Goal: Task Accomplishment & Management: Manage account settings

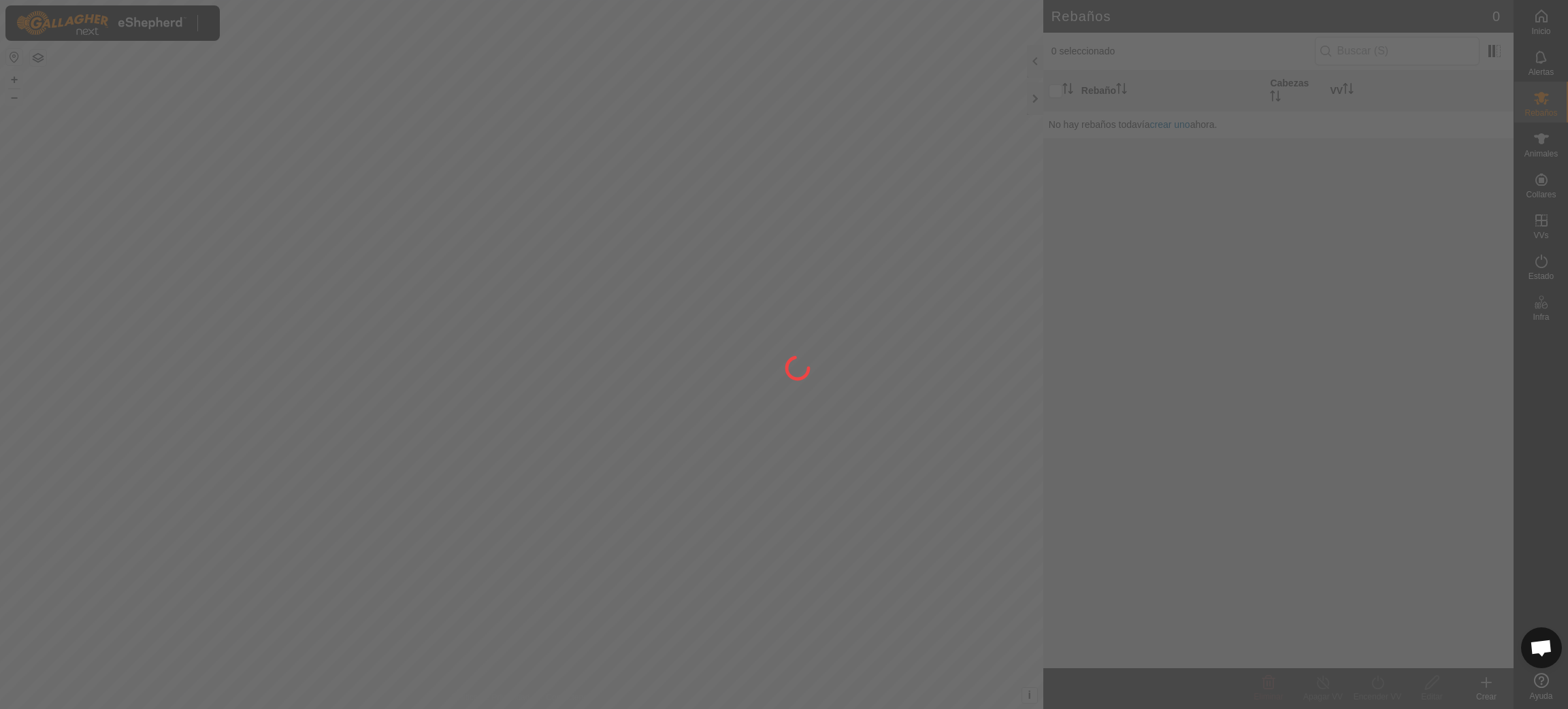
scroll to position [1109, 0]
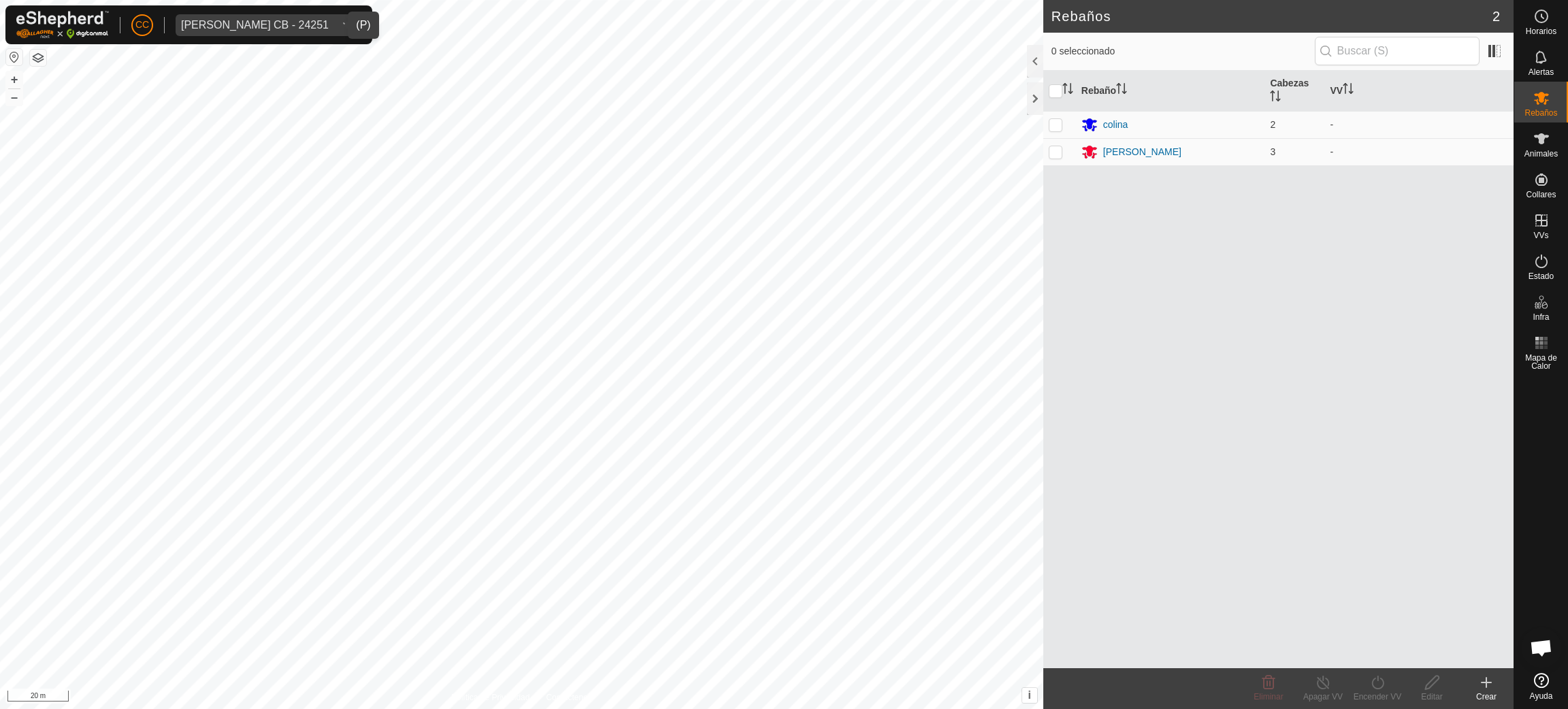
click at [300, 34] on span "Campos Lopez CB - 24251" at bounding box center [255, 25] width 158 height 22
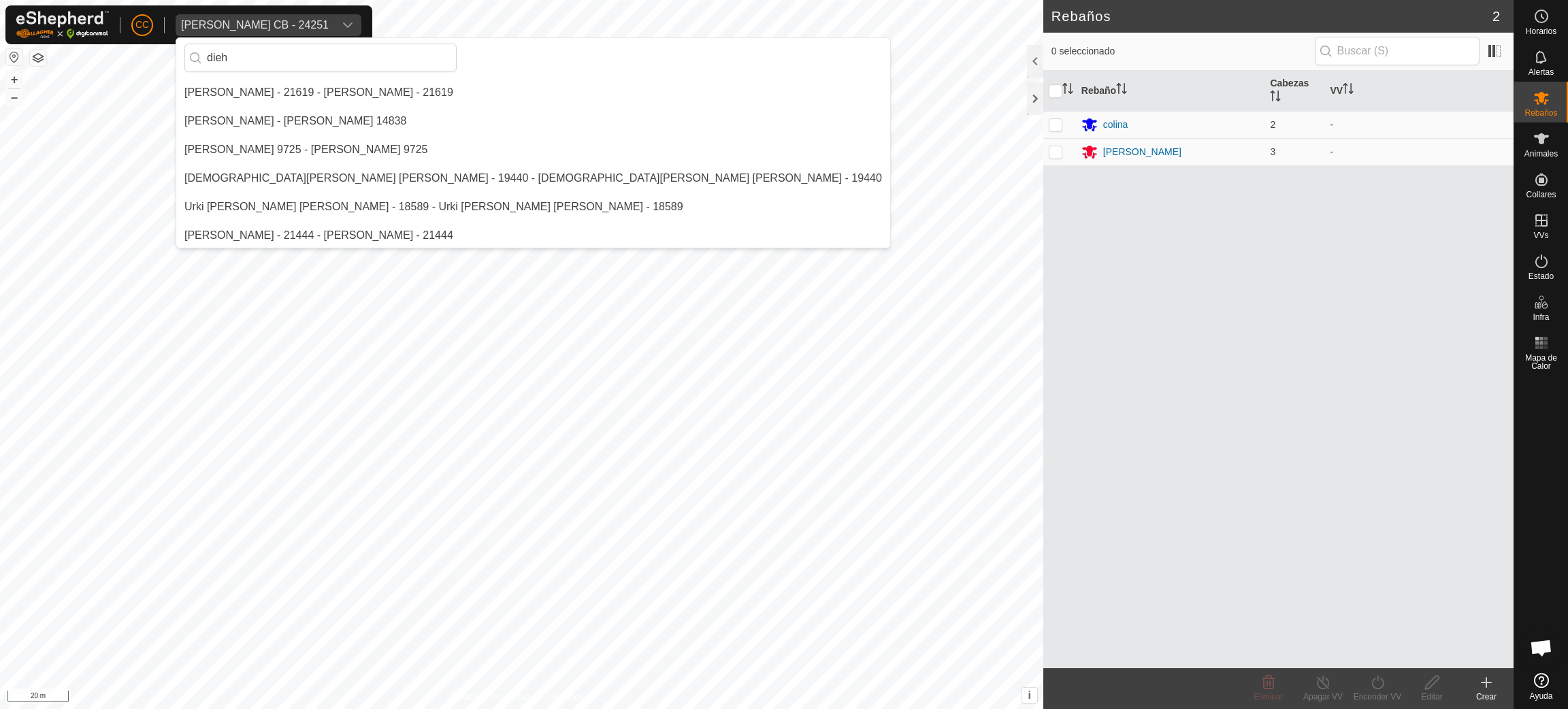
scroll to position [0, 0]
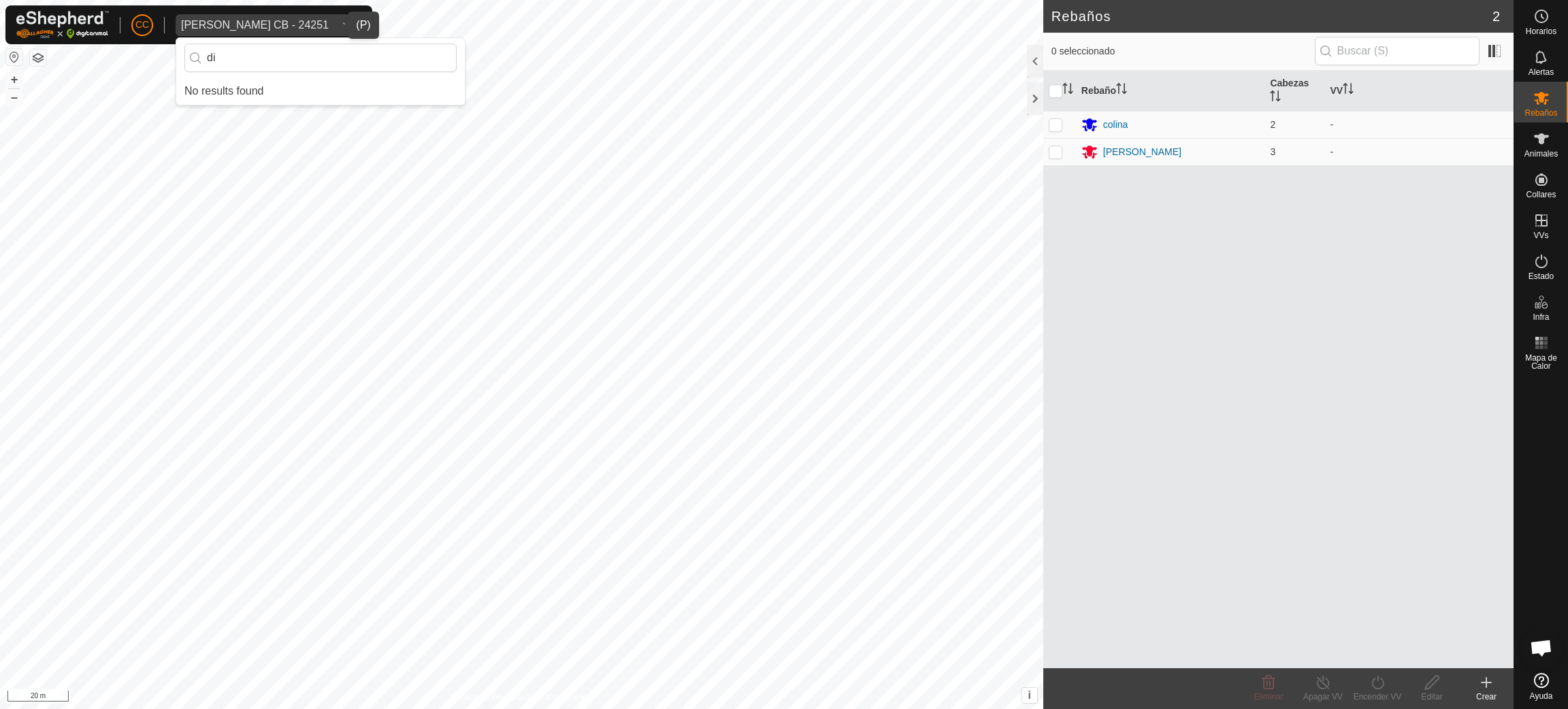
type input "d"
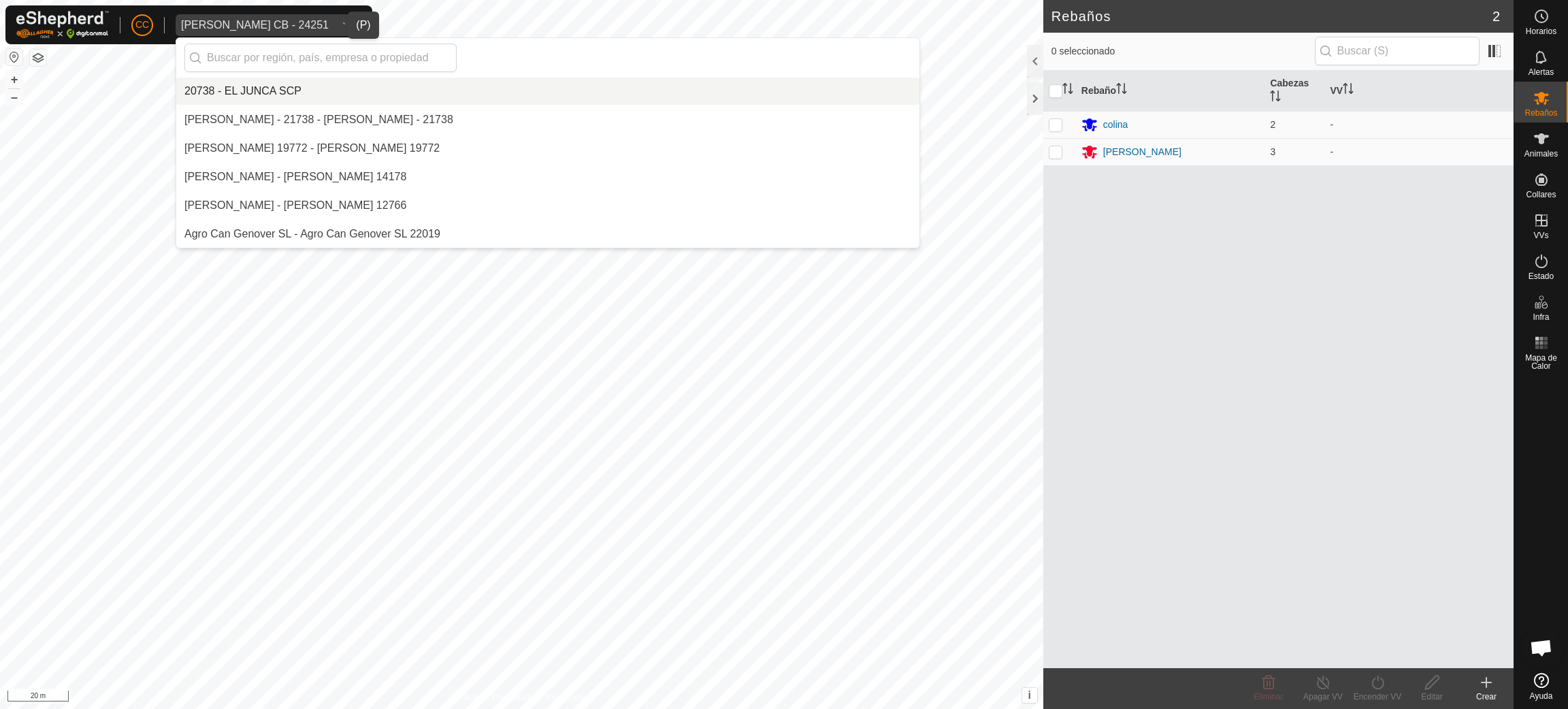
type input "o"
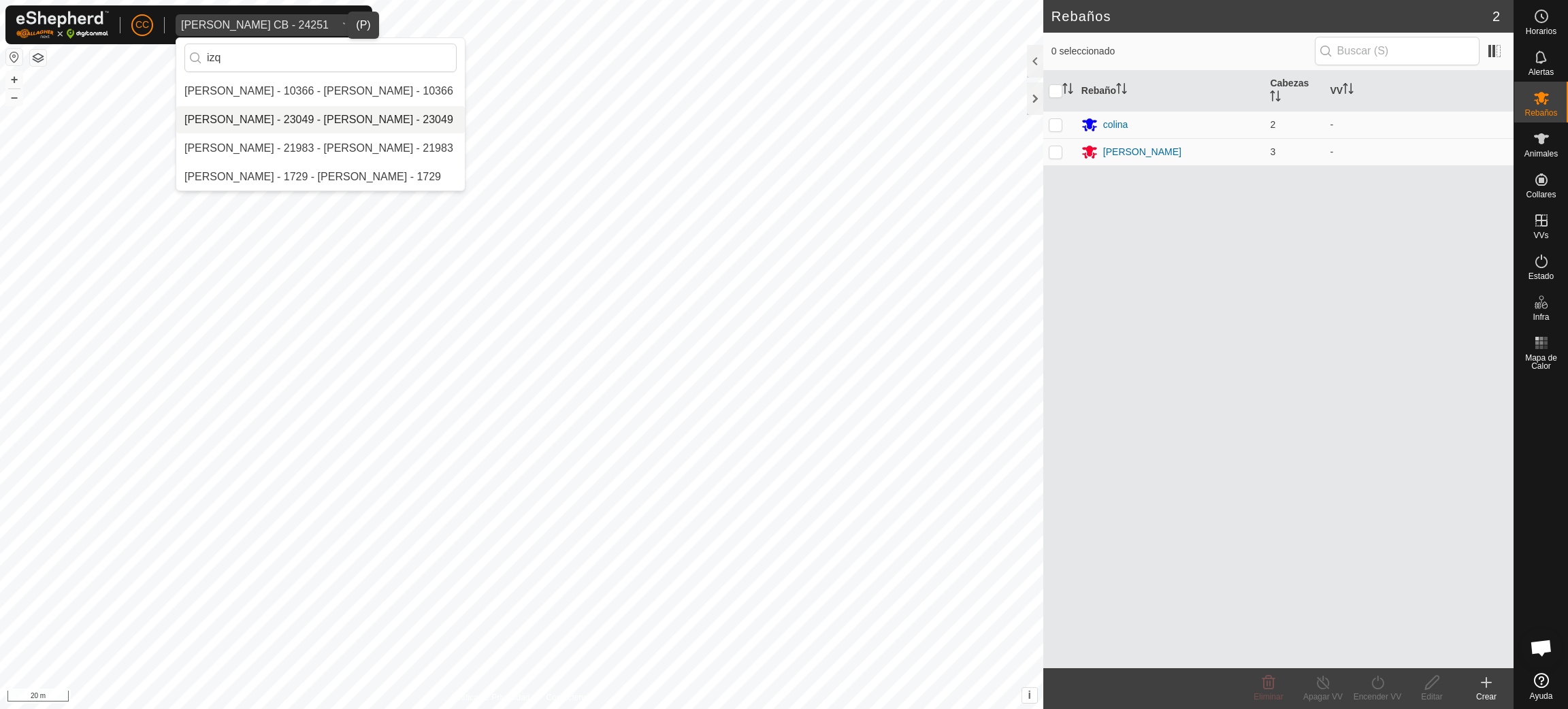
type input "izq"
click at [348, 108] on li "[PERSON_NAME] - 23049 - [PERSON_NAME] - 23049" at bounding box center [320, 120] width 288 height 27
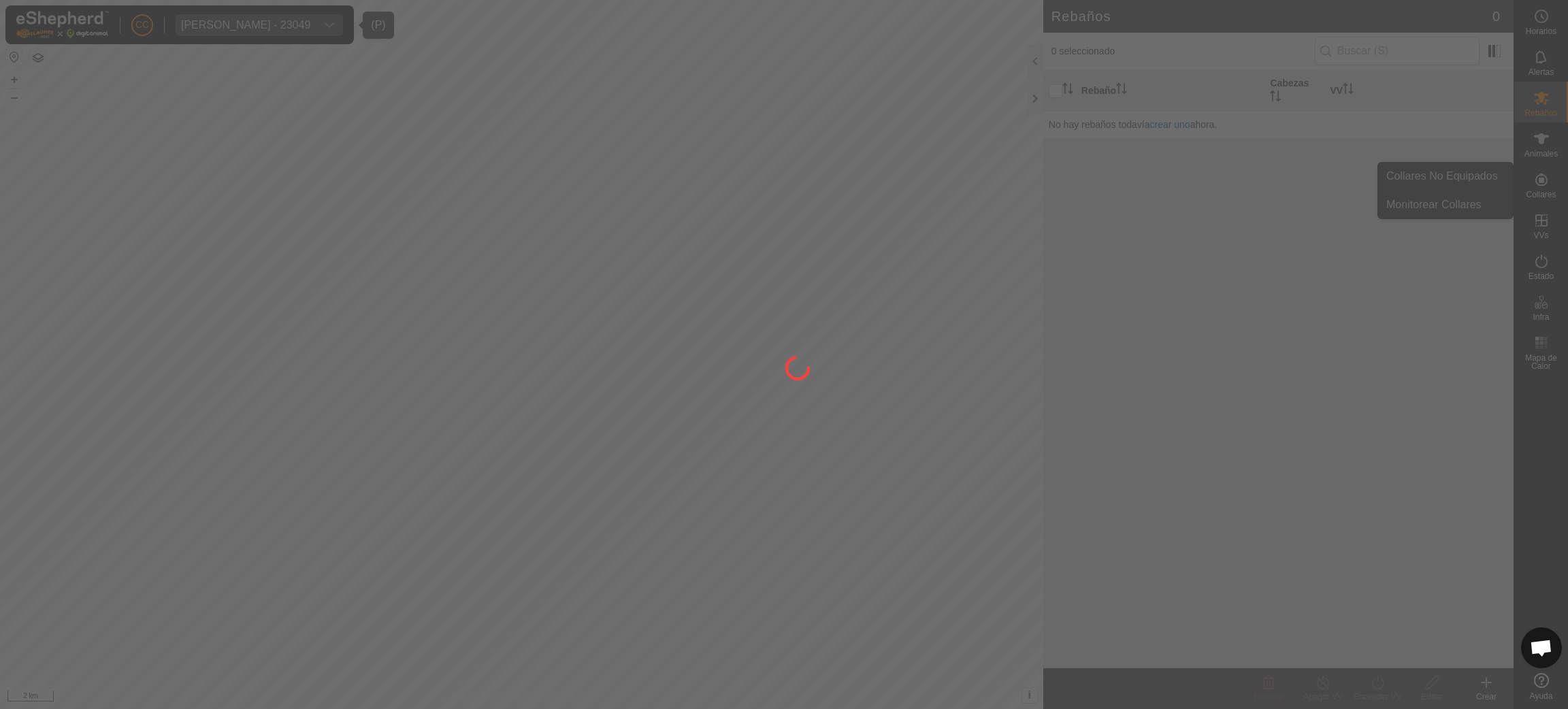
click at [1526, 163] on div at bounding box center [784, 354] width 1568 height 709
click at [1546, 186] on div at bounding box center [784, 354] width 1568 height 709
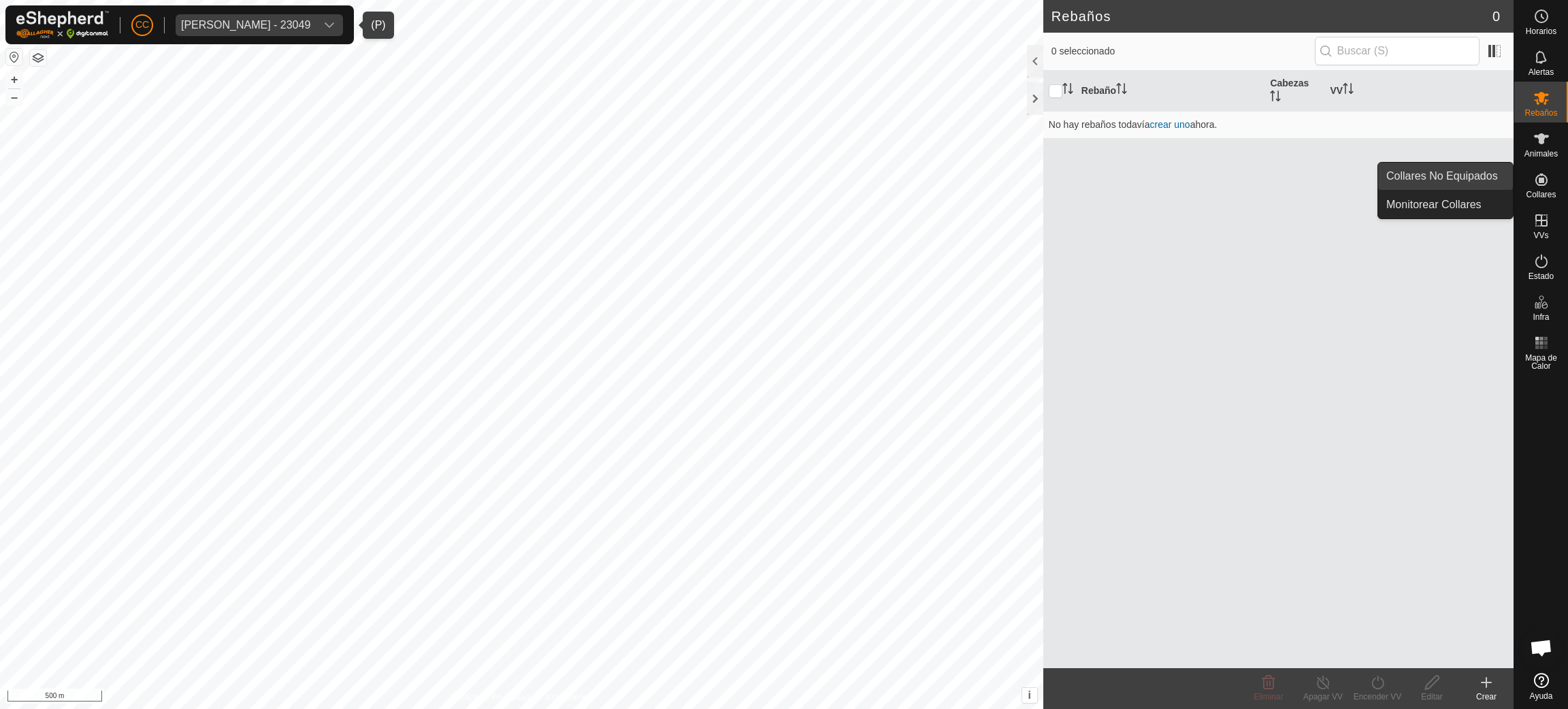
click at [1491, 175] on link "Collares No Equipados" at bounding box center [1446, 176] width 135 height 27
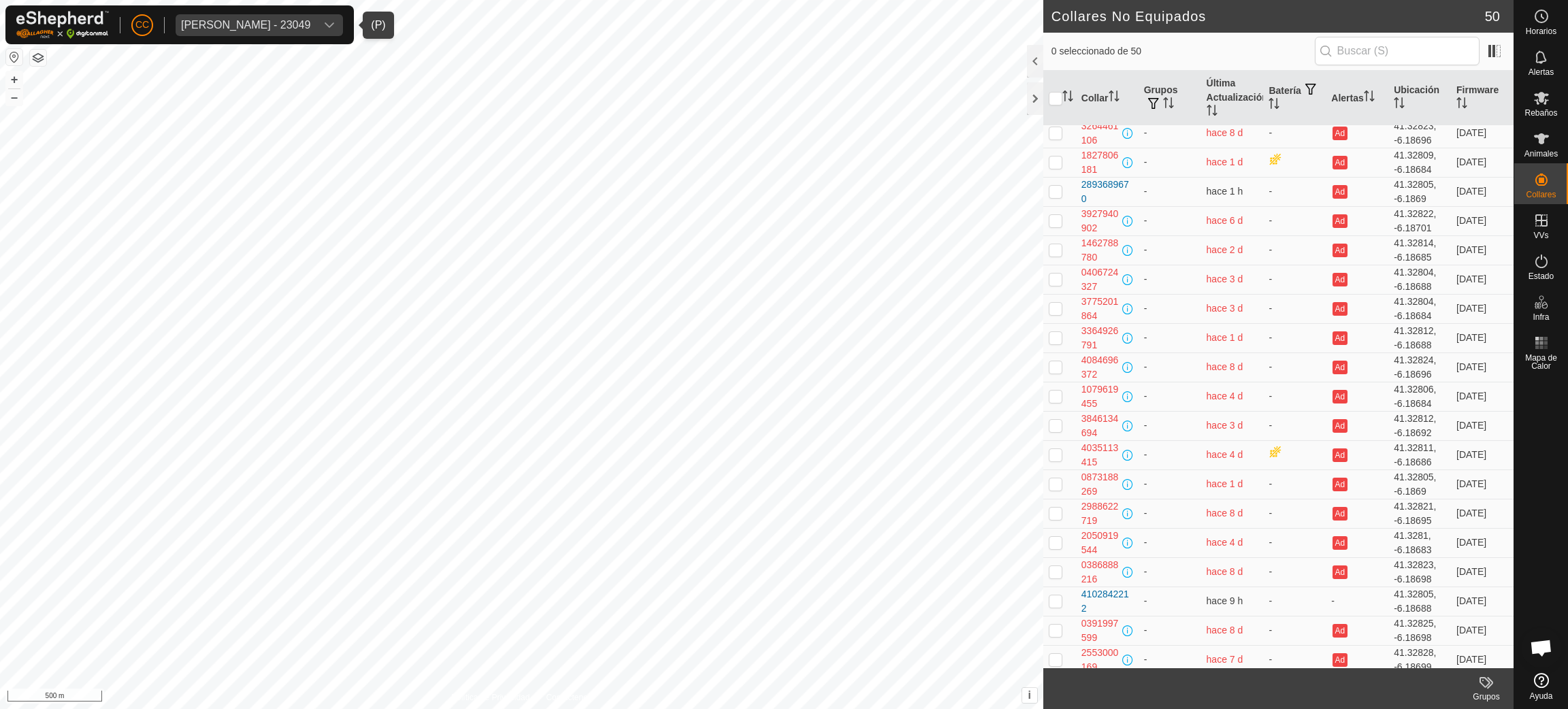
scroll to position [375, 0]
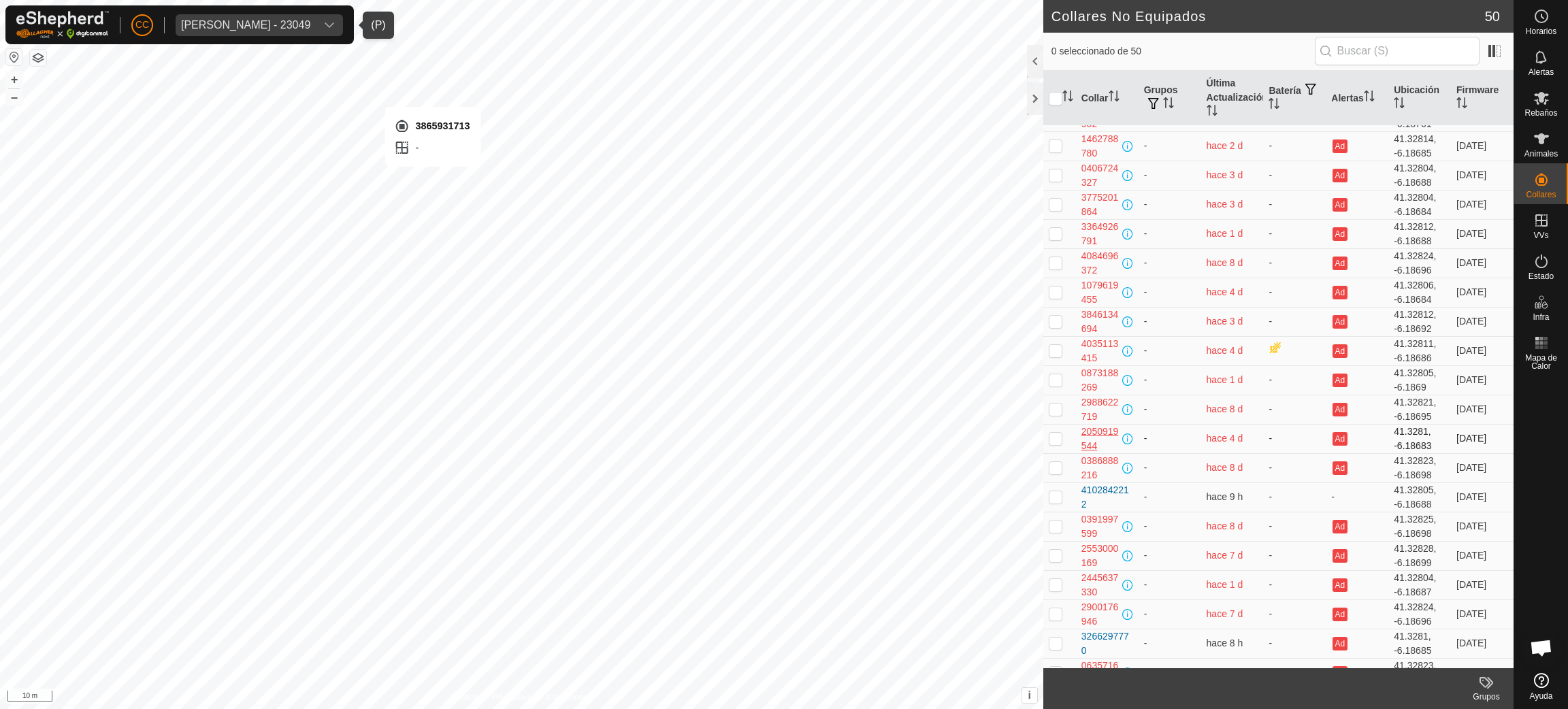
checkbox input "true"
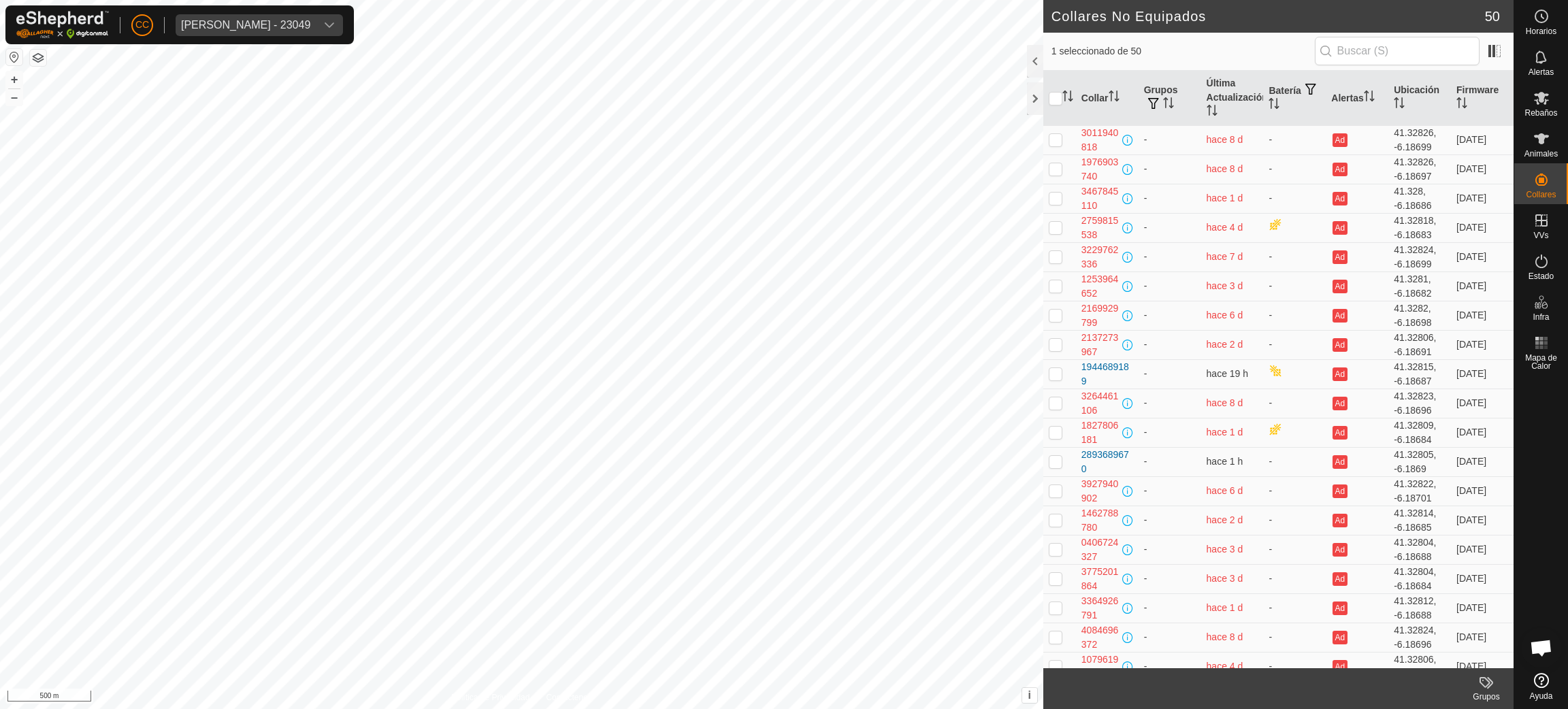
drag, startPoint x: 286, startPoint y: 40, endPoint x: 289, endPoint y: 26, distance: 14.3
click at [284, 40] on div "CC Diego Izquierdo Jorge - 23049" at bounding box center [179, 25] width 348 height 39
click at [289, 20] on div "Diego Izquierdo Jorge - 23049" at bounding box center [245, 25] width 129 height 11
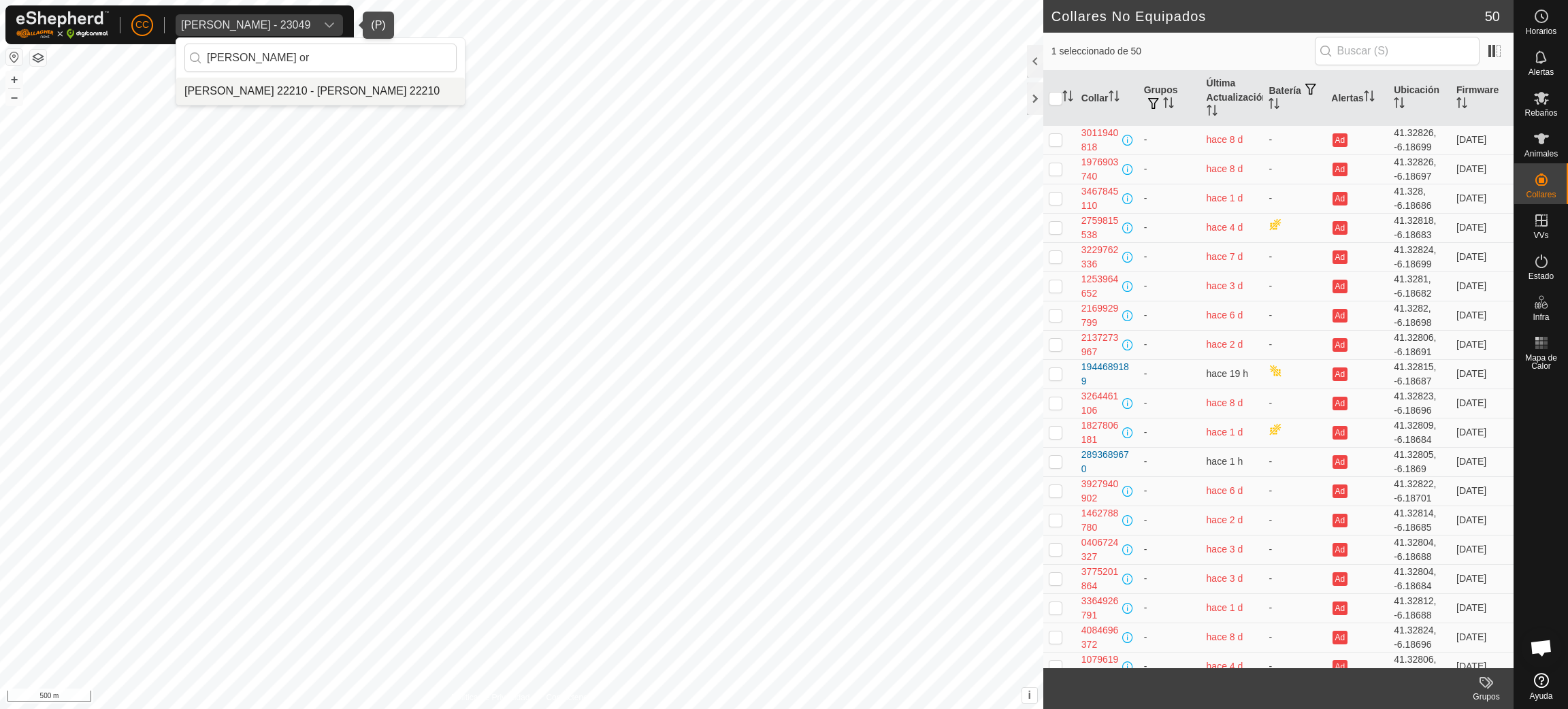
type input "luisa or"
click at [446, 97] on li "[PERSON_NAME] 22210 - [PERSON_NAME] 22210" at bounding box center [320, 91] width 288 height 27
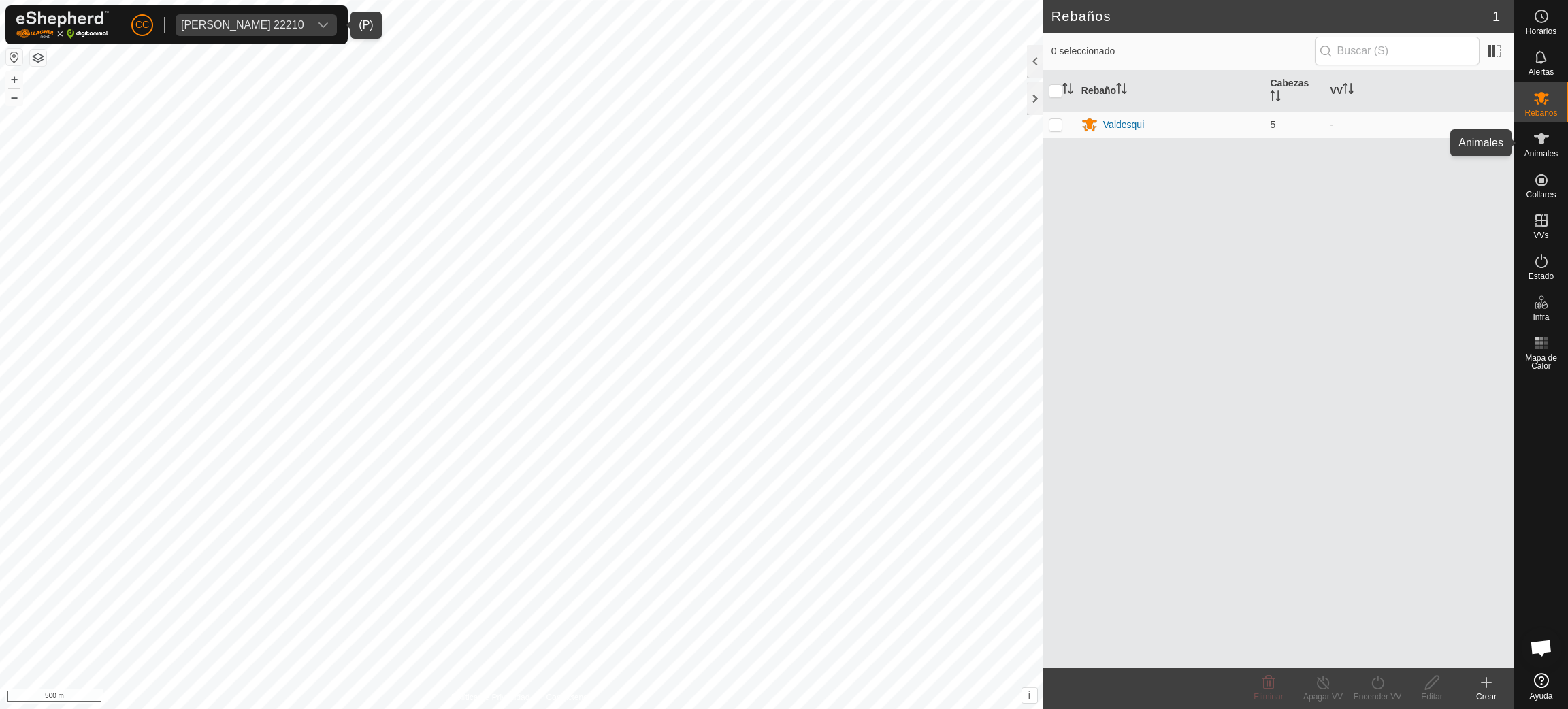
click at [1537, 147] on es-animals-svg-icon at bounding box center [1541, 138] width 24 height 22
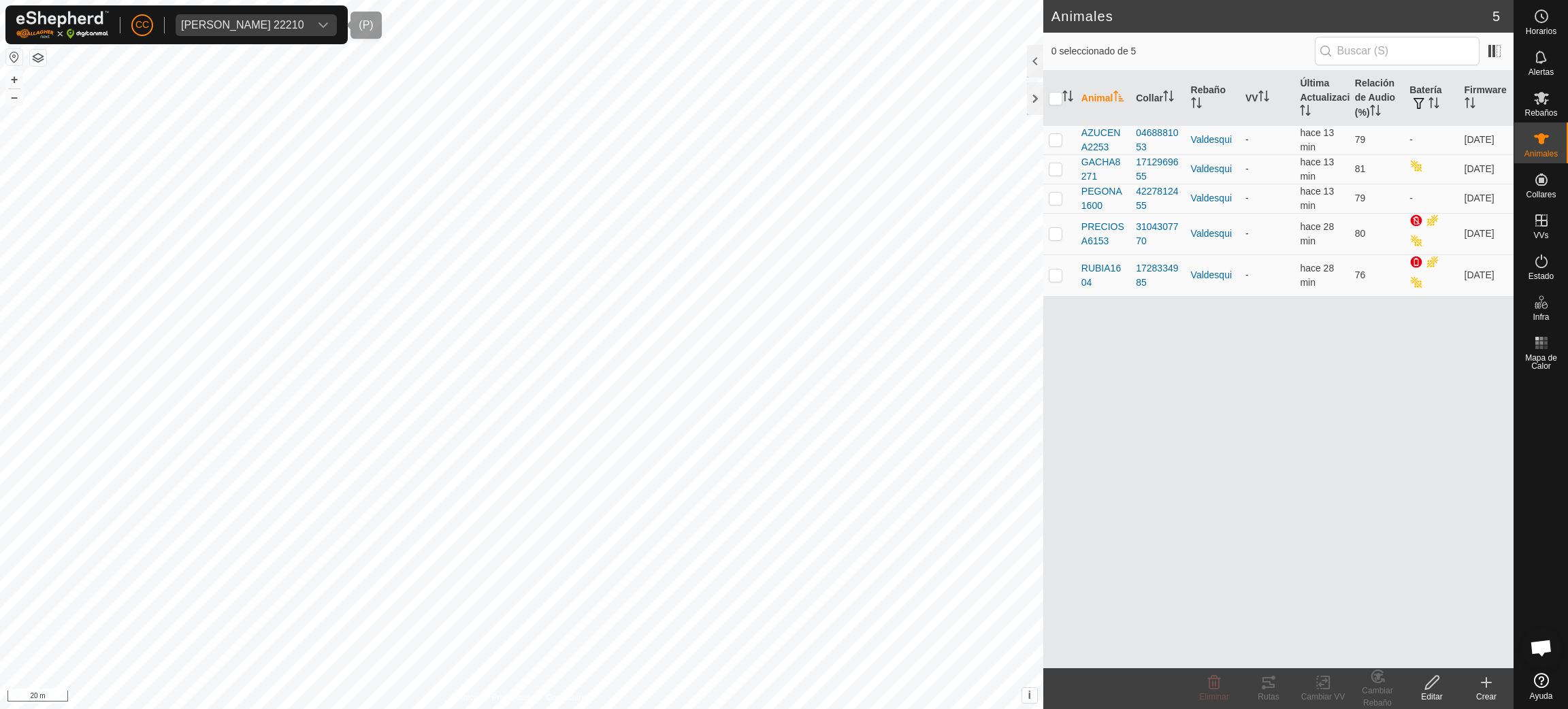
click at [204, 22] on div "Luisa Ortega Marcos 22210" at bounding box center [242, 25] width 123 height 11
type input "carlos bodas"
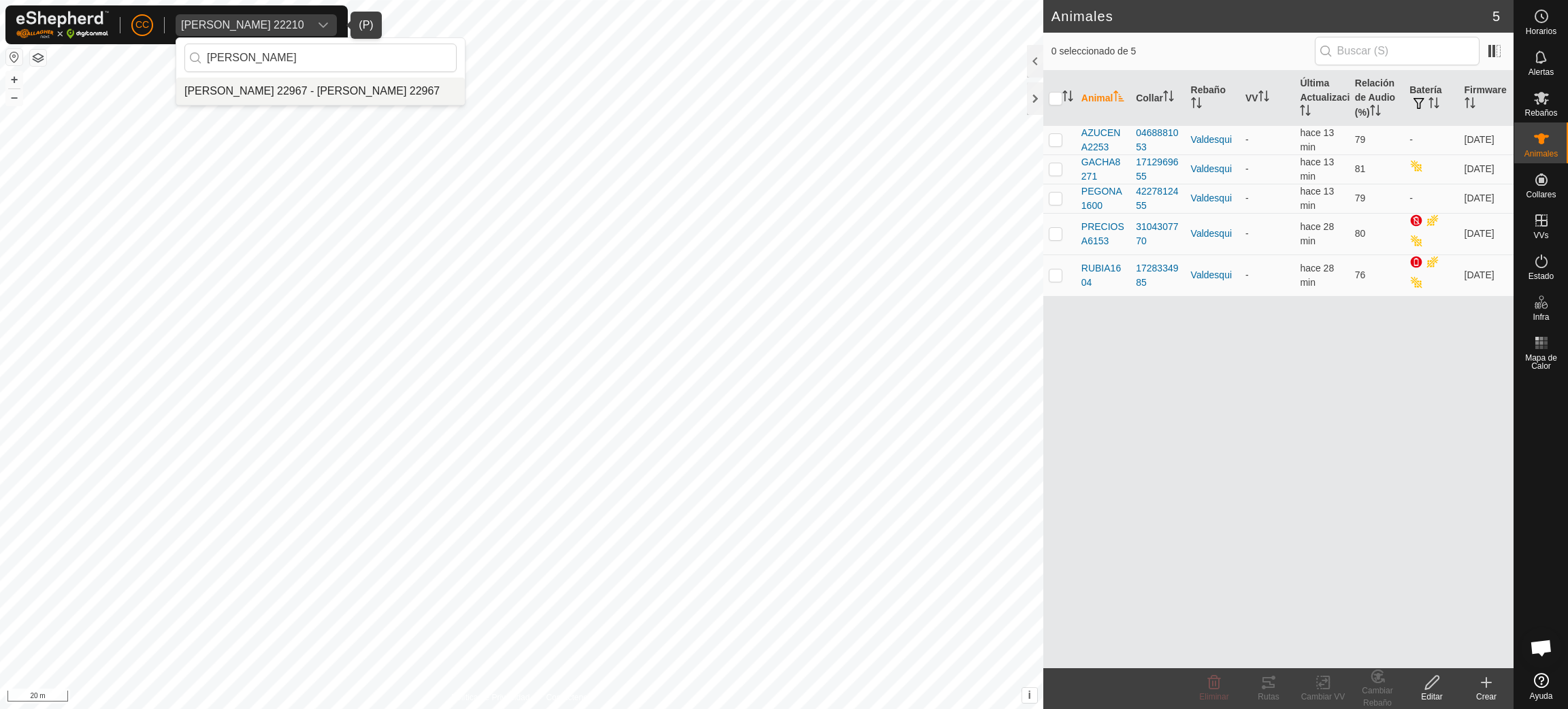
click at [345, 92] on li "[PERSON_NAME] 22967 - [PERSON_NAME] 22967" at bounding box center [320, 91] width 288 height 27
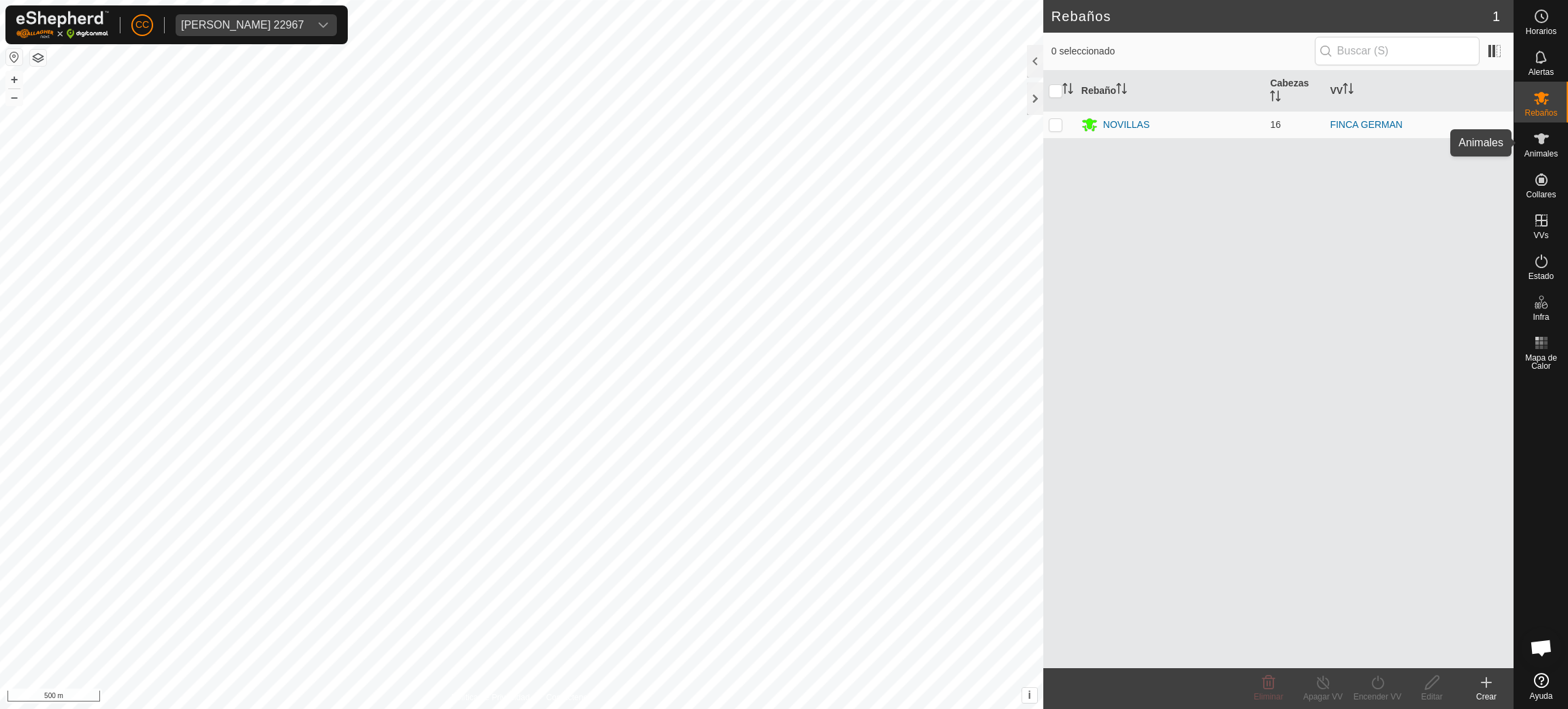
click at [1554, 149] on span "Animales" at bounding box center [1541, 154] width 33 height 8
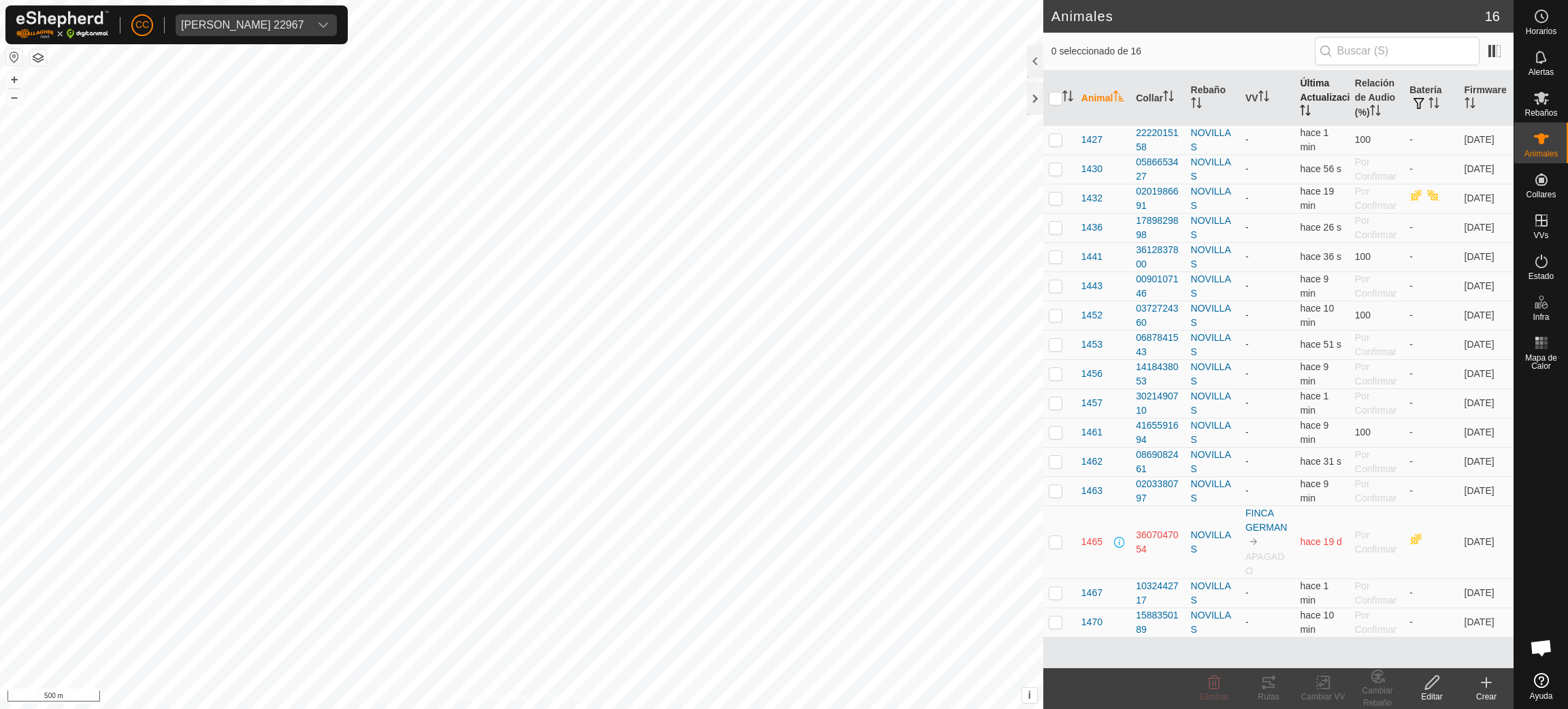
click at [1317, 95] on th "Última Actualización" at bounding box center [1321, 98] width 54 height 55
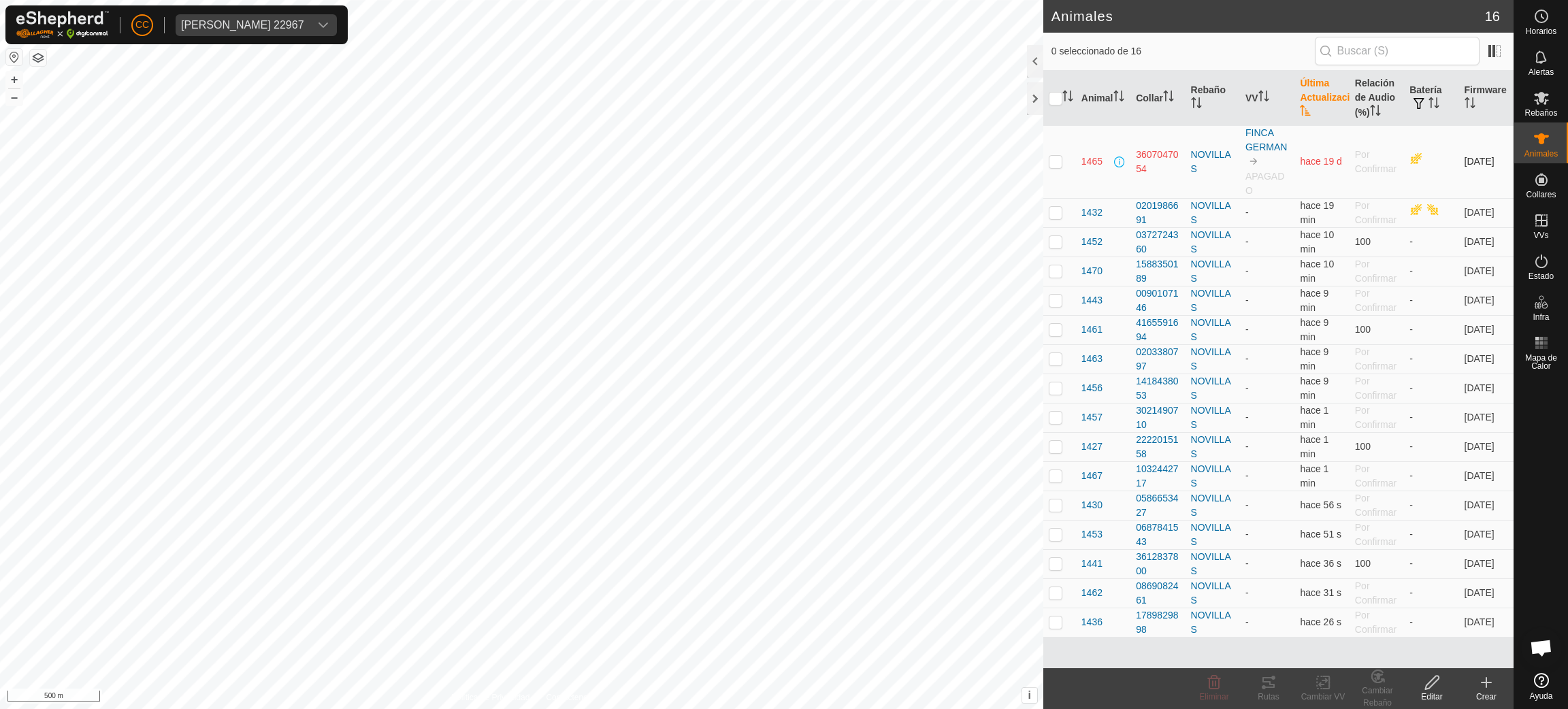
drag, startPoint x: 1157, startPoint y: 174, endPoint x: 1132, endPoint y: 151, distance: 34.0
click at [1132, 151] on td "3607047054" at bounding box center [1157, 161] width 54 height 73
drag, startPoint x: 1546, startPoint y: 202, endPoint x: 1546, endPoint y: 194, distance: 8.0
click at [1546, 194] on span "Collares" at bounding box center [1540, 195] width 30 height 8
click at [1473, 177] on link "Collares No Equipados" at bounding box center [1446, 176] width 135 height 27
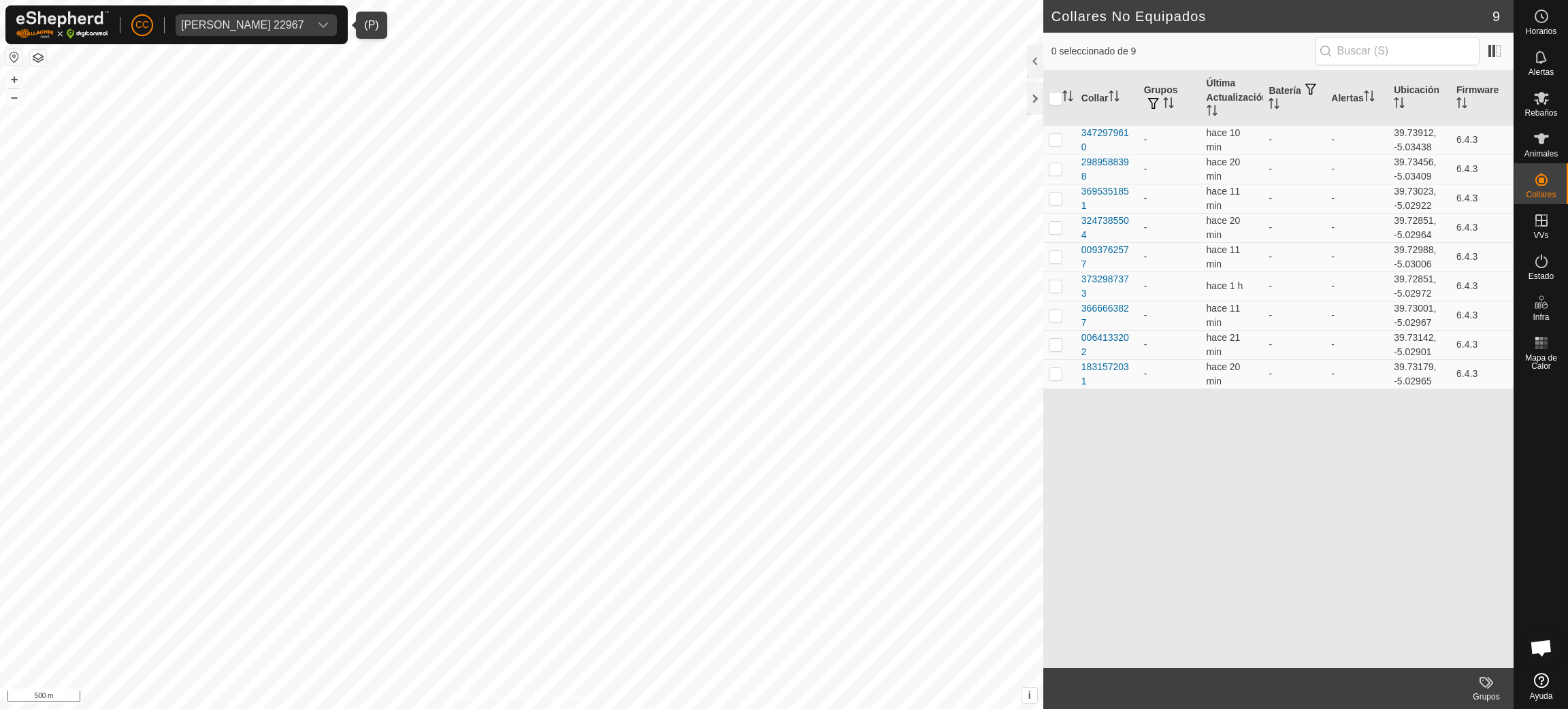
click at [251, 23] on div "Carlos Bodas Velasco 22967" at bounding box center [242, 25] width 123 height 11
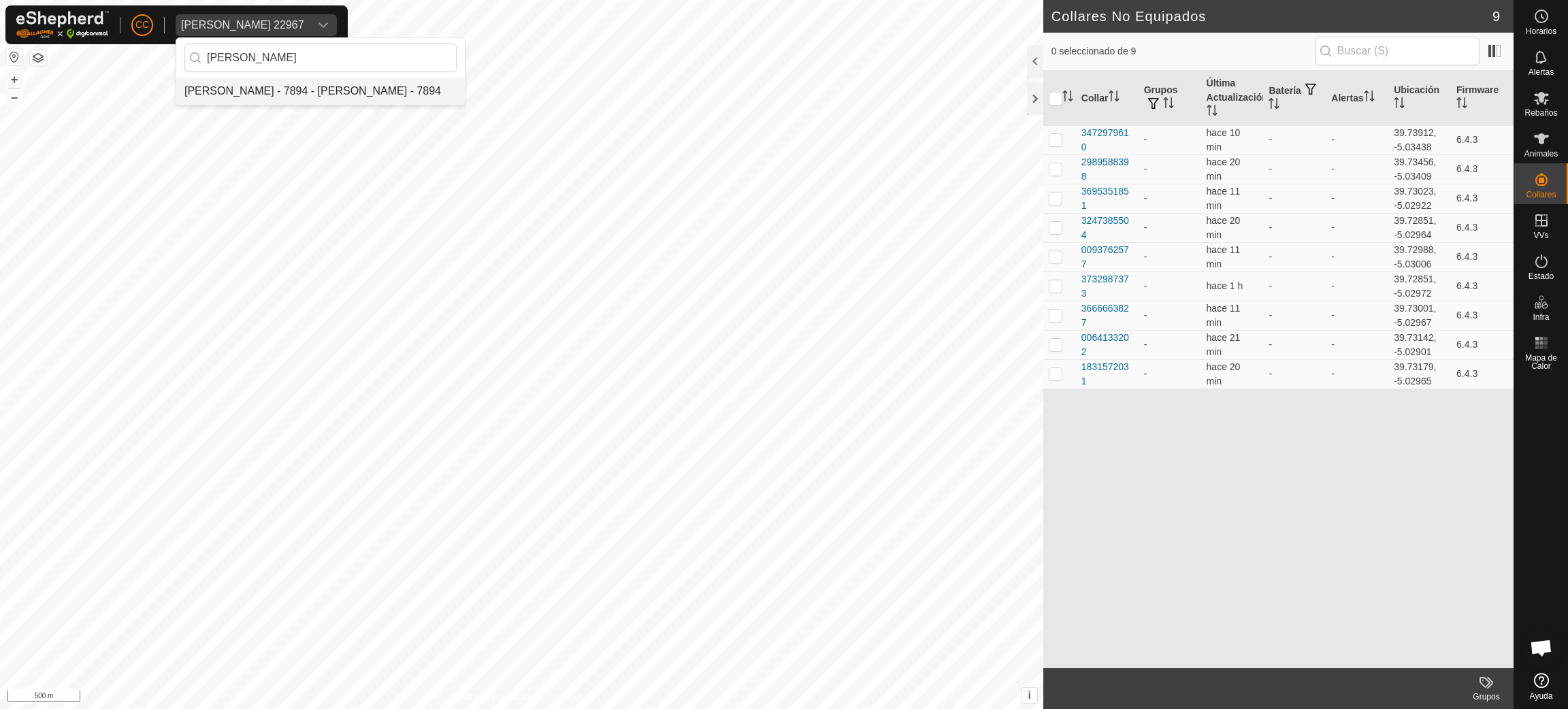
type input "hector"
click at [256, 81] on li "[PERSON_NAME] - 7894 - [PERSON_NAME] - 7894" at bounding box center [320, 91] width 288 height 27
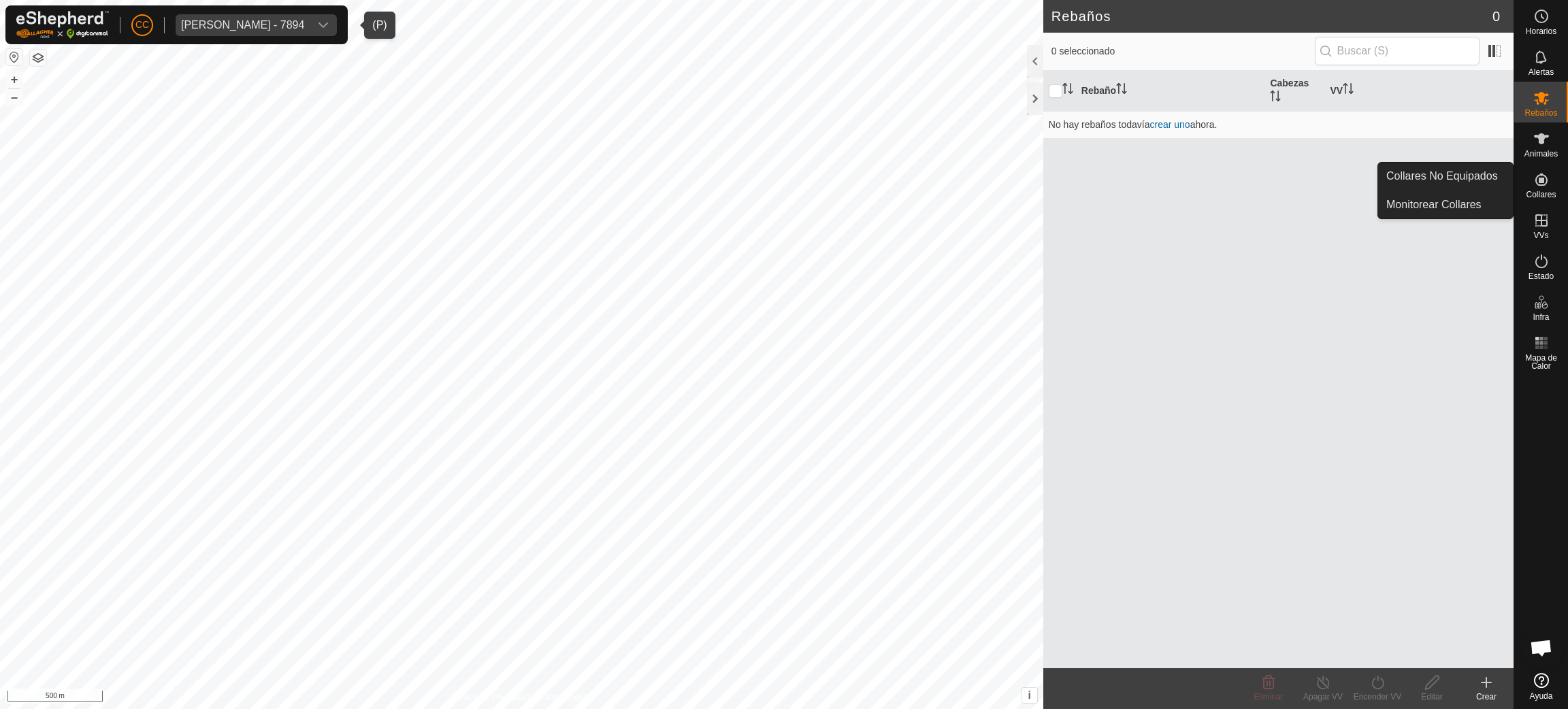
drag, startPoint x: 1567, startPoint y: 163, endPoint x: 1555, endPoint y: 181, distance: 21.6
click at [1555, 181] on div "Collares" at bounding box center [1540, 184] width 54 height 41
click at [1484, 178] on link "Collares No Equipados" at bounding box center [1446, 176] width 135 height 27
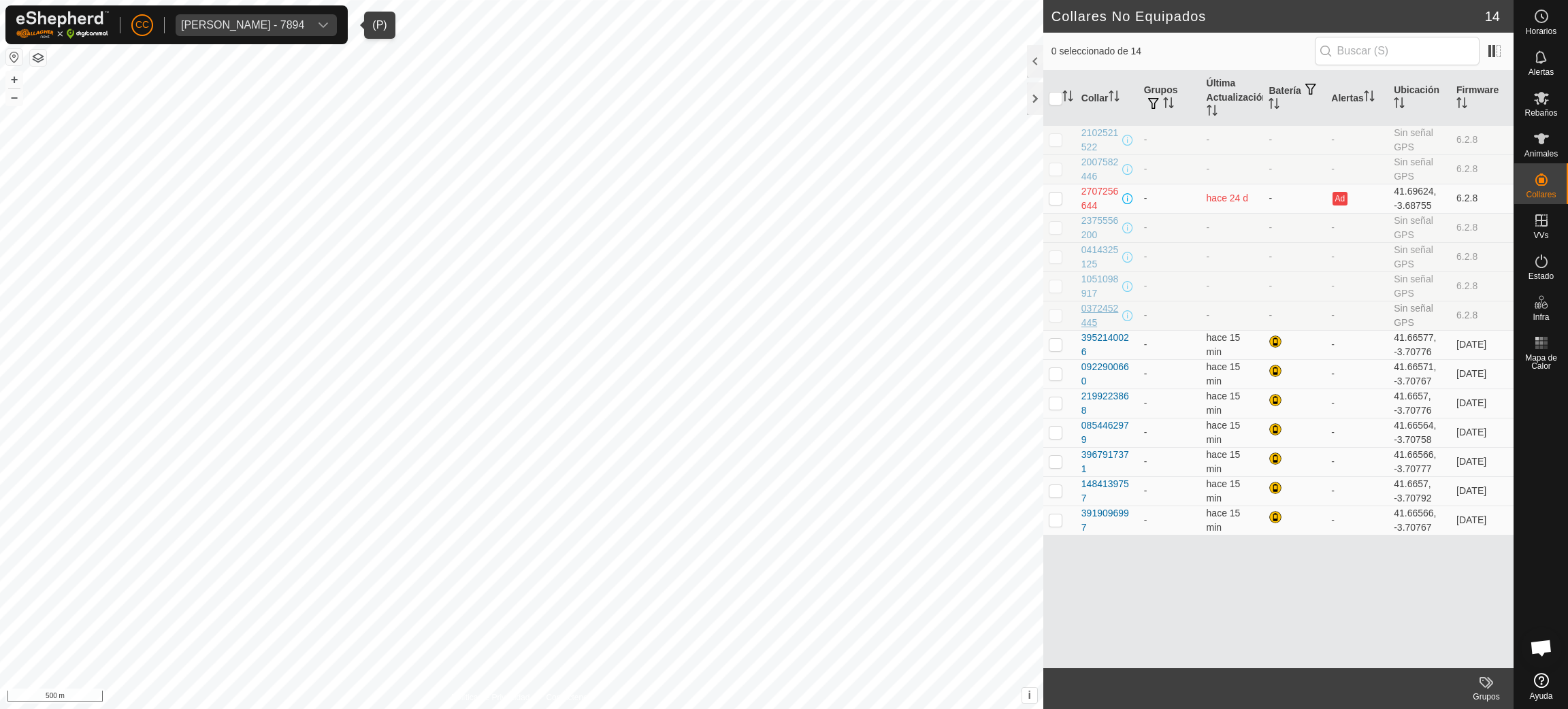
drag, startPoint x: 1073, startPoint y: 129, endPoint x: 1109, endPoint y: 328, distance: 202.2
click at [1109, 328] on tbody "2102521522 - - - - Sin señal GPS 6.2.8 2007582446 - - - - Sin señal GPS 6.2.8 2…" at bounding box center [1278, 329] width 471 height 409
copy tbody "2102521522 - - - - Sin señal GPS 6.2.8 2007582446 - - - - Sin señal GPS 6.2.8 2…"
click at [1106, 325] on div "0372452445" at bounding box center [1100, 316] width 38 height 28
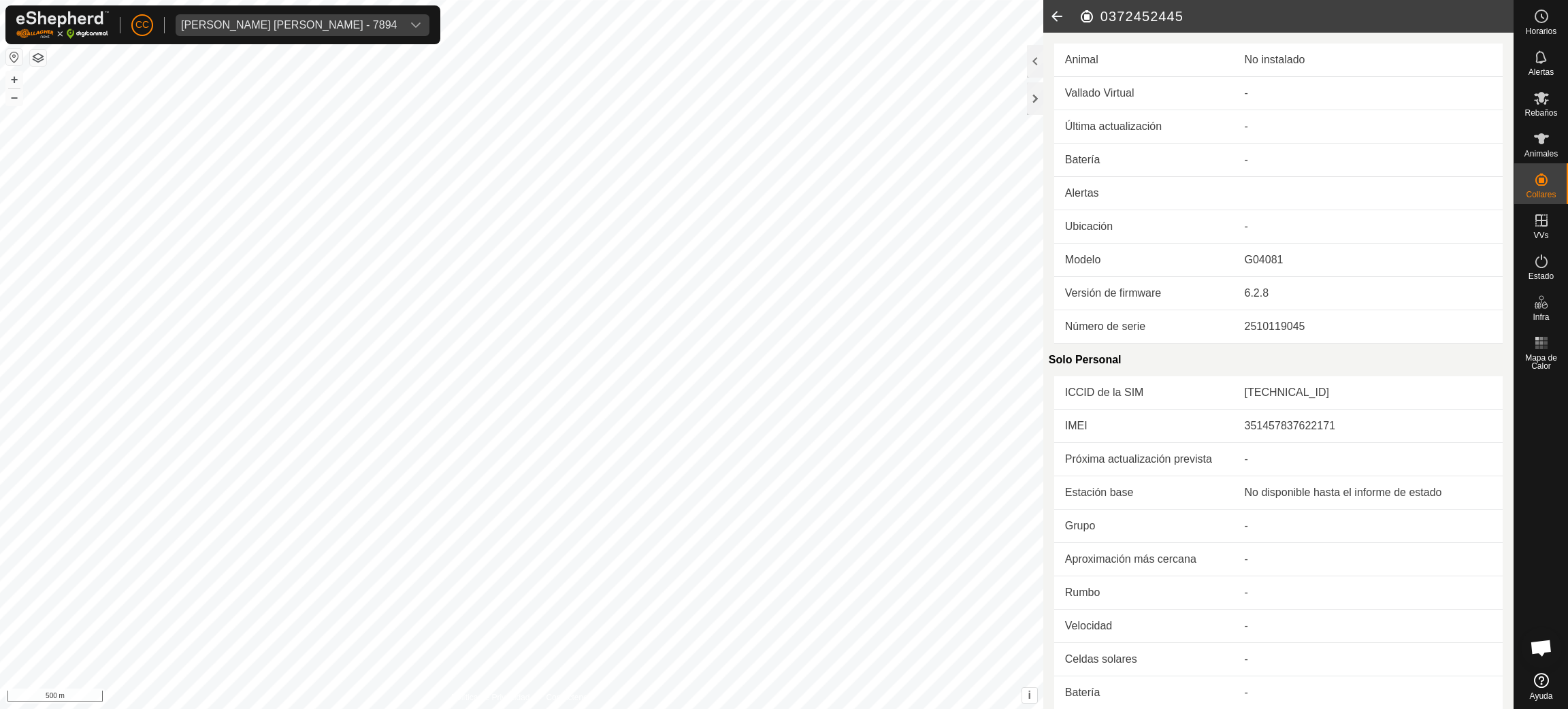
scroll to position [1109, 0]
click at [1546, 134] on icon at bounding box center [1541, 138] width 16 height 16
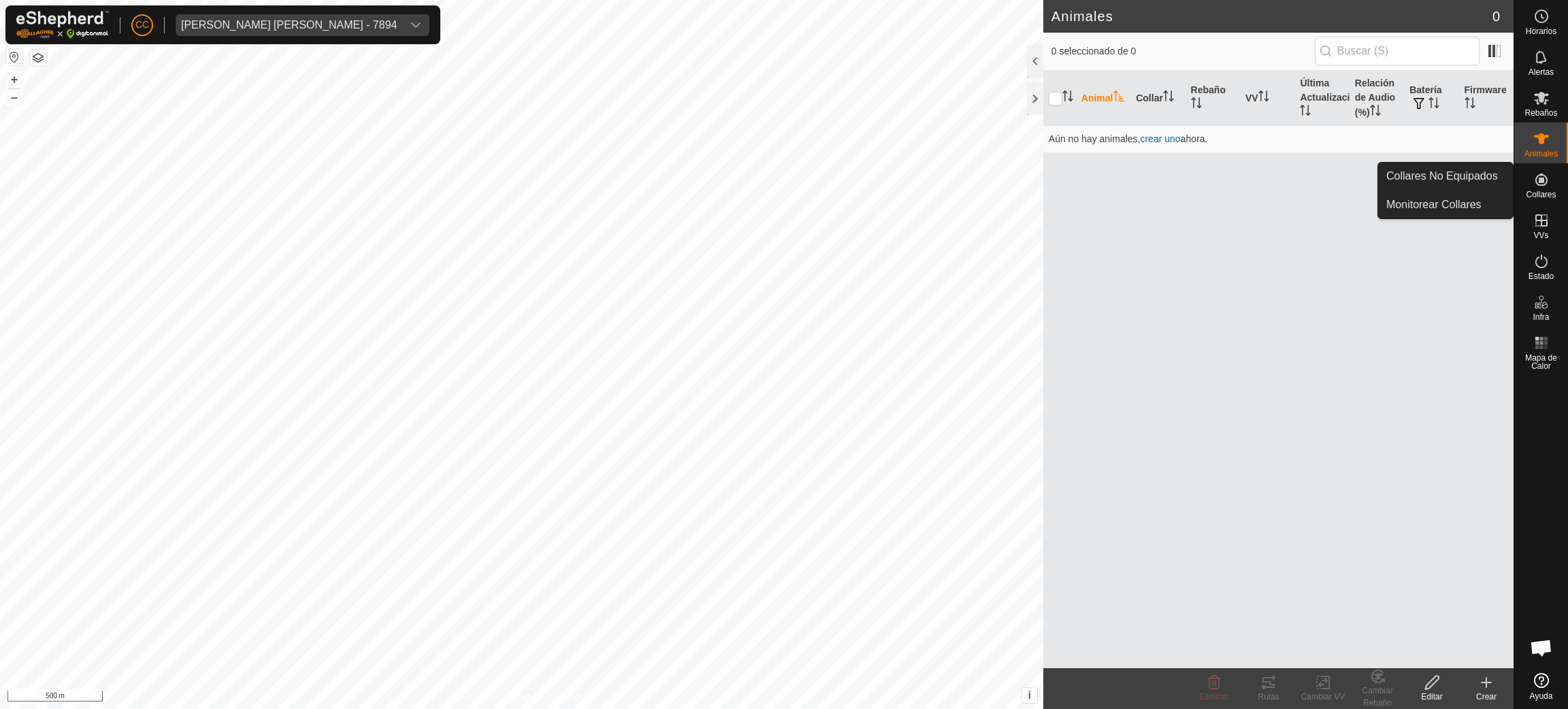
click at [1537, 185] on icon at bounding box center [1541, 179] width 16 height 16
click at [1485, 174] on link "Collares No Equipados" at bounding box center [1446, 176] width 135 height 27
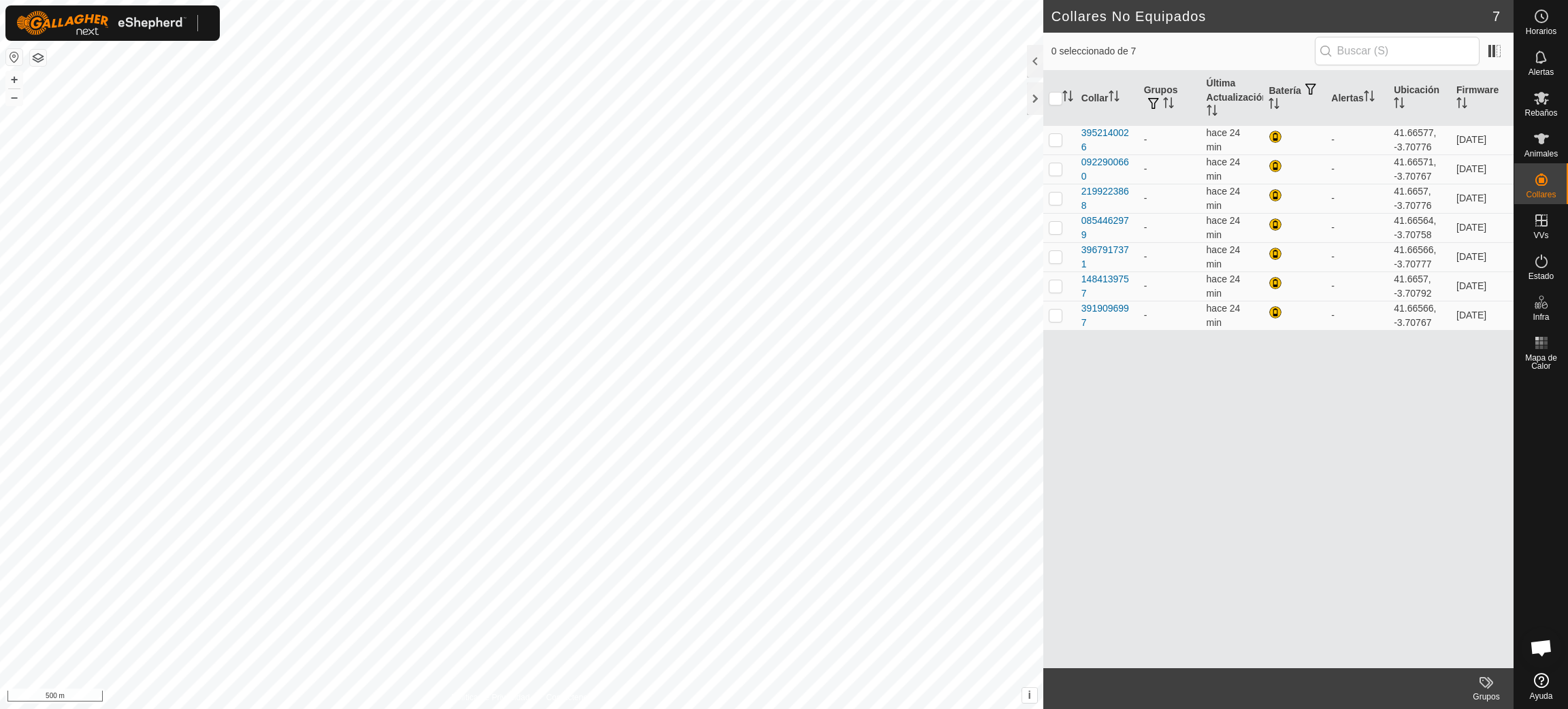
scroll to position [1109, 0]
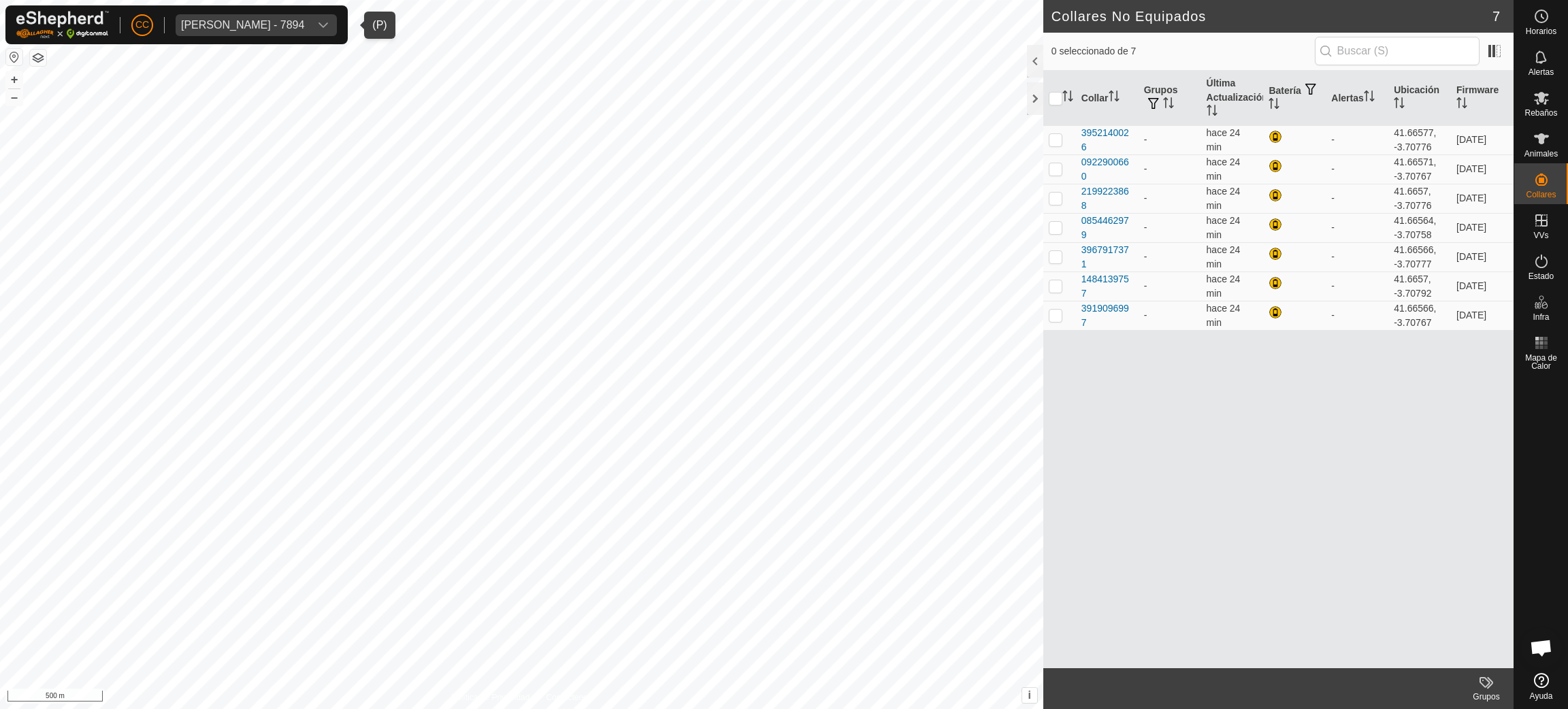
click at [215, 28] on div "[PERSON_NAME] - 7894" at bounding box center [242, 25] width 123 height 11
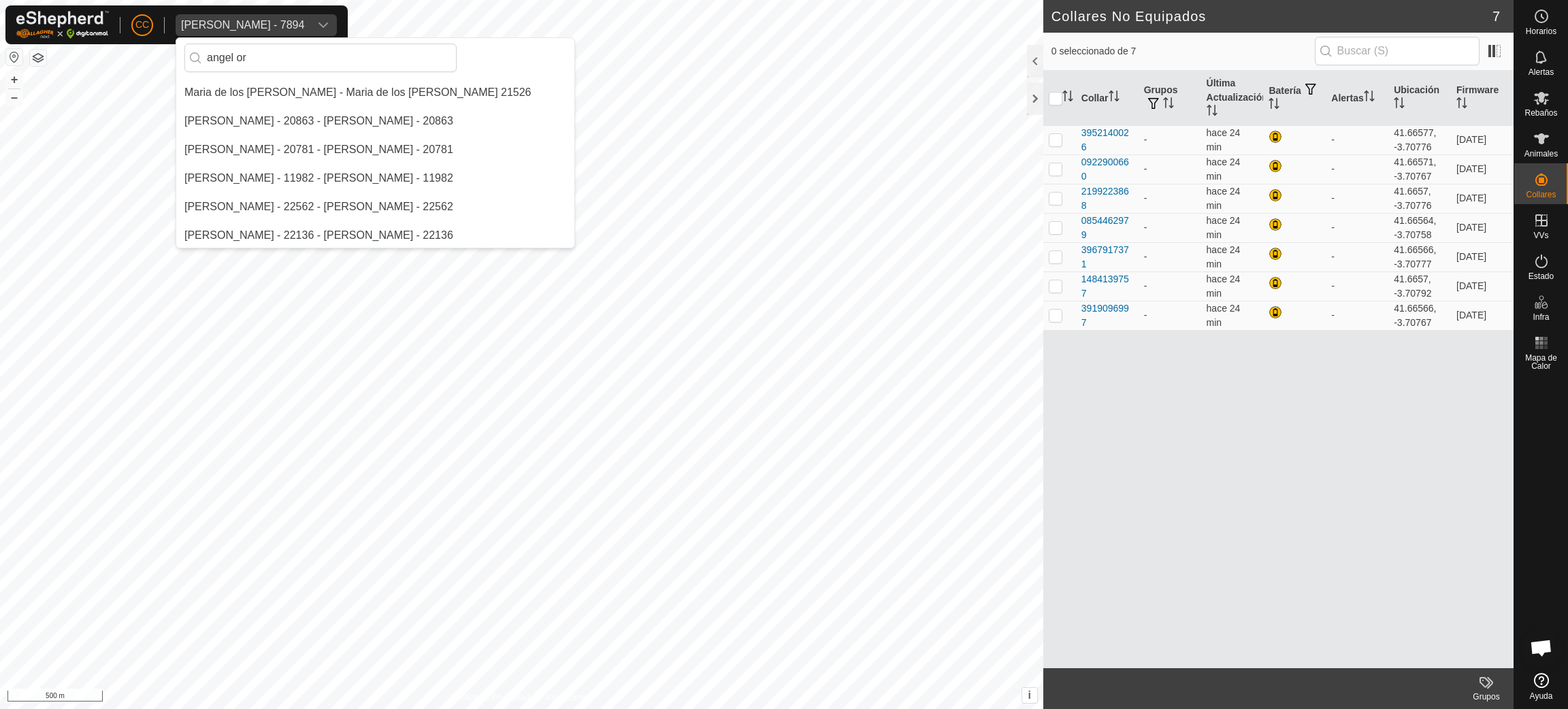
scroll to position [0, 0]
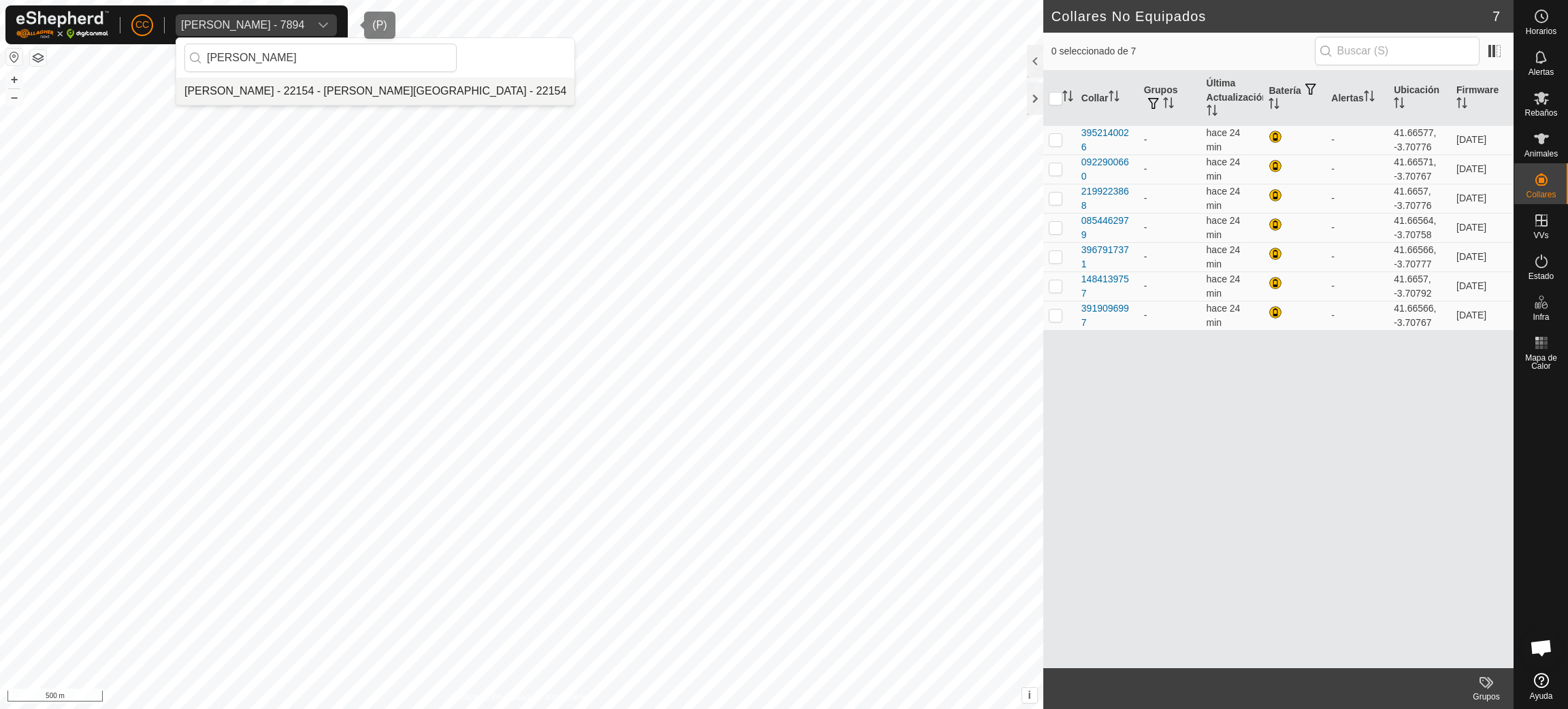
type input "[PERSON_NAME]"
click at [346, 96] on li "[PERSON_NAME] - 22154 - [PERSON_NAME][GEOGRAPHIC_DATA] - 22154" at bounding box center [375, 91] width 398 height 27
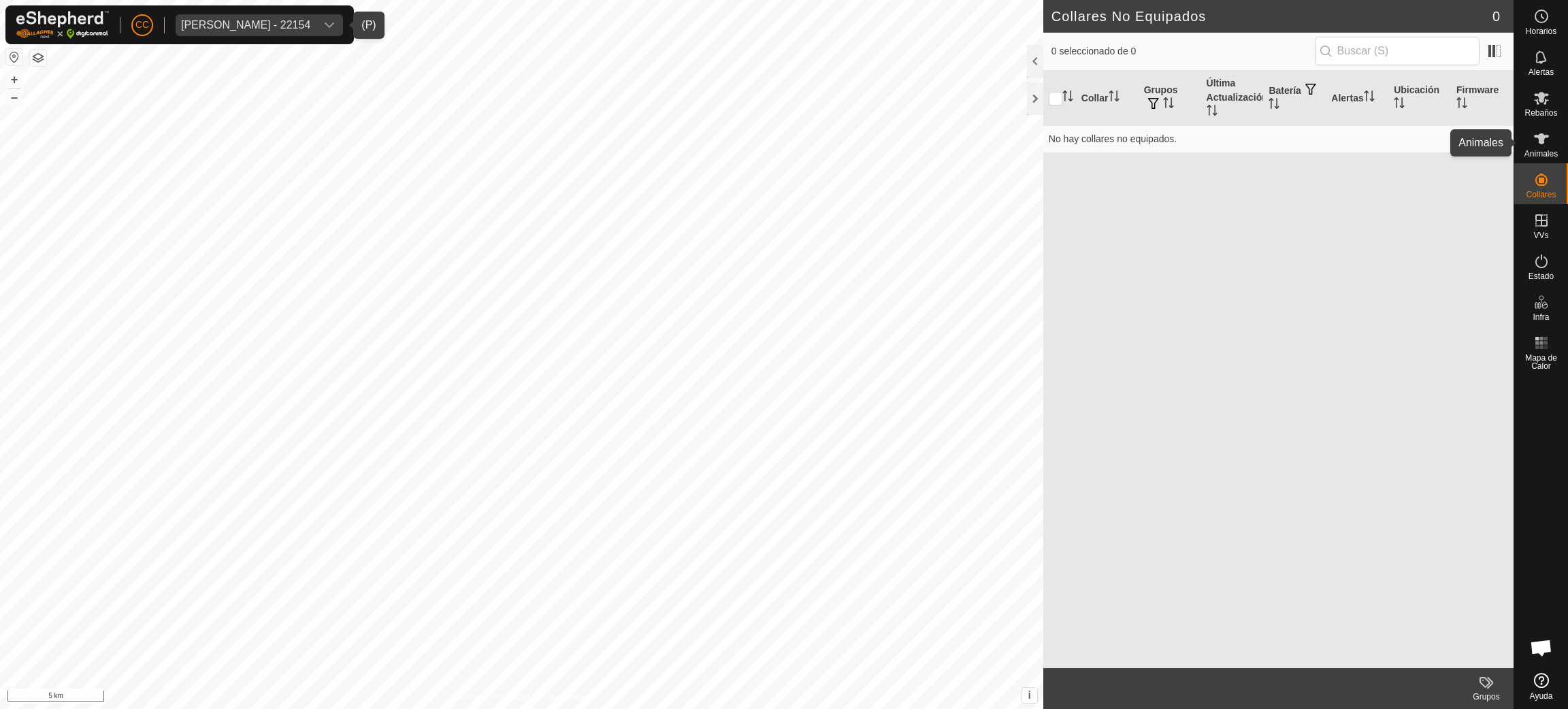
click at [1543, 143] on icon at bounding box center [1541, 138] width 16 height 16
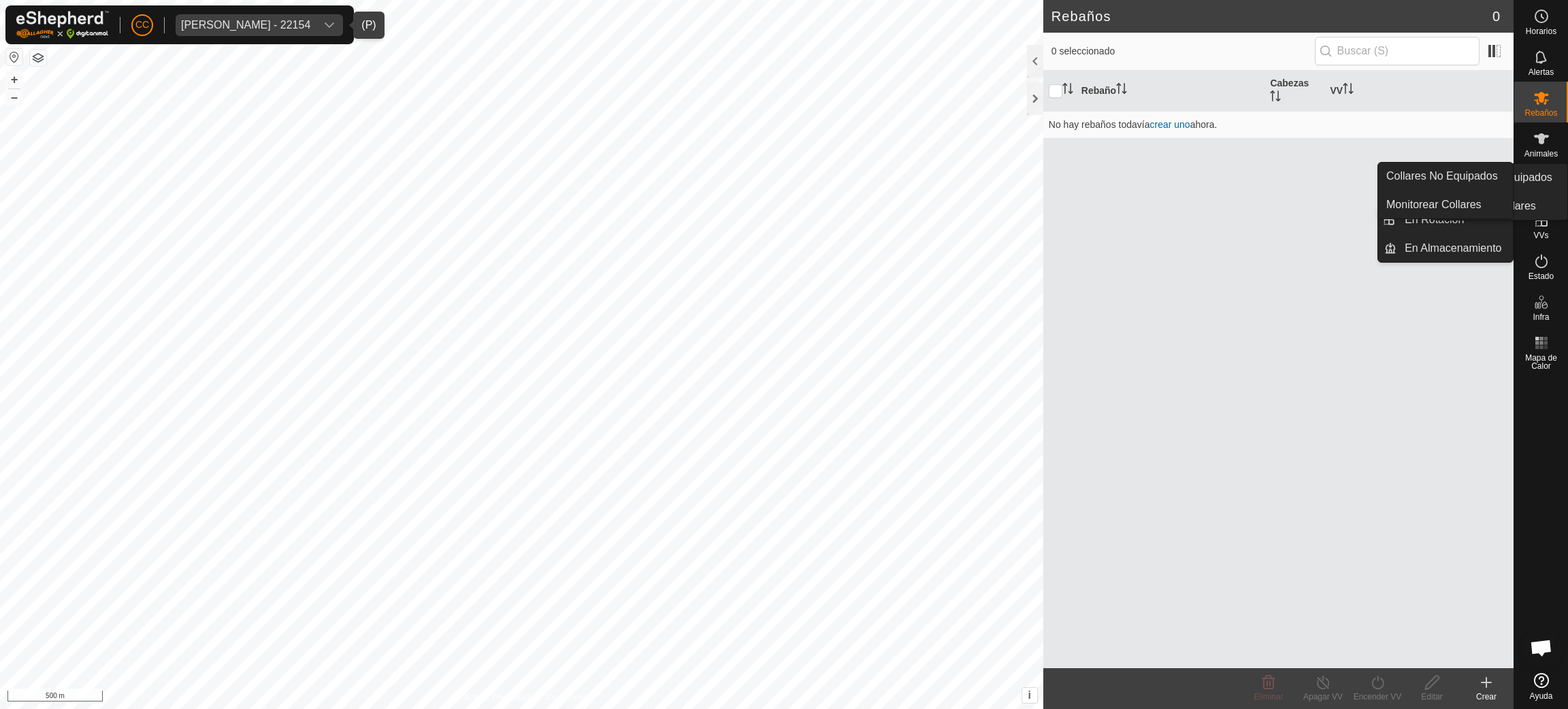
click at [1544, 183] on icon at bounding box center [1541, 179] width 16 height 16
click at [1483, 177] on link "Collares No Equipados" at bounding box center [1446, 176] width 135 height 27
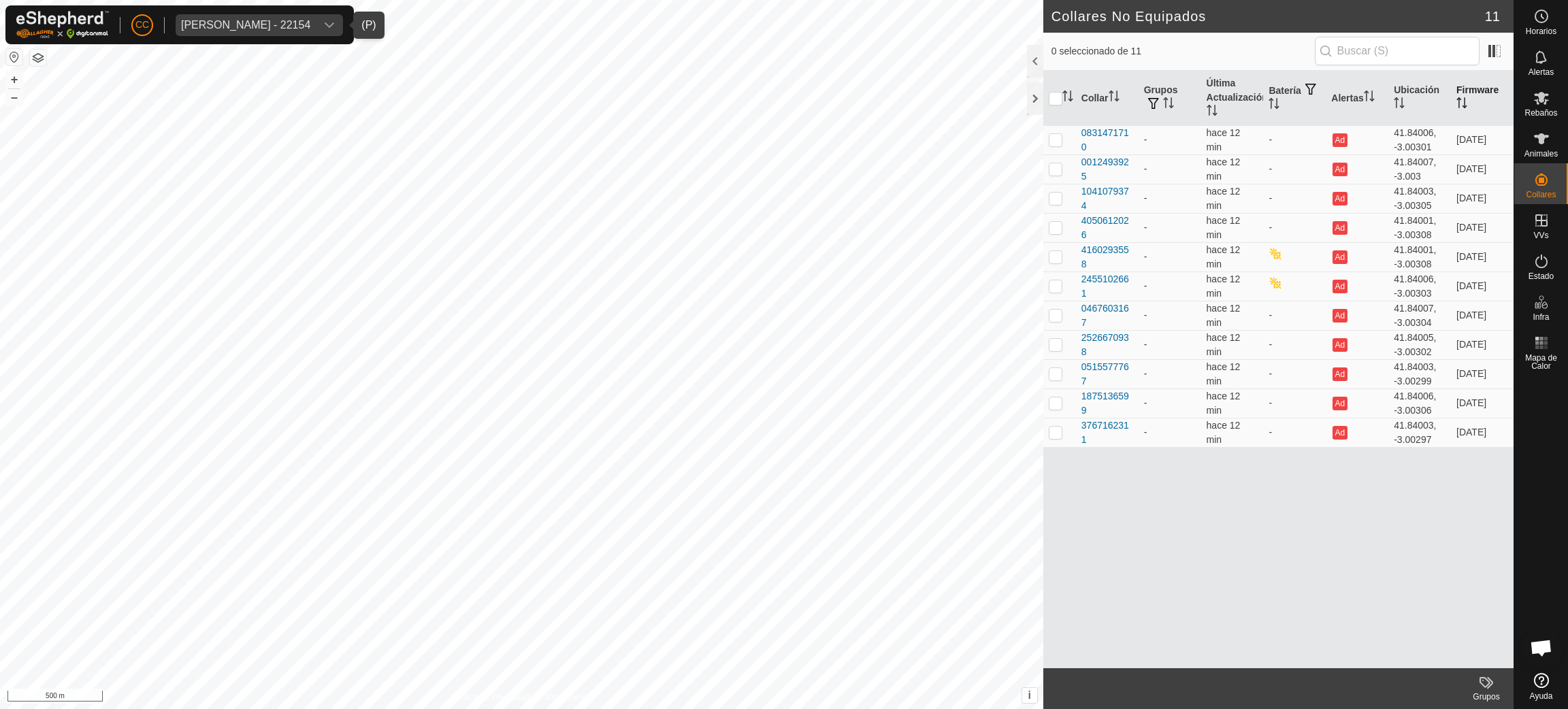
click at [1469, 96] on th "Firmware" at bounding box center [1482, 98] width 63 height 55
click at [252, 20] on div "[PERSON_NAME] - 22154" at bounding box center [245, 25] width 129 height 11
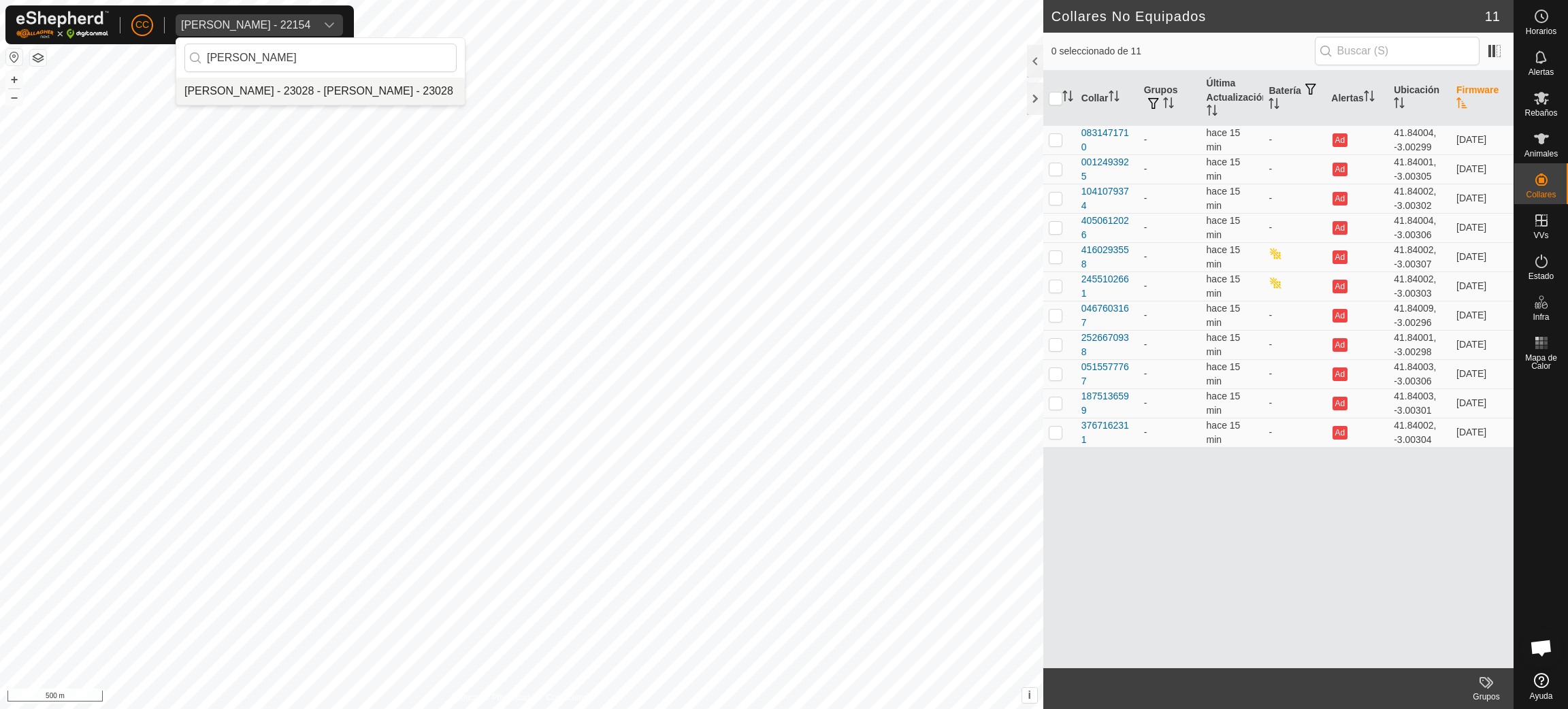
type input "[PERSON_NAME]"
click at [284, 90] on li "[PERSON_NAME] - 23028 - [PERSON_NAME] - 23028" at bounding box center [320, 91] width 288 height 27
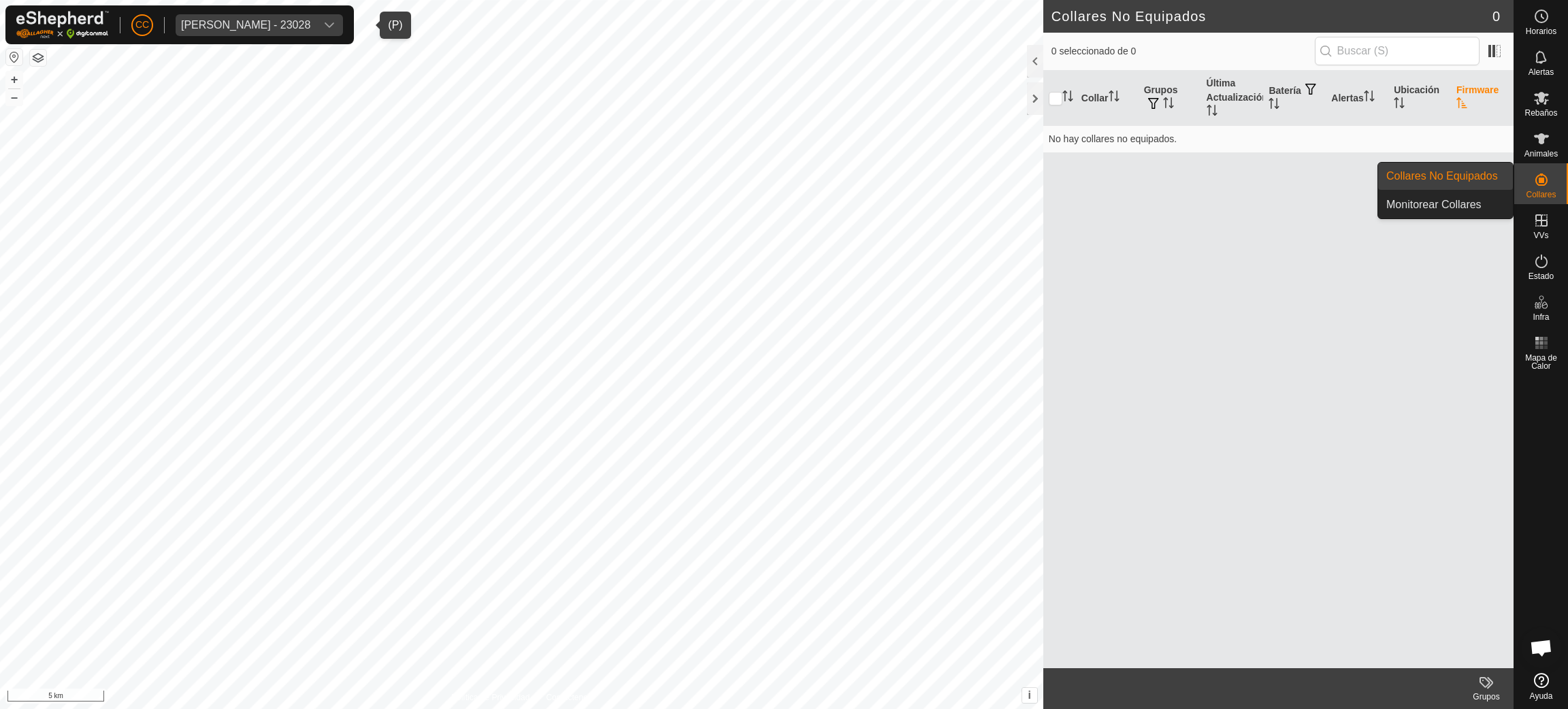
drag, startPoint x: 1541, startPoint y: 163, endPoint x: 1525, endPoint y: 176, distance: 20.6
click at [1526, 177] on div "Collares" at bounding box center [1540, 184] width 54 height 41
click at [1535, 149] on span "Animales" at bounding box center [1541, 154] width 33 height 8
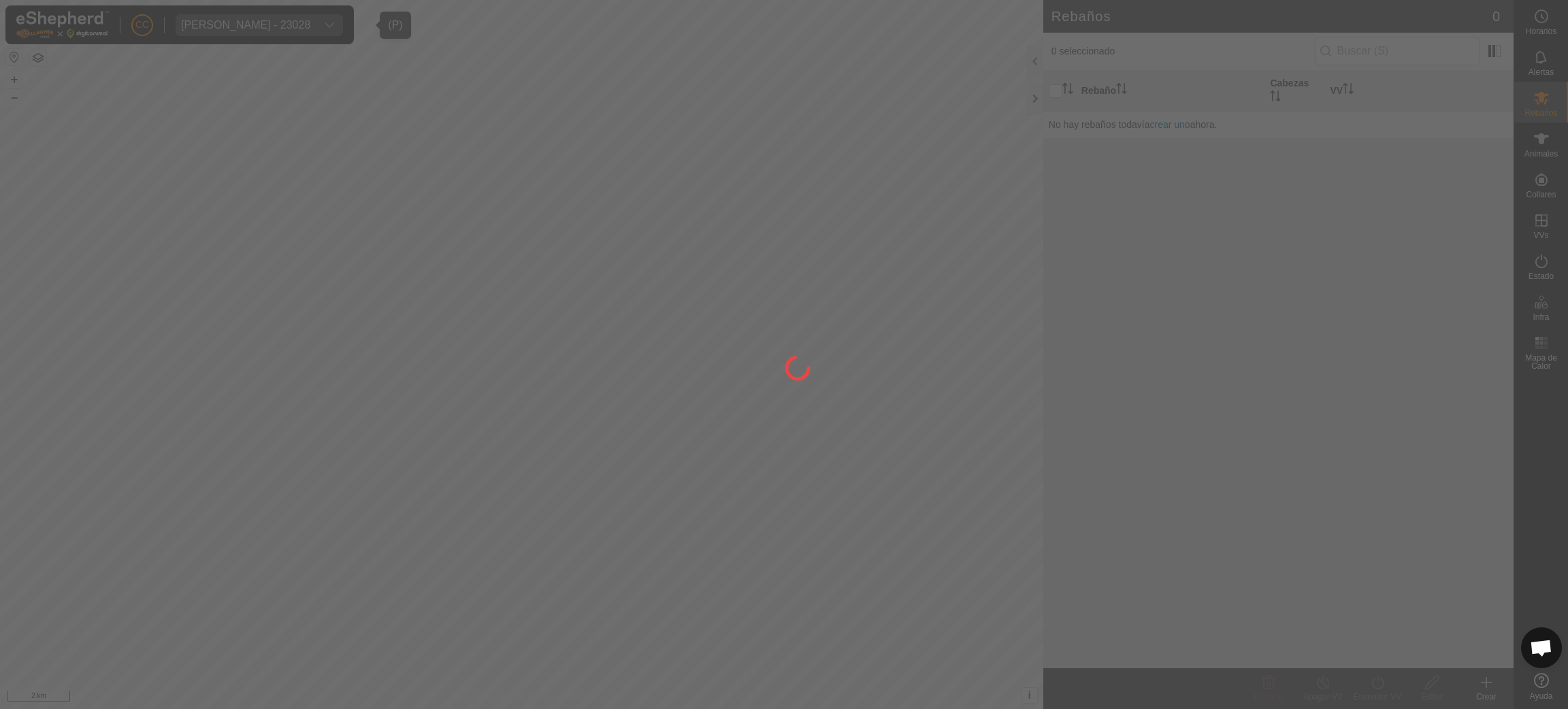
click at [1542, 176] on div at bounding box center [784, 354] width 1568 height 709
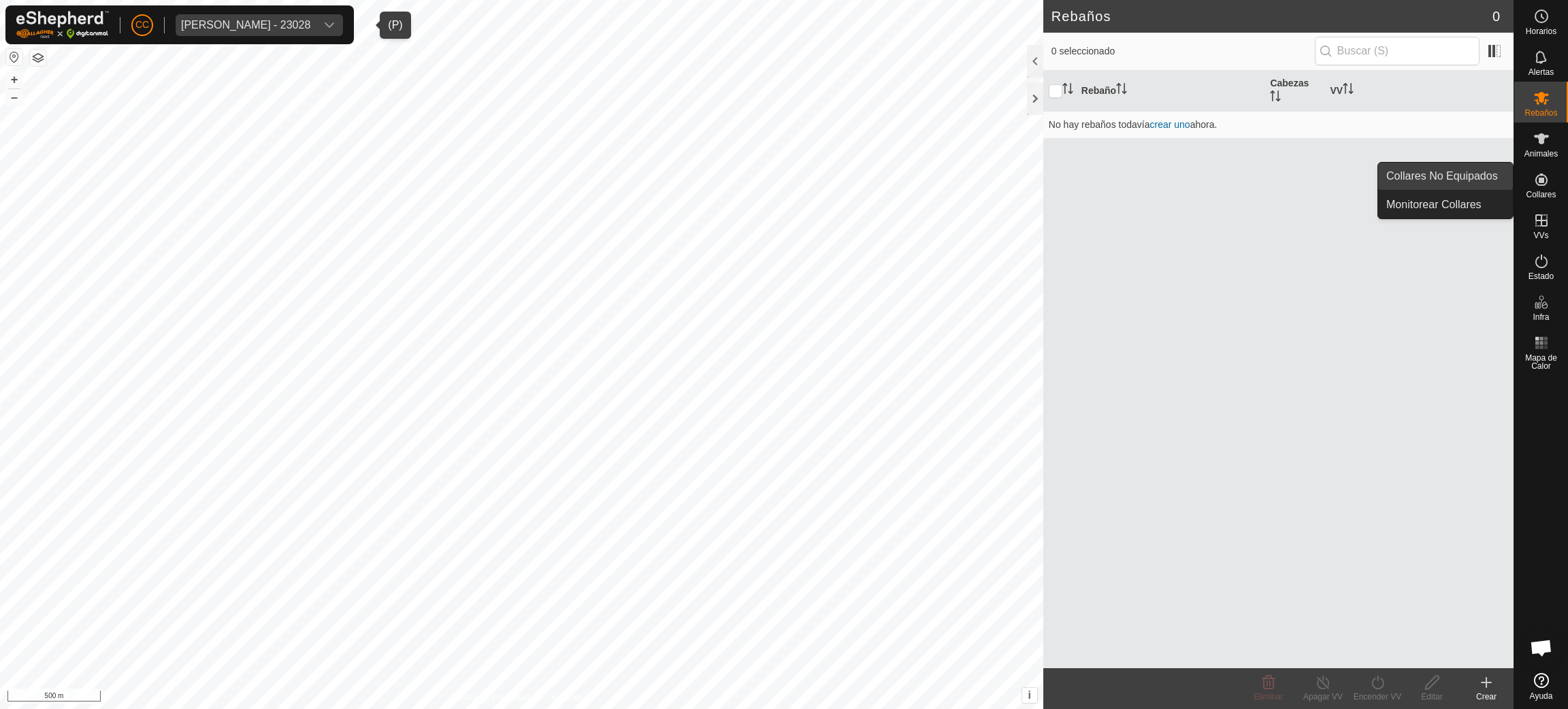
drag, startPoint x: 1540, startPoint y: 179, endPoint x: 1512, endPoint y: 178, distance: 28.0
click at [1538, 179] on icon at bounding box center [1542, 180] width 13 height 13
click at [1481, 175] on link "Collares No Equipados" at bounding box center [1446, 176] width 135 height 27
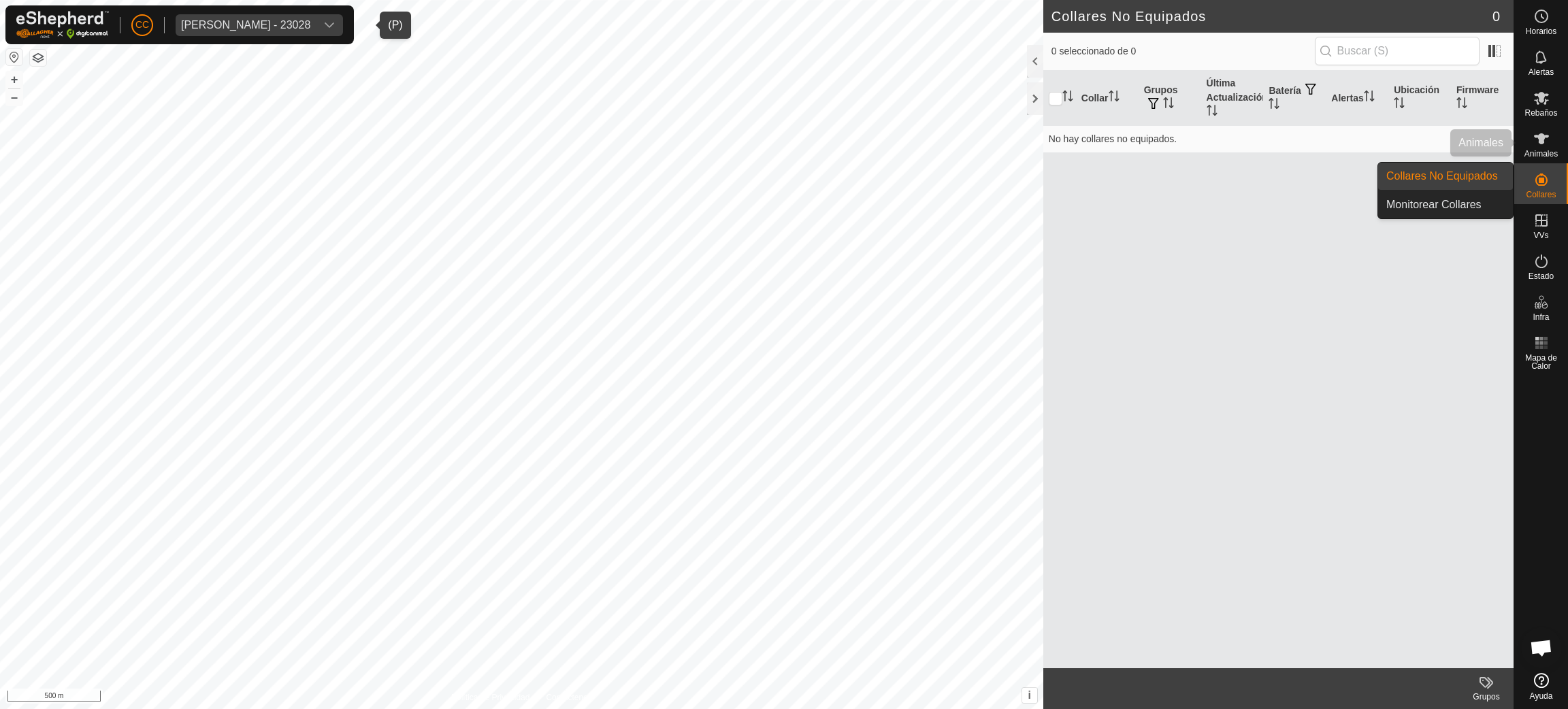
click at [1546, 157] on span "Animales" at bounding box center [1541, 154] width 33 height 8
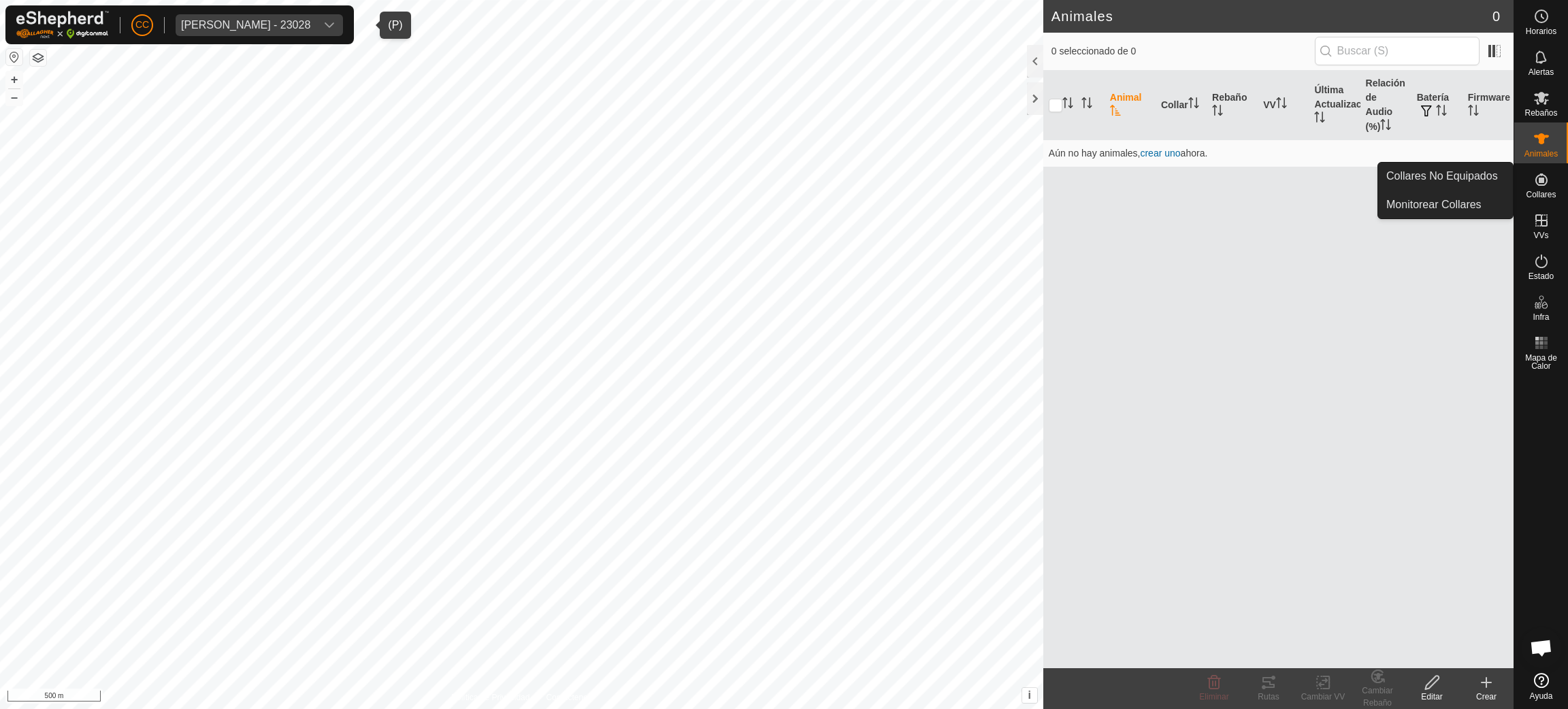
click at [1546, 184] on icon at bounding box center [1541, 179] width 16 height 16
drag, startPoint x: 1546, startPoint y: 184, endPoint x: 1528, endPoint y: 185, distance: 18.0
click at [1546, 185] on icon at bounding box center [1541, 179] width 16 height 16
click at [1467, 178] on link "Collares No Equipados" at bounding box center [1446, 176] width 135 height 27
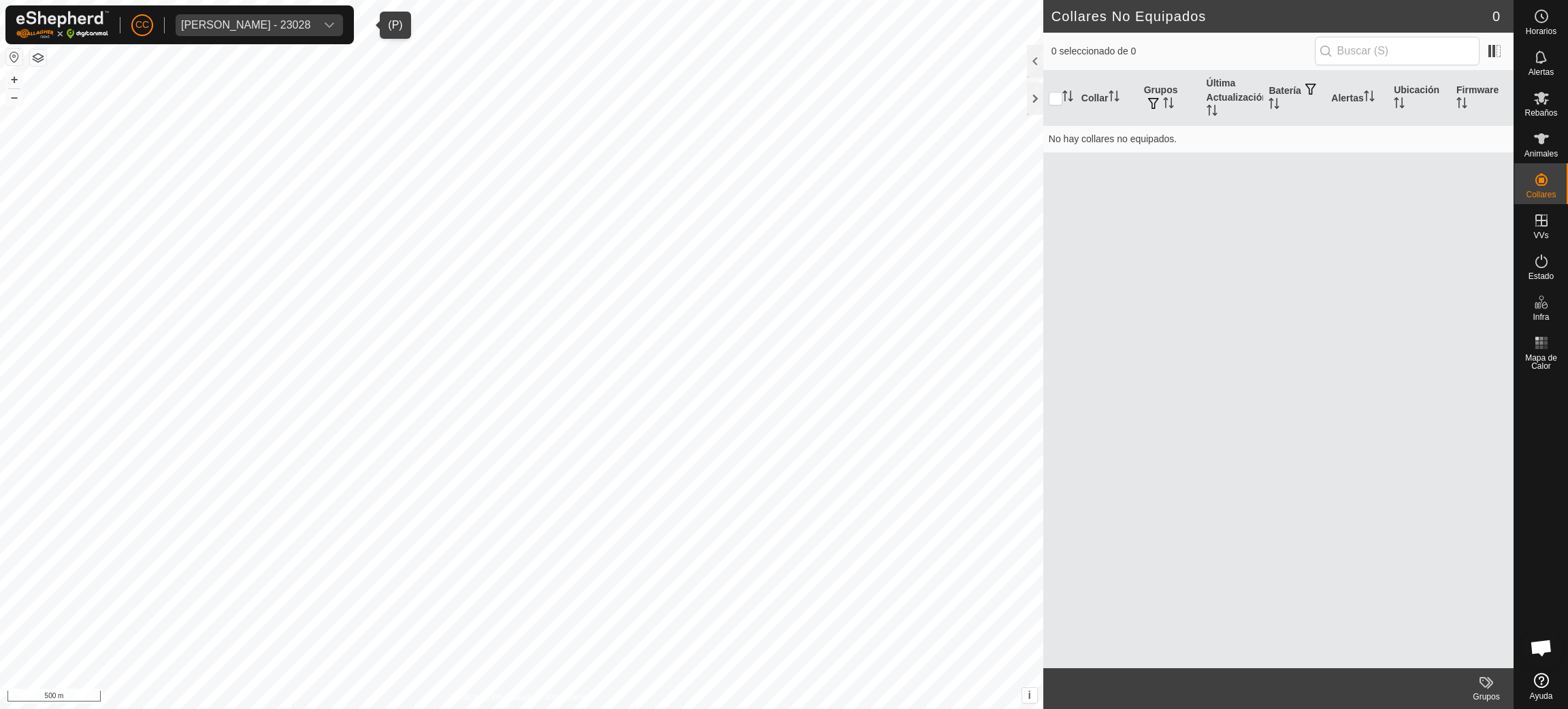
click at [203, 24] on div "[PERSON_NAME] - 23028" at bounding box center [245, 25] width 129 height 11
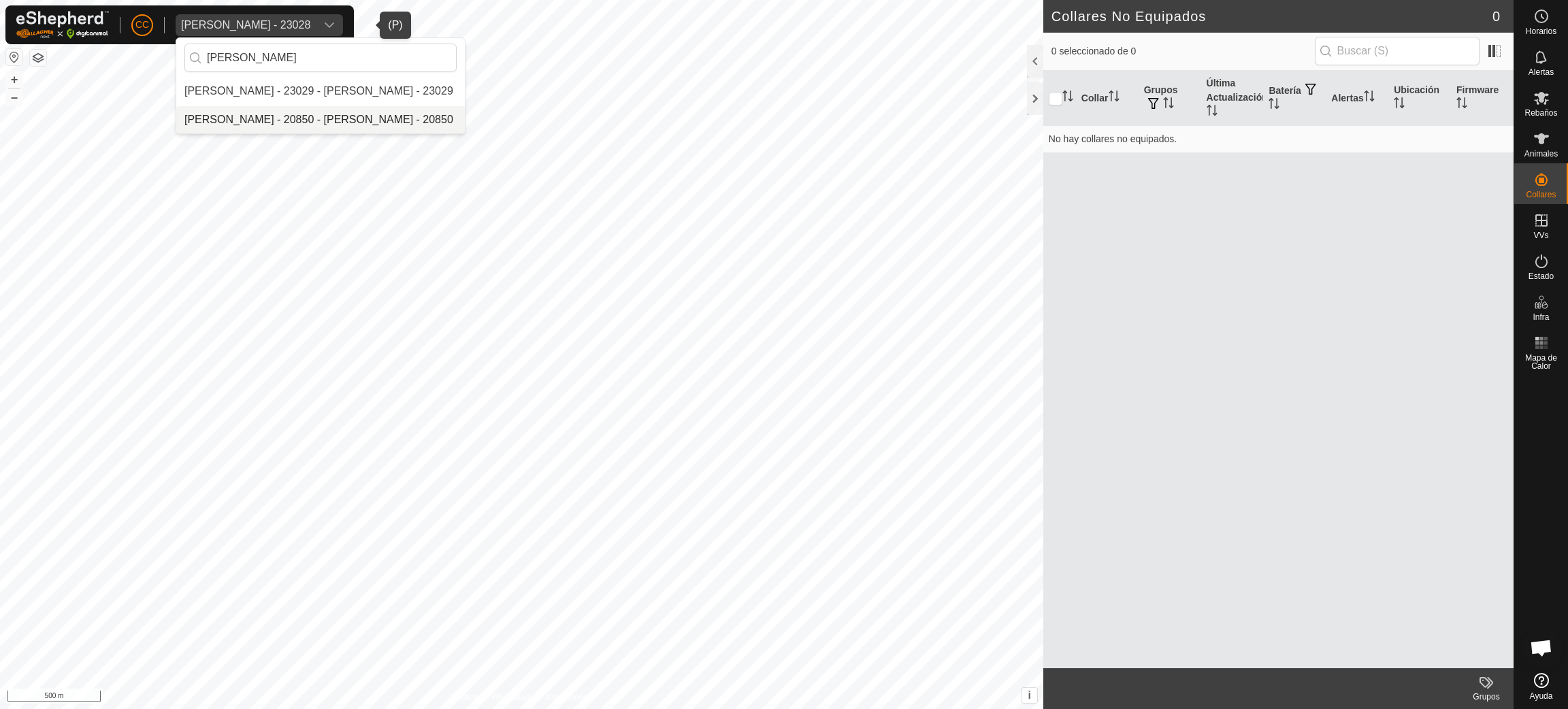
type input "[PERSON_NAME]"
click at [329, 118] on li "[PERSON_NAME] - 20850 - [PERSON_NAME] - 20850" at bounding box center [320, 120] width 288 height 27
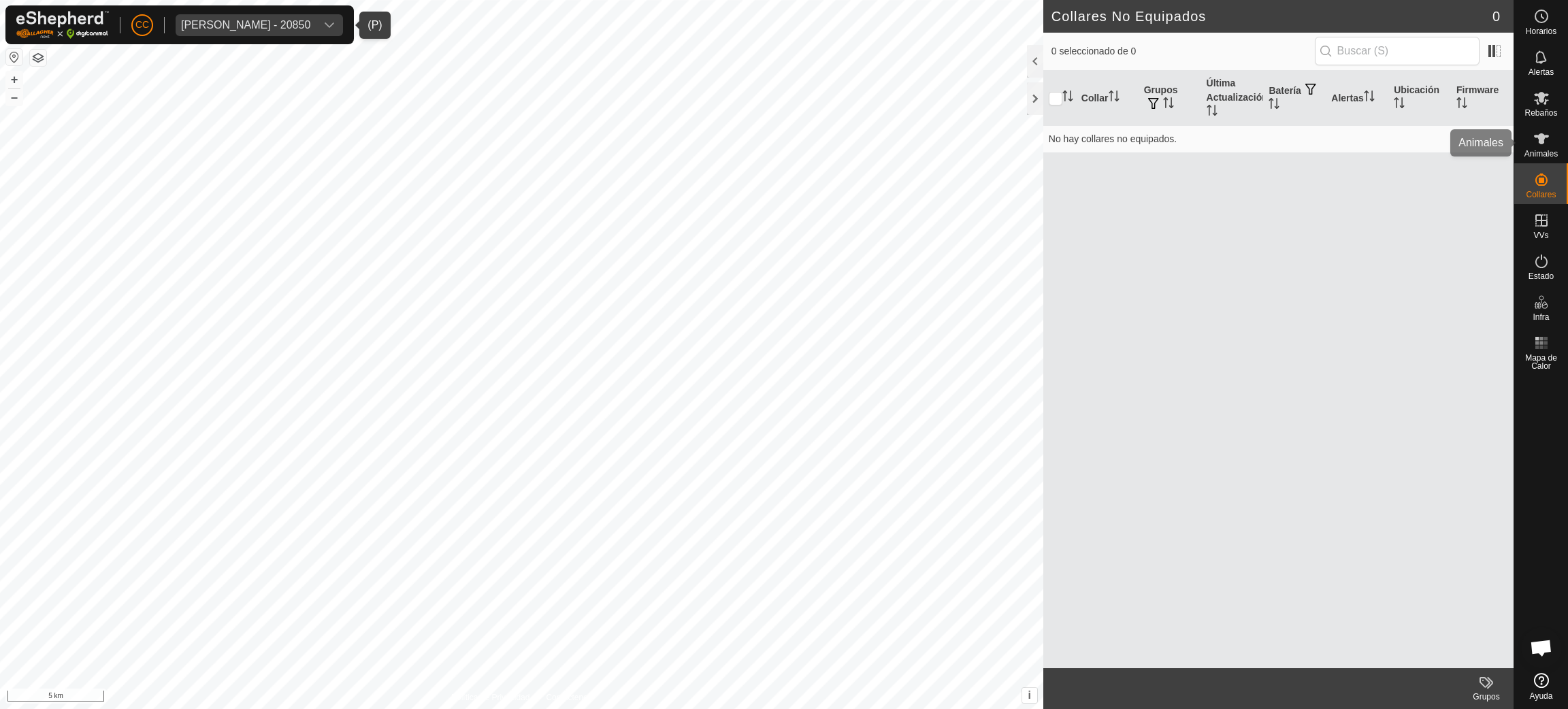
click at [1556, 163] on div "Collares" at bounding box center [1540, 184] width 54 height 41
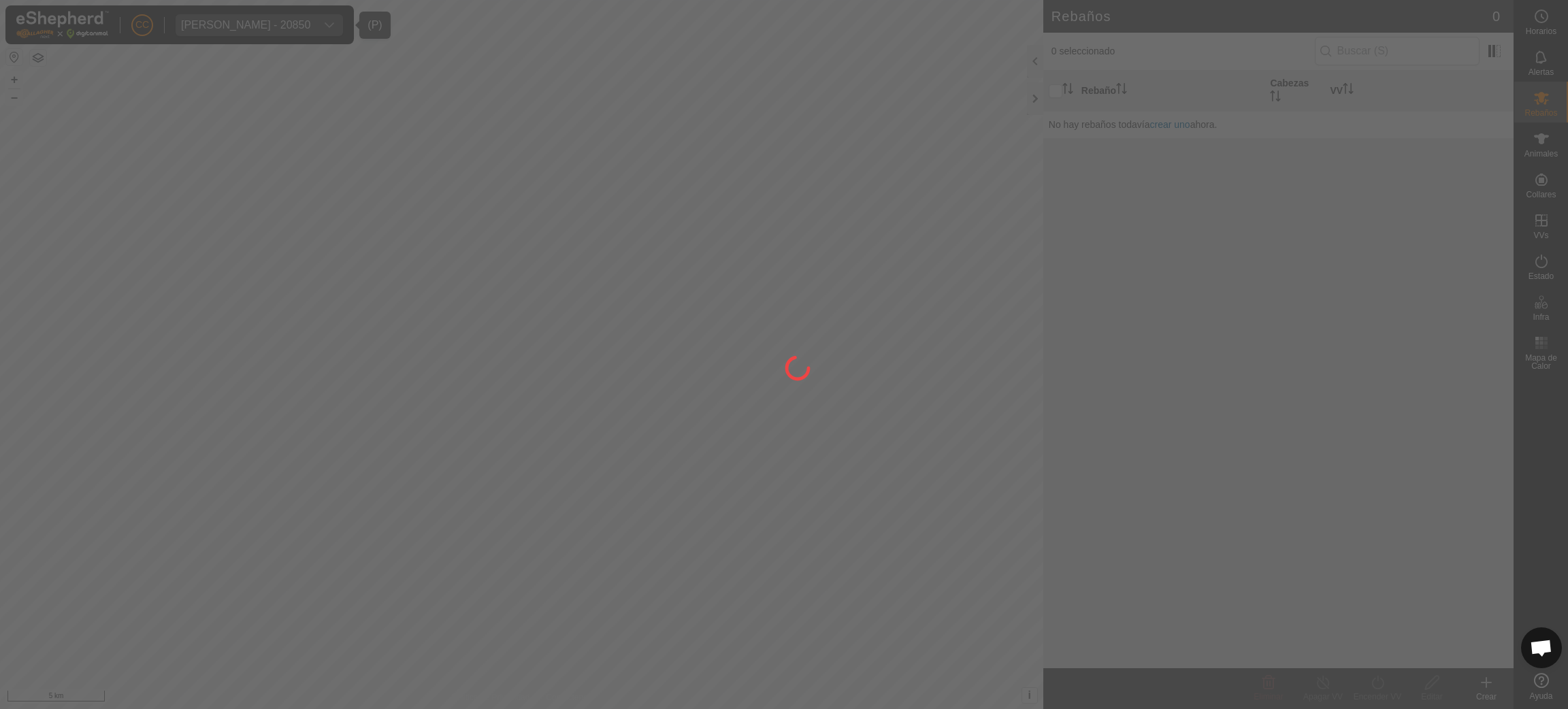
click at [1548, 148] on div at bounding box center [784, 354] width 1568 height 709
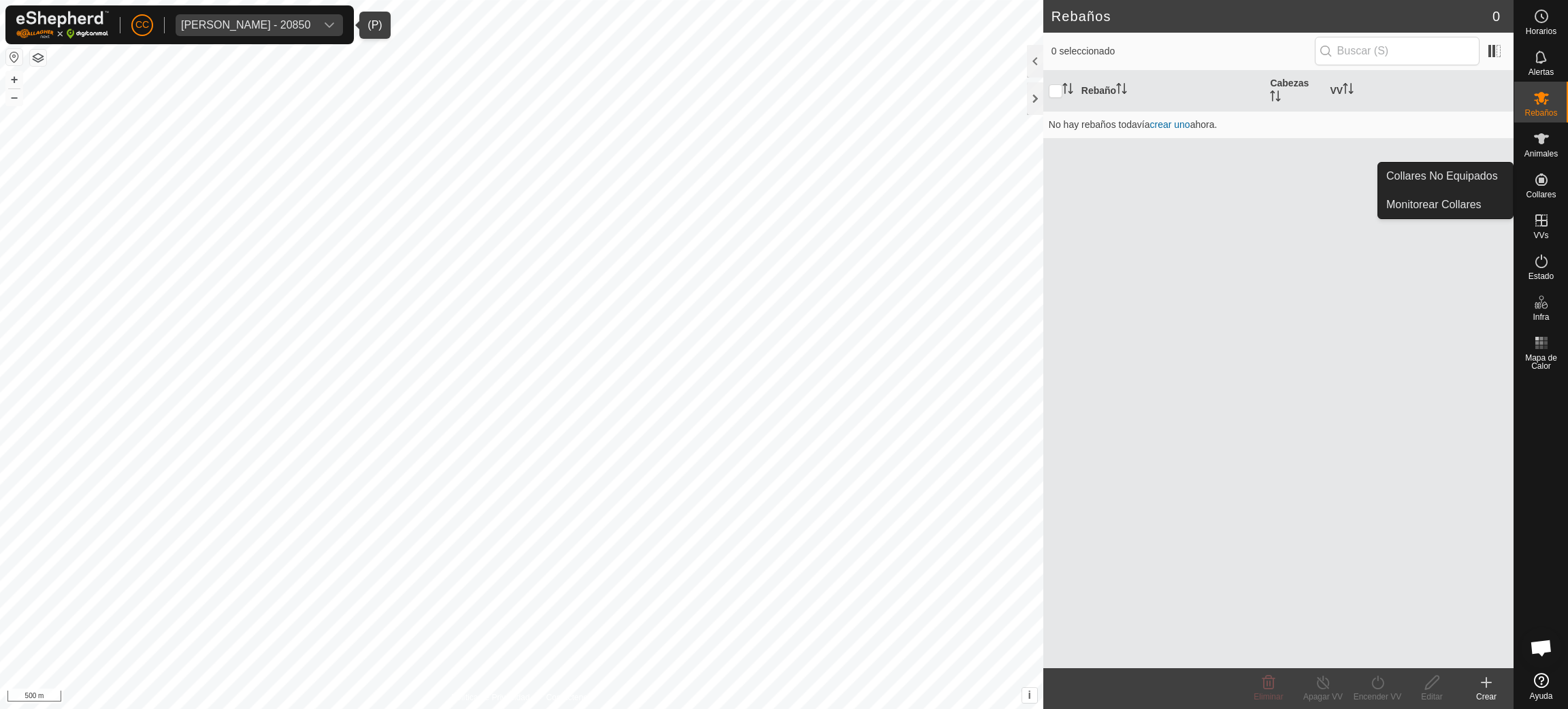
click at [1553, 181] on div "Collares" at bounding box center [1540, 184] width 54 height 41
click at [1480, 173] on link "Collares No Equipados" at bounding box center [1446, 176] width 135 height 27
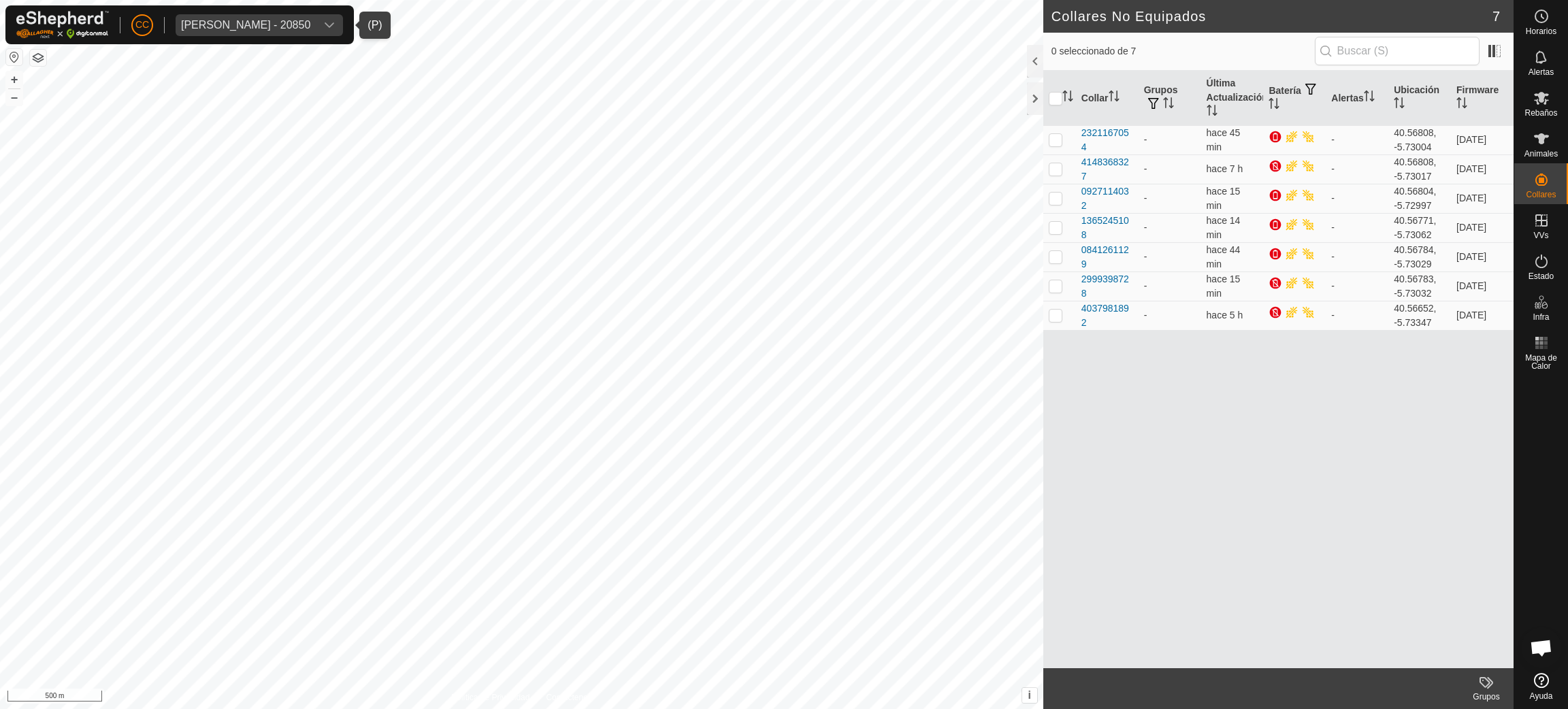
click at [240, 33] on span "[PERSON_NAME] - 20850" at bounding box center [246, 25] width 140 height 22
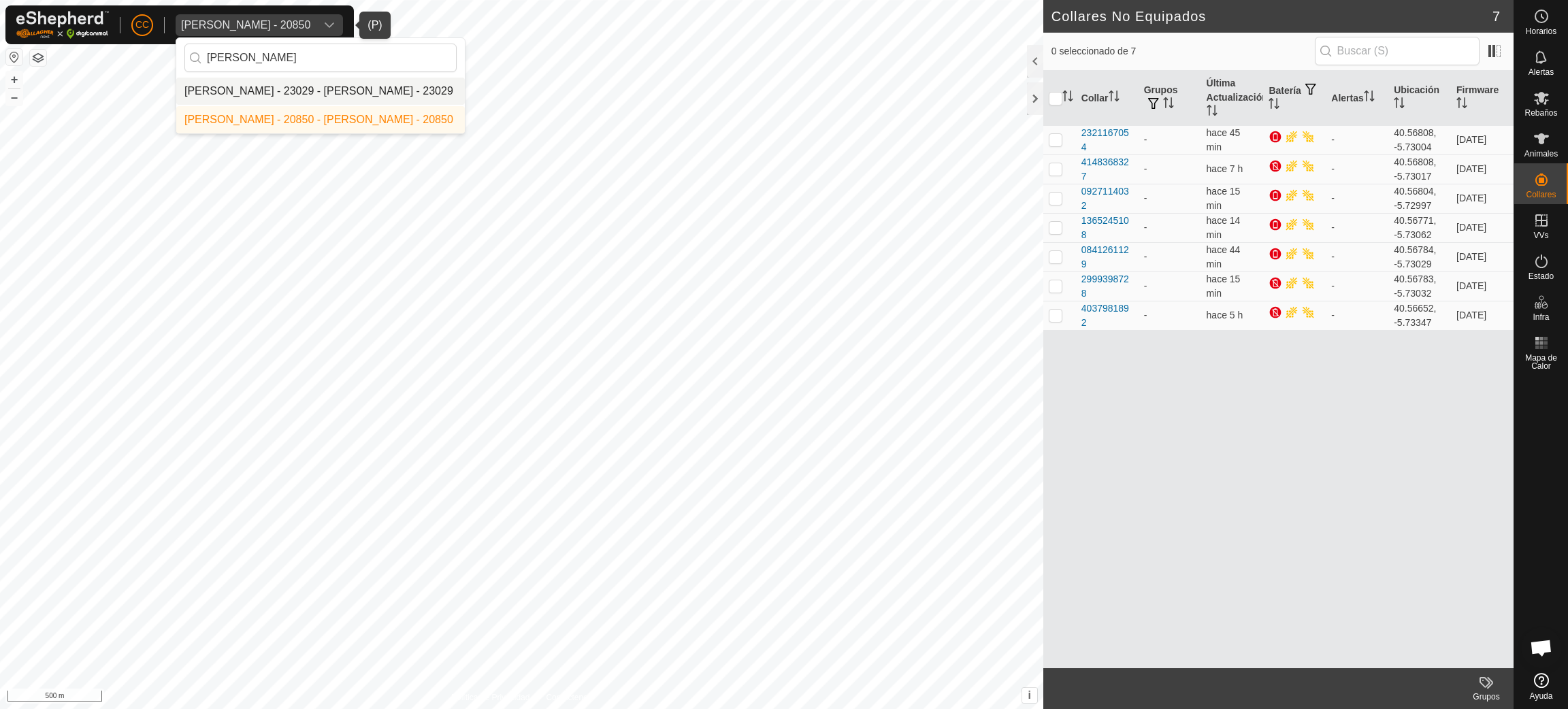
type input "[PERSON_NAME]"
click at [266, 101] on li "[PERSON_NAME] - 23029 - [PERSON_NAME] - 23029" at bounding box center [320, 91] width 288 height 27
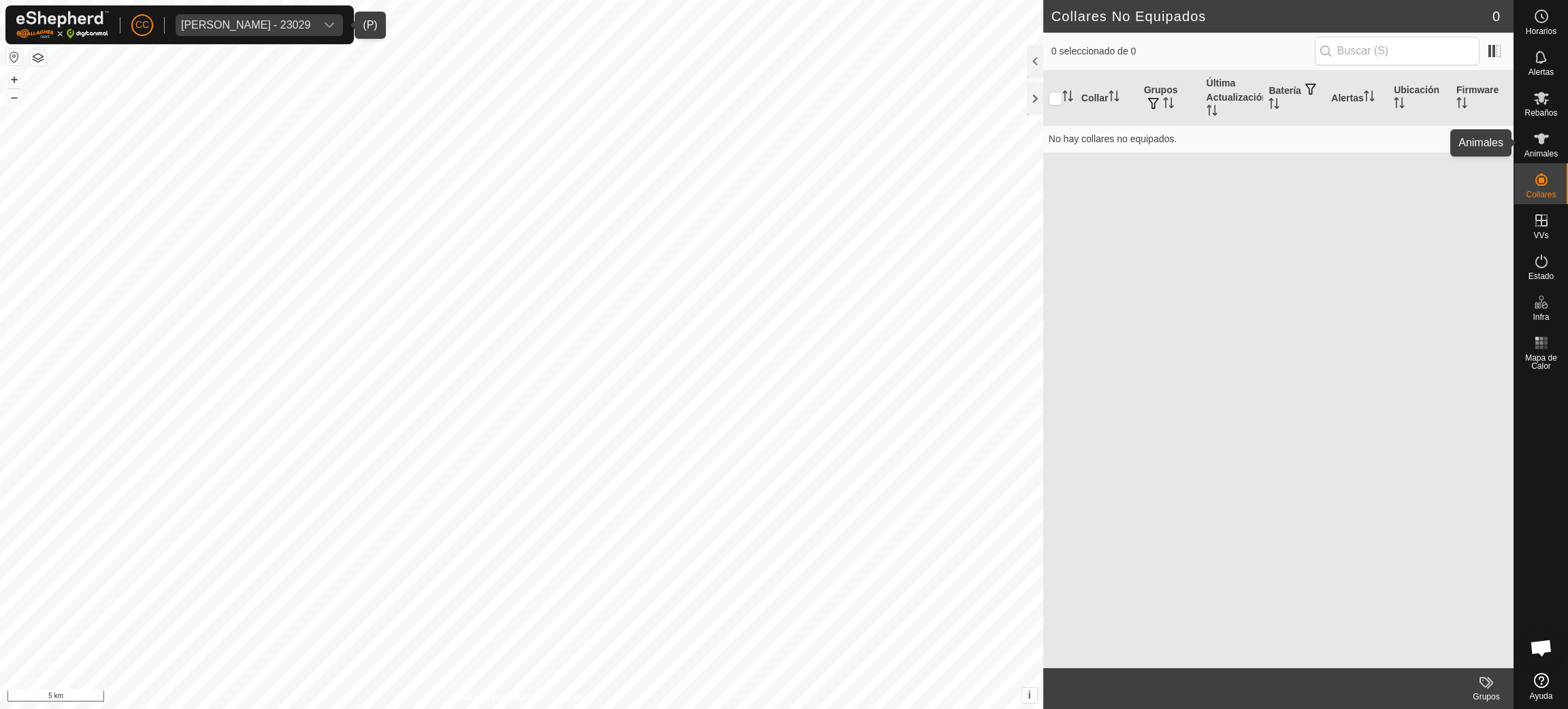
click at [1556, 145] on div "CC [PERSON_NAME] - 23029 Horarios Alertas Rebaños Animales Collares VVs Estado …" at bounding box center [784, 354] width 1568 height 709
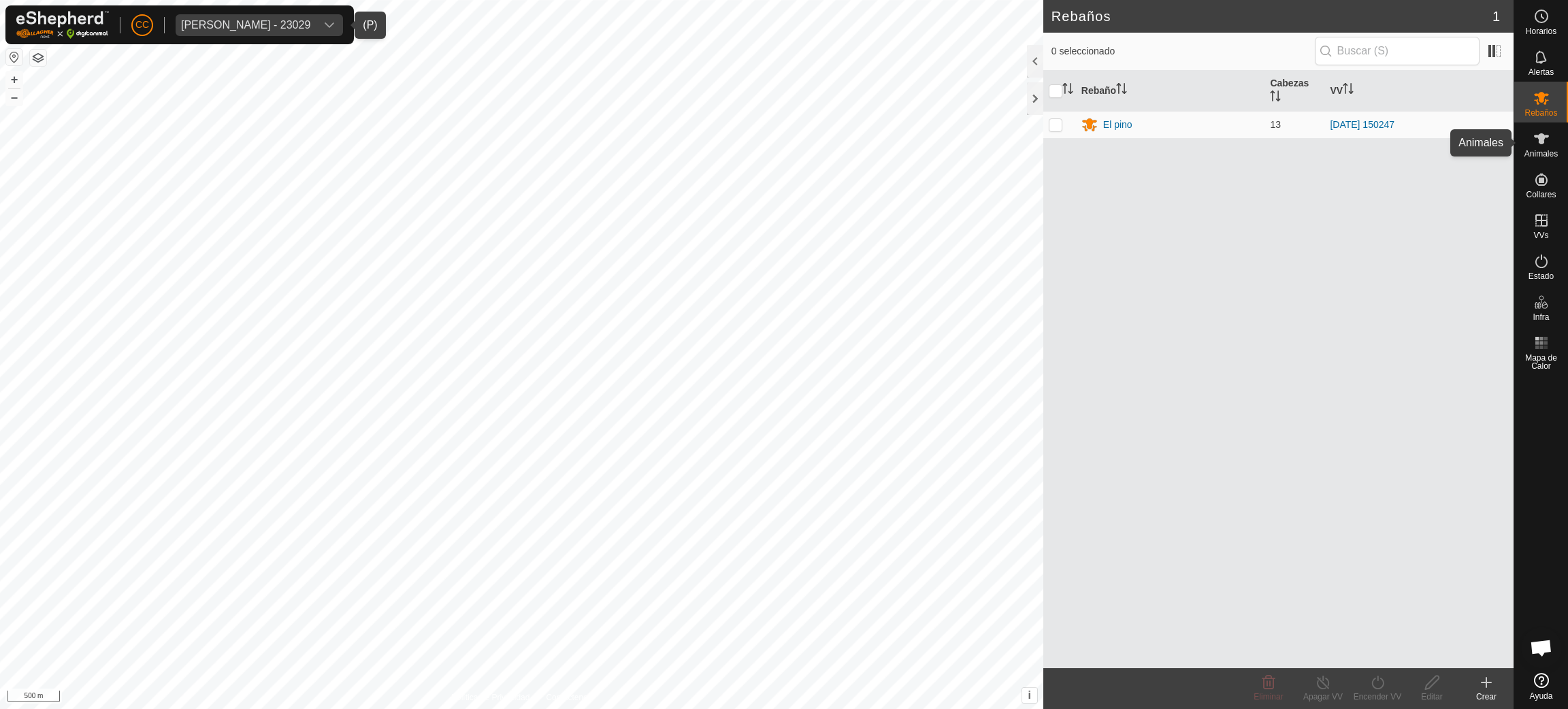
click at [1548, 145] on icon at bounding box center [1541, 138] width 16 height 16
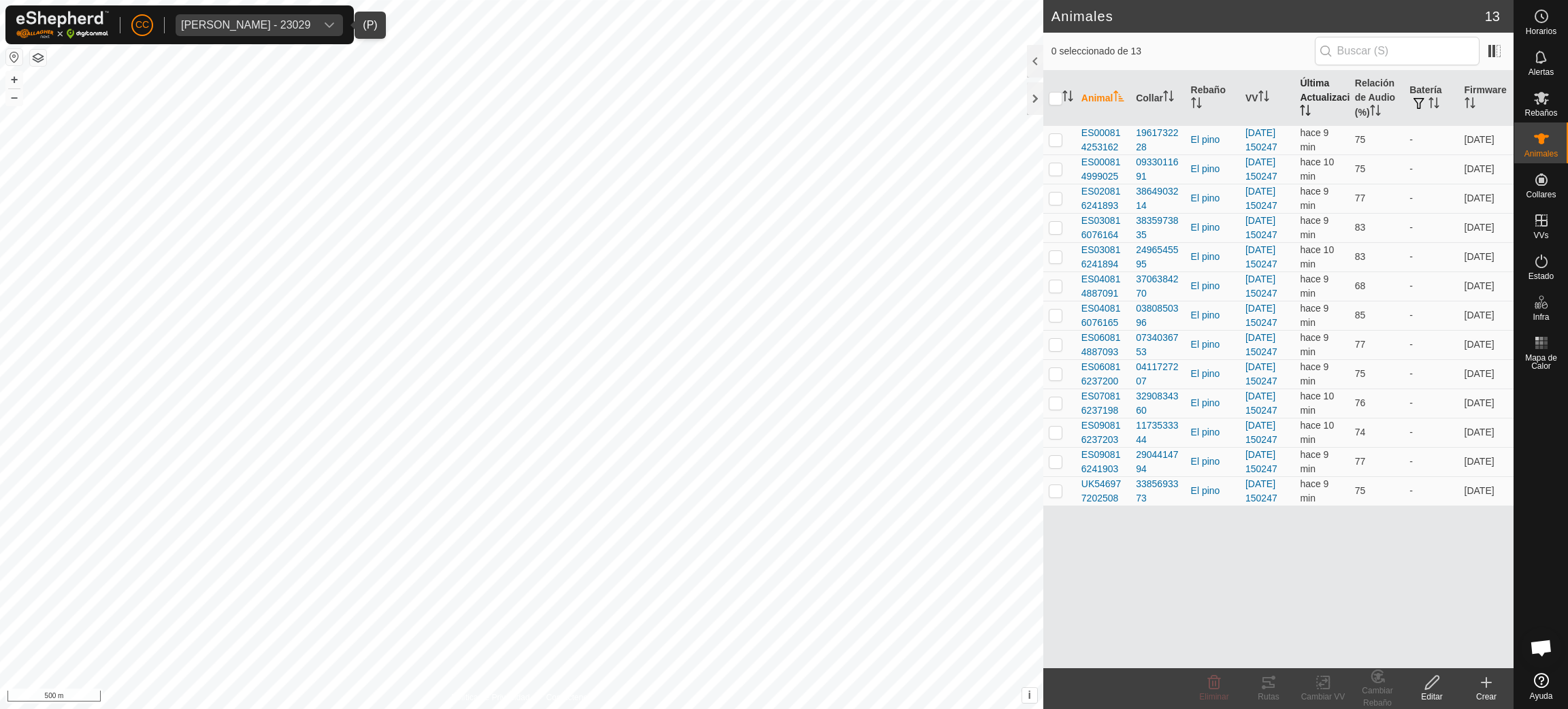
click at [1298, 95] on th "Última Actualización" at bounding box center [1321, 98] width 54 height 55
click at [1302, 97] on th "Última Actualización" at bounding box center [1321, 98] width 54 height 55
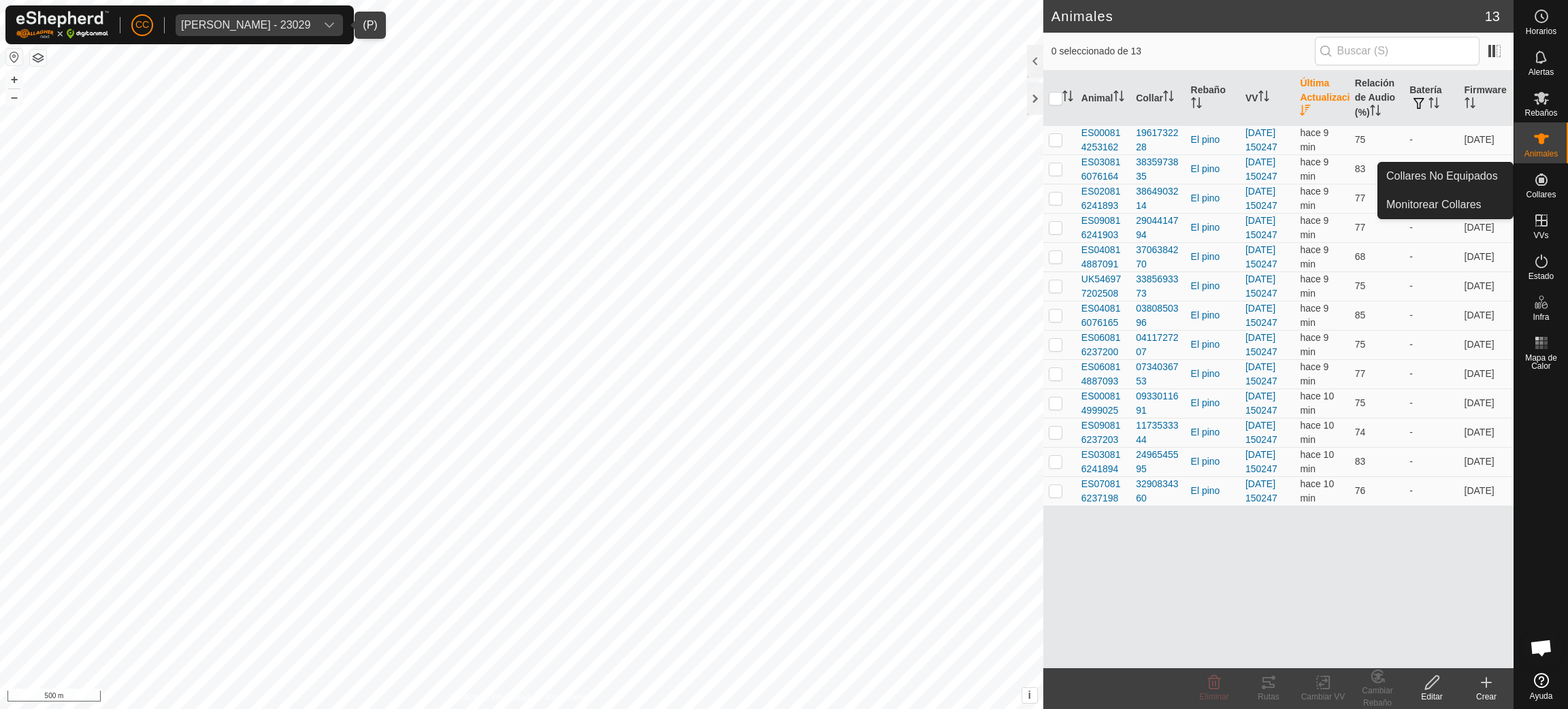
click at [1539, 193] on span "Collares" at bounding box center [1540, 195] width 30 height 8
click at [1481, 181] on link "Collares No Equipados" at bounding box center [1446, 176] width 135 height 27
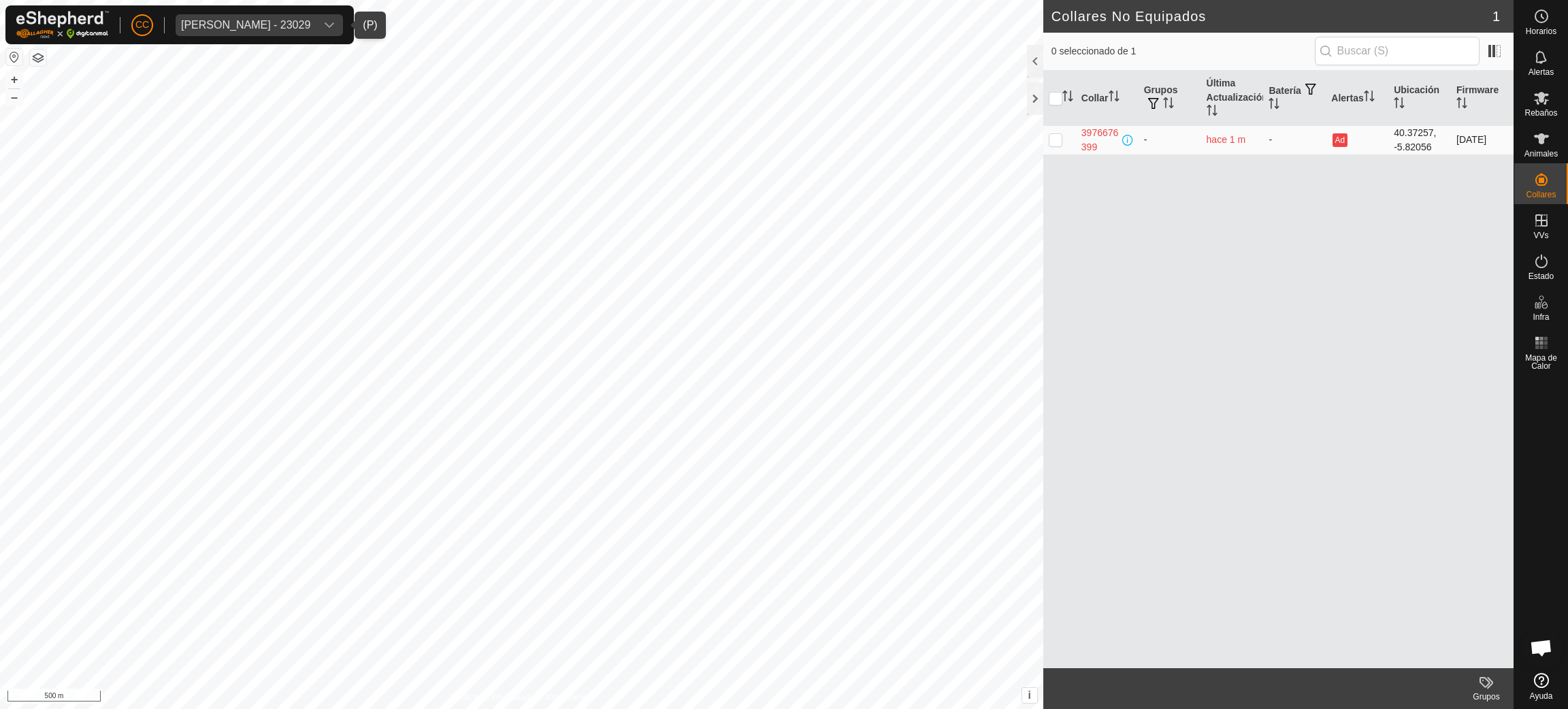
click at [1061, 138] on p-checkbox at bounding box center [1056, 140] width 14 height 11
checkbox input "true"
click at [336, 3] on div "CC [PERSON_NAME] - 23029 Horarios Alertas Rebaños Animales Collares VVs Estado …" at bounding box center [784, 354] width 1568 height 709
click at [1555, 690] on link "Ayuda" at bounding box center [1540, 686] width 54 height 38
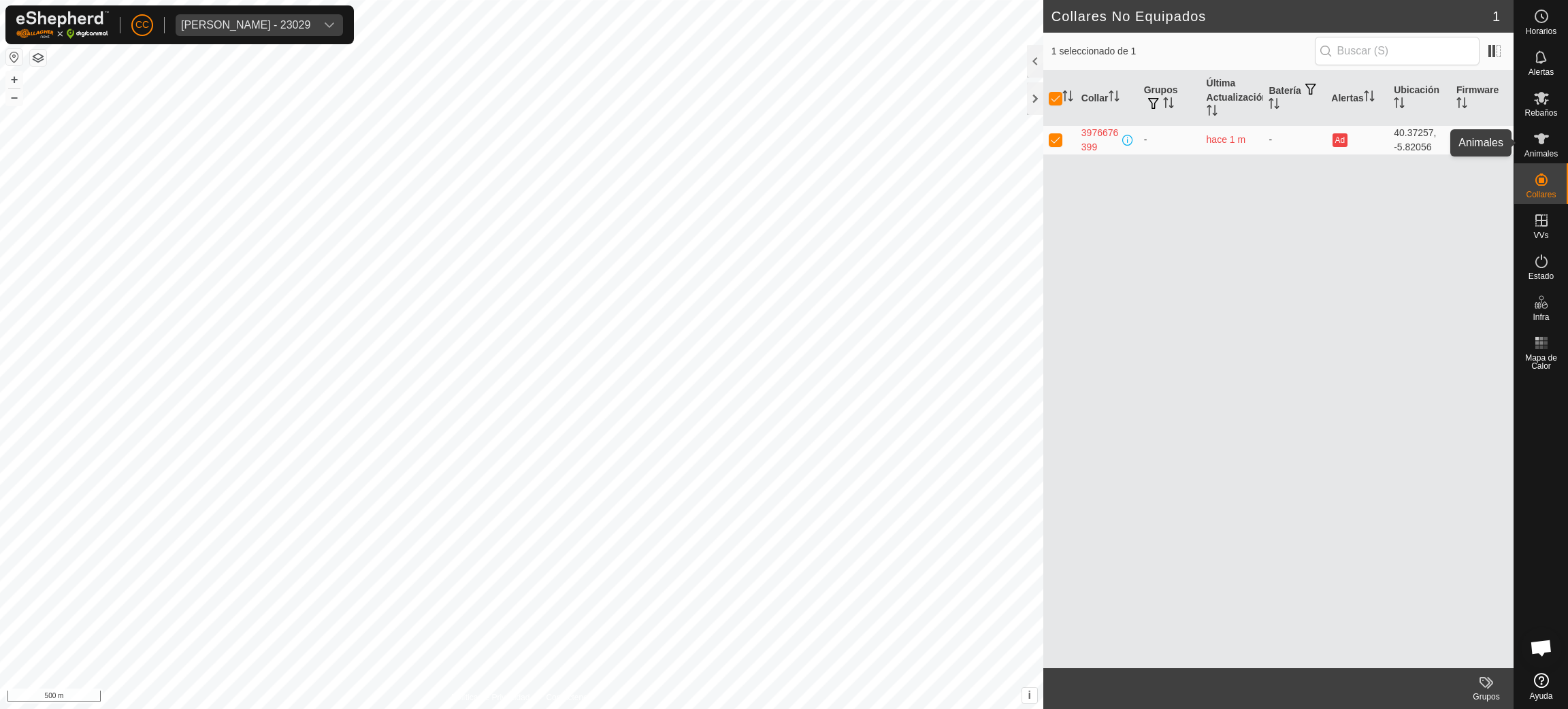
click at [1535, 134] on icon at bounding box center [1541, 138] width 16 height 16
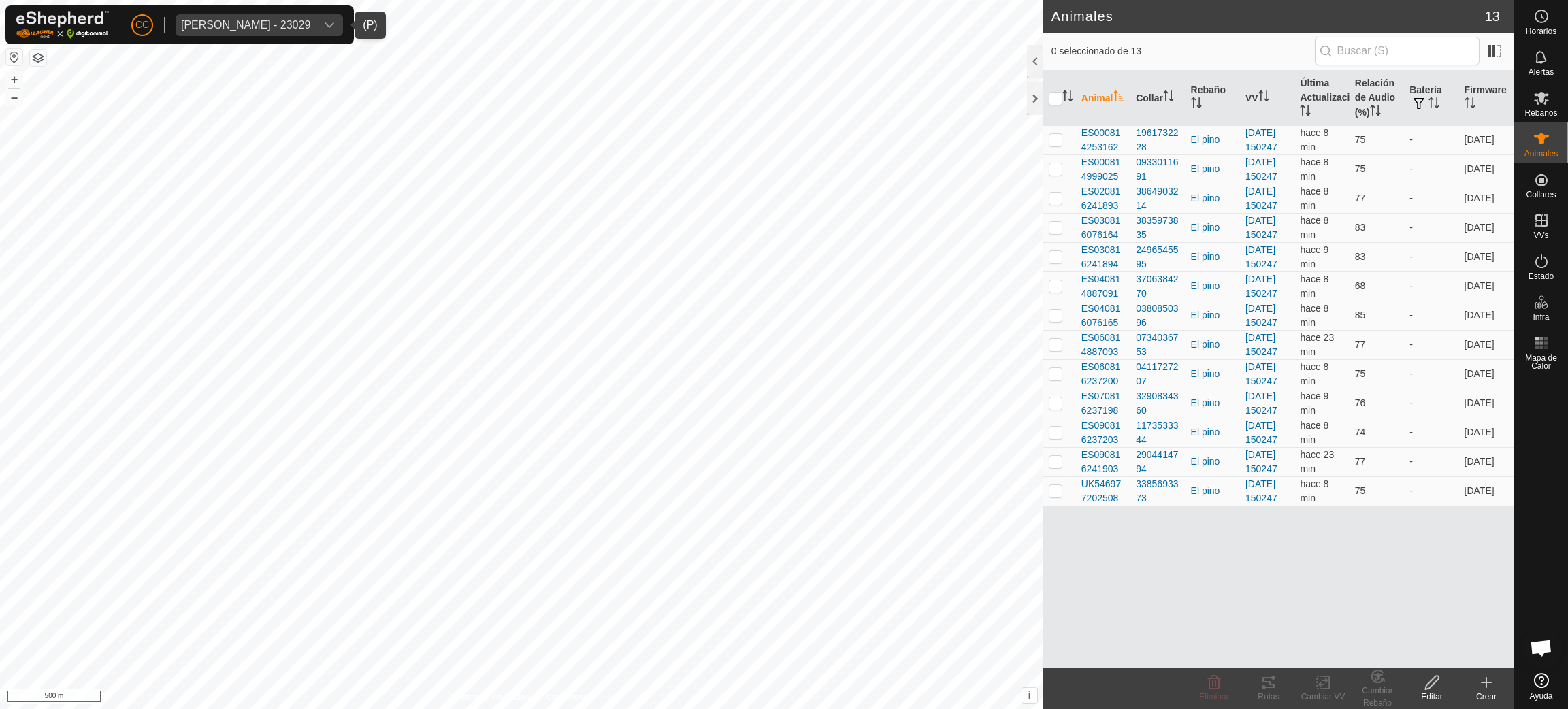
click at [334, 26] on icon "dropdown trigger" at bounding box center [329, 25] width 10 height 6
type input "albin"
click at [349, 83] on li "[PERSON_NAME] - [PERSON_NAME]" at bounding box center [320, 91] width 288 height 27
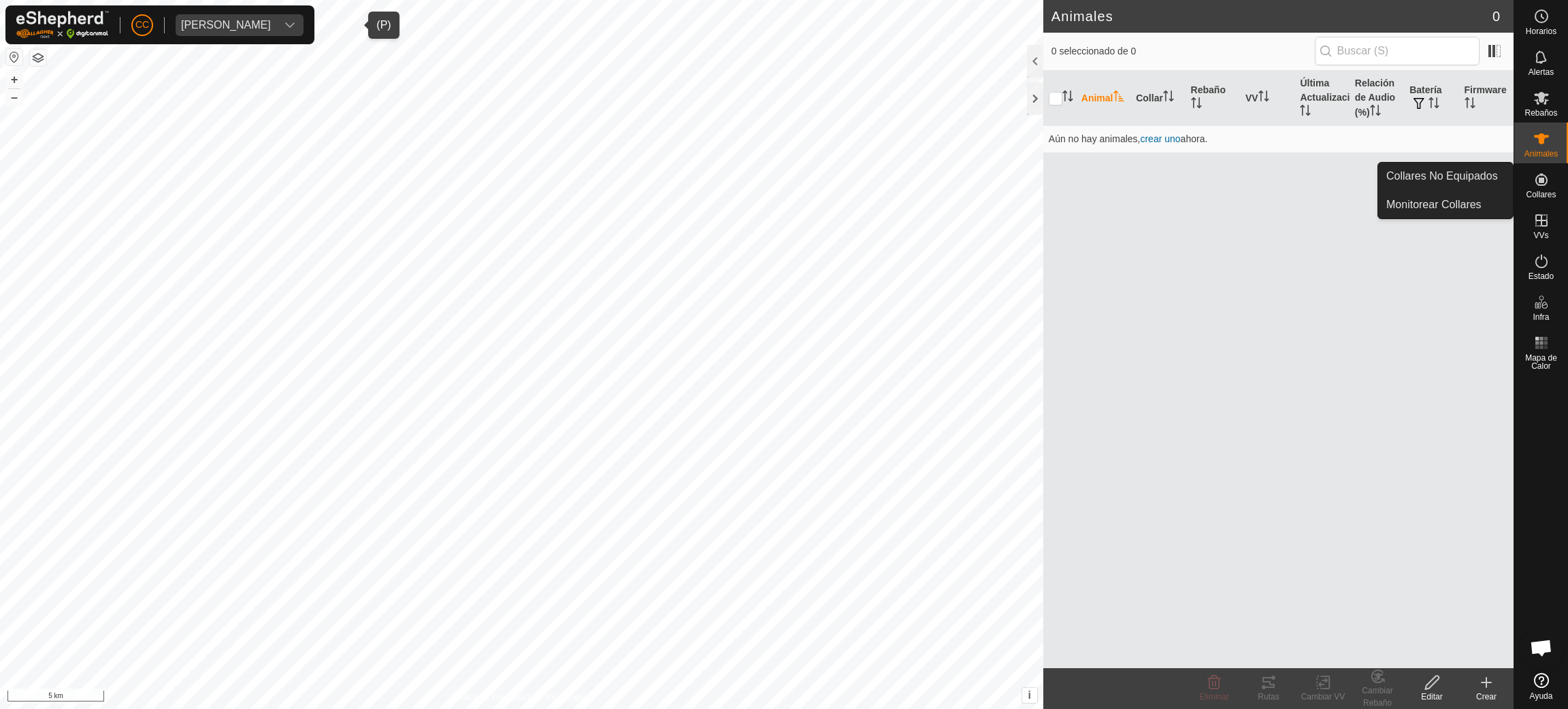
click at [1530, 166] on div "Collares" at bounding box center [1540, 184] width 54 height 41
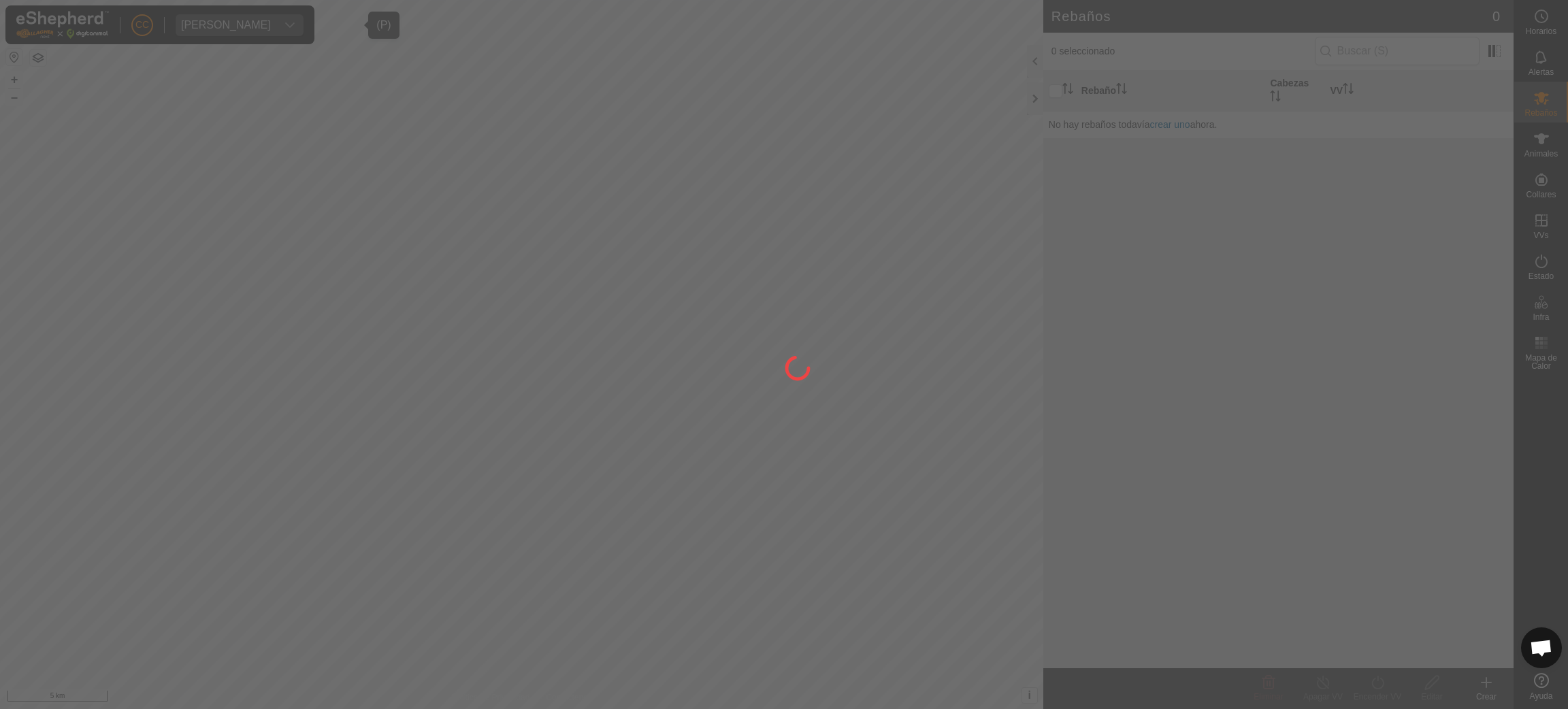
click at [1550, 149] on div at bounding box center [784, 354] width 1568 height 709
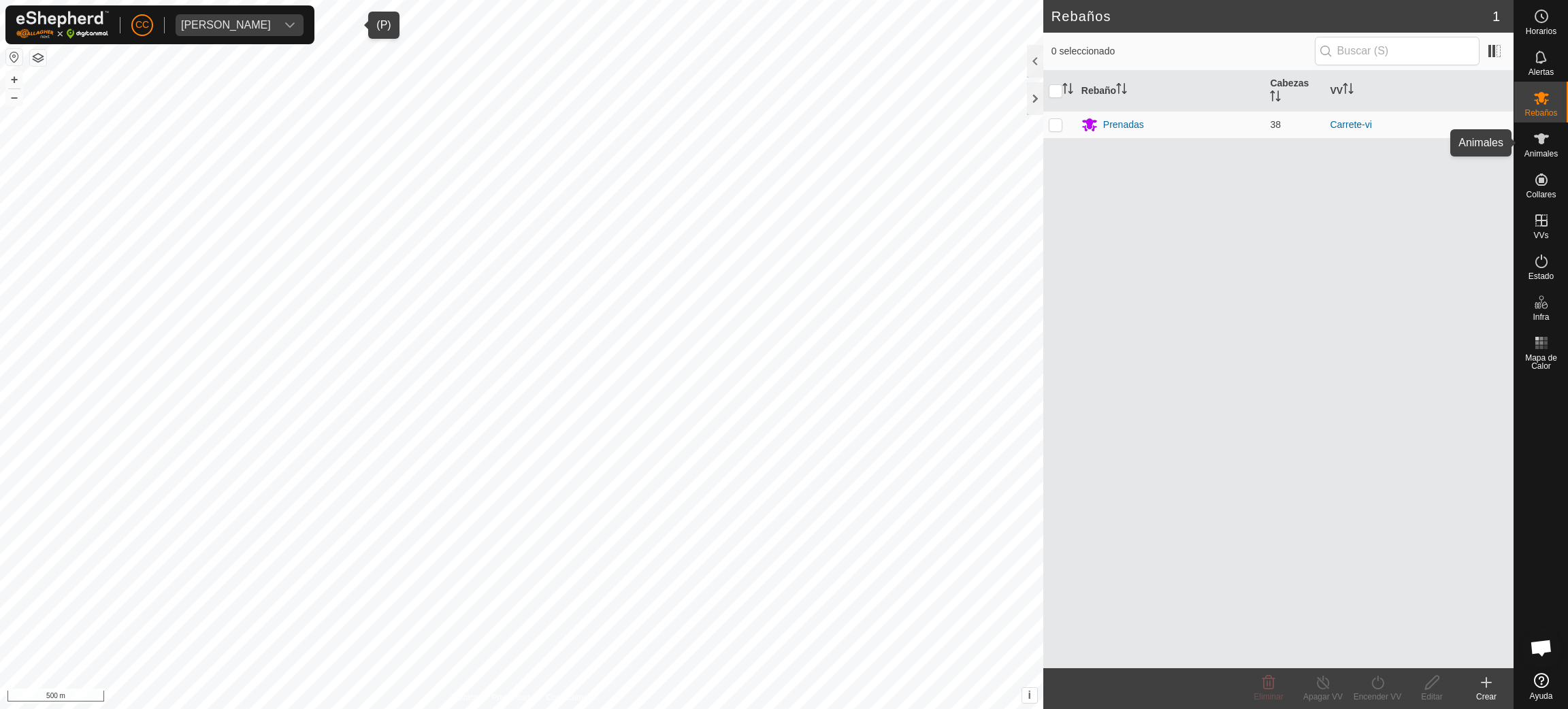
click at [1545, 146] on icon at bounding box center [1541, 138] width 16 height 16
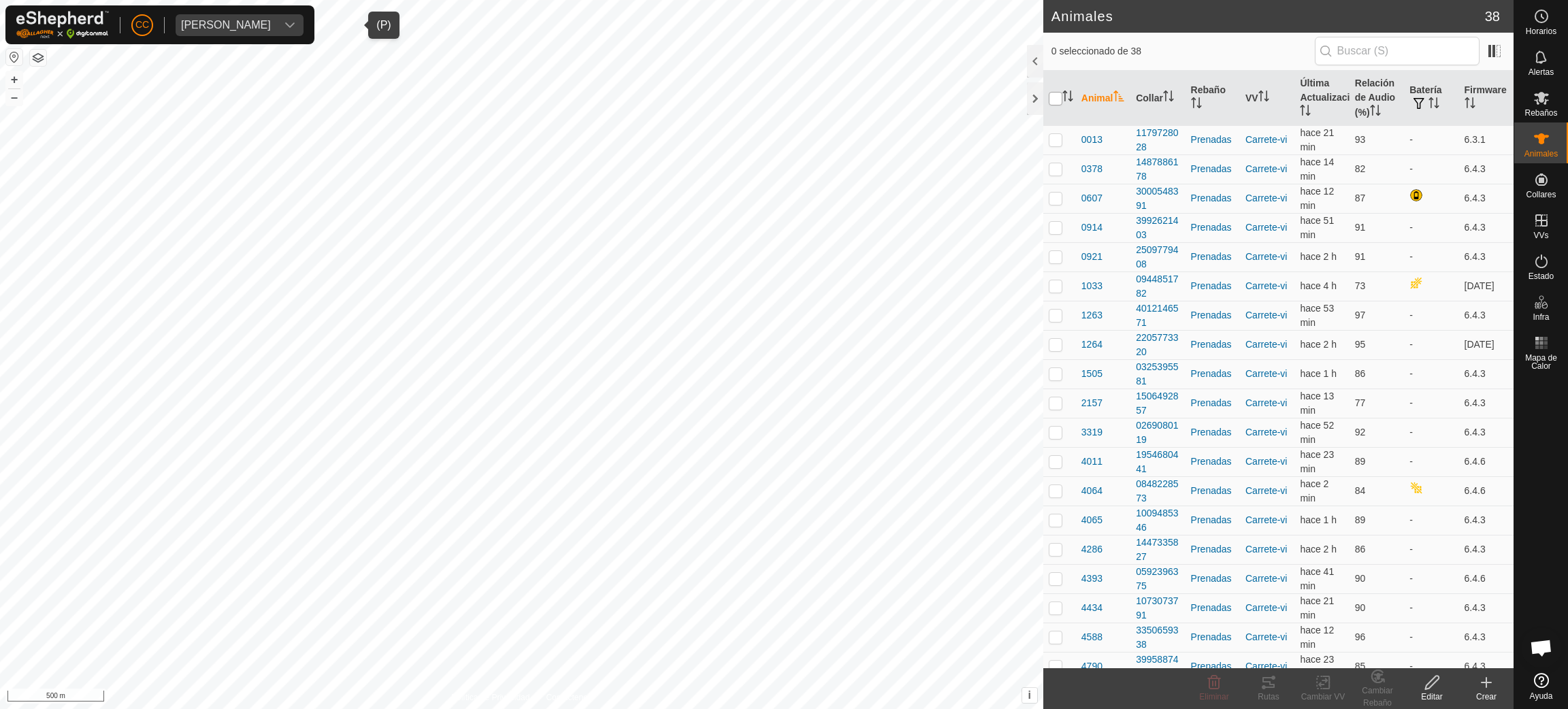
click at [1055, 101] on input "checkbox" at bounding box center [1056, 99] width 14 height 14
checkbox input "true"
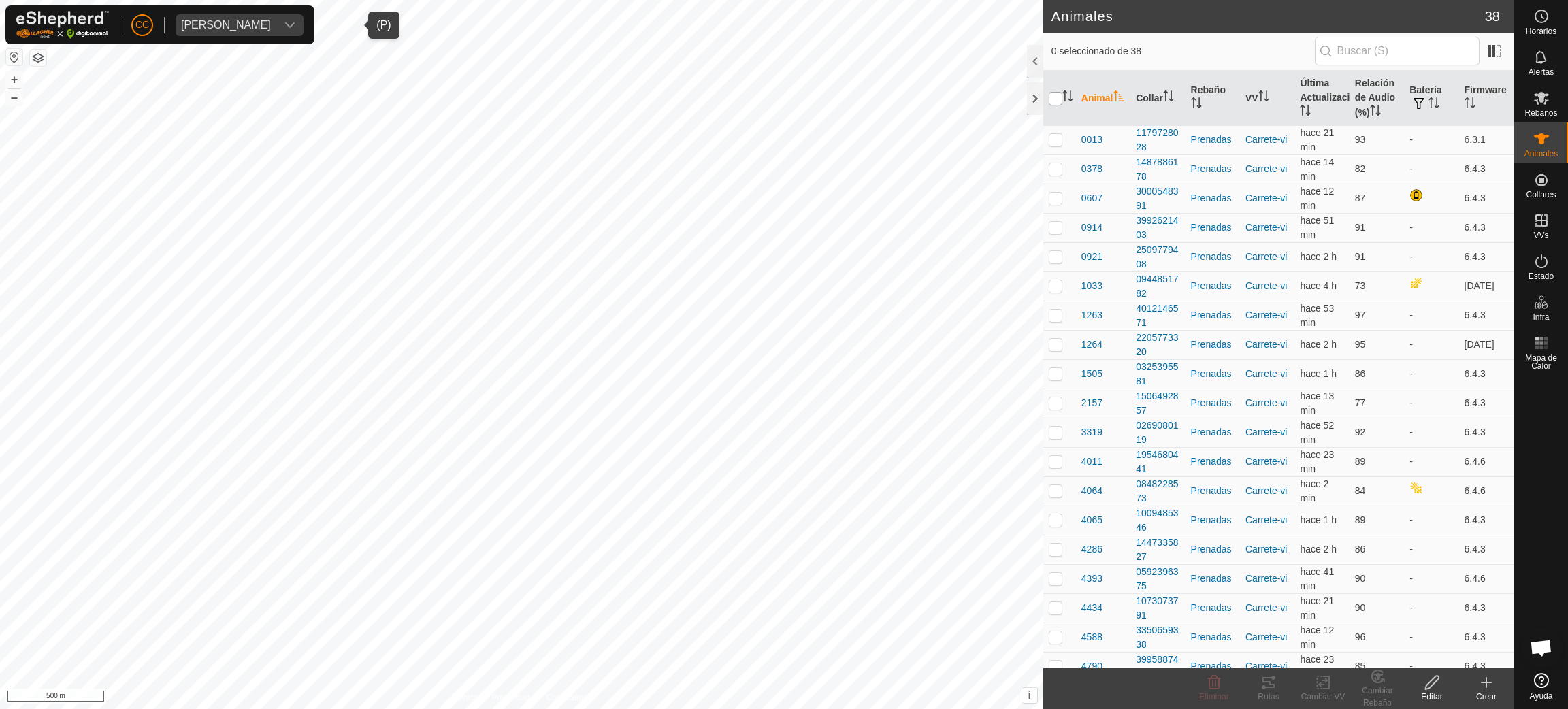
checkbox input "true"
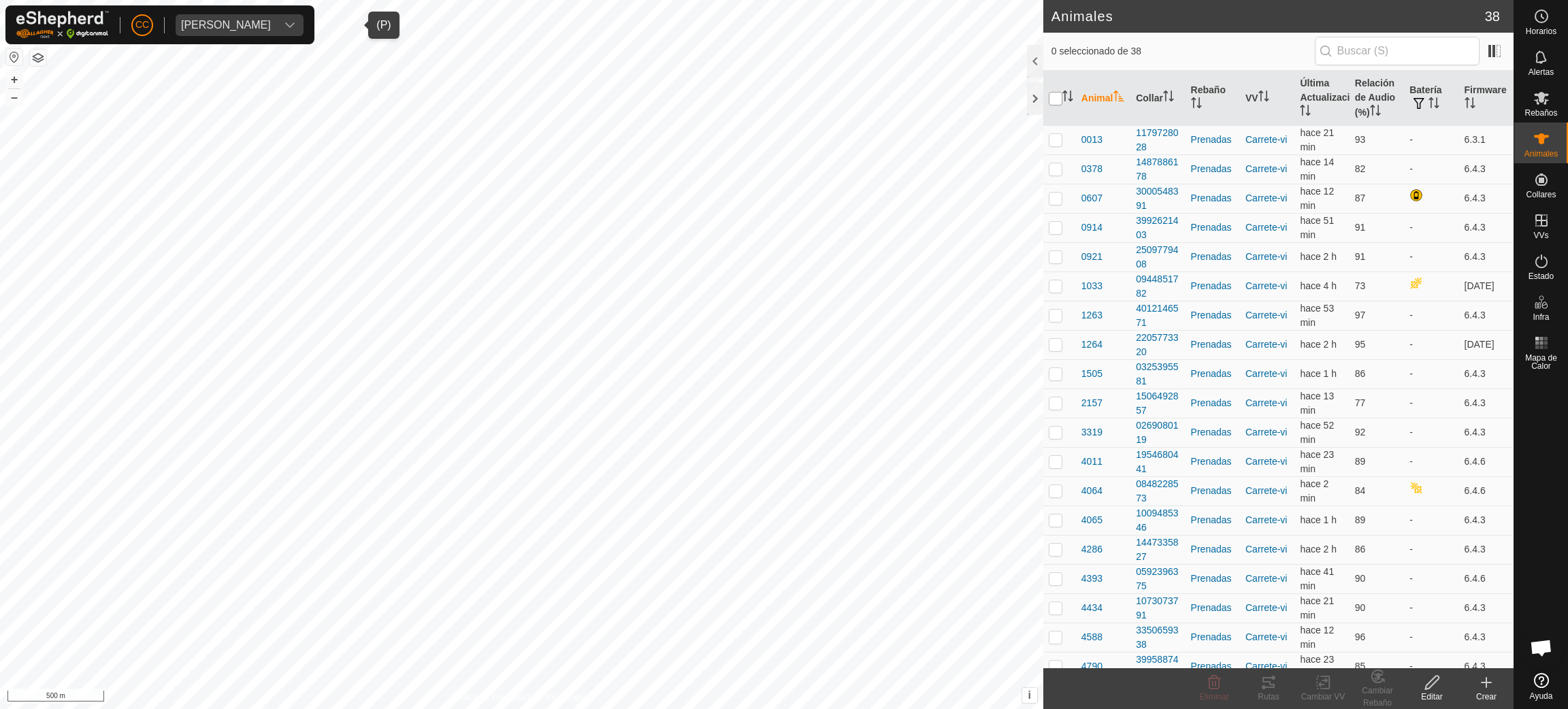
checkbox input "true"
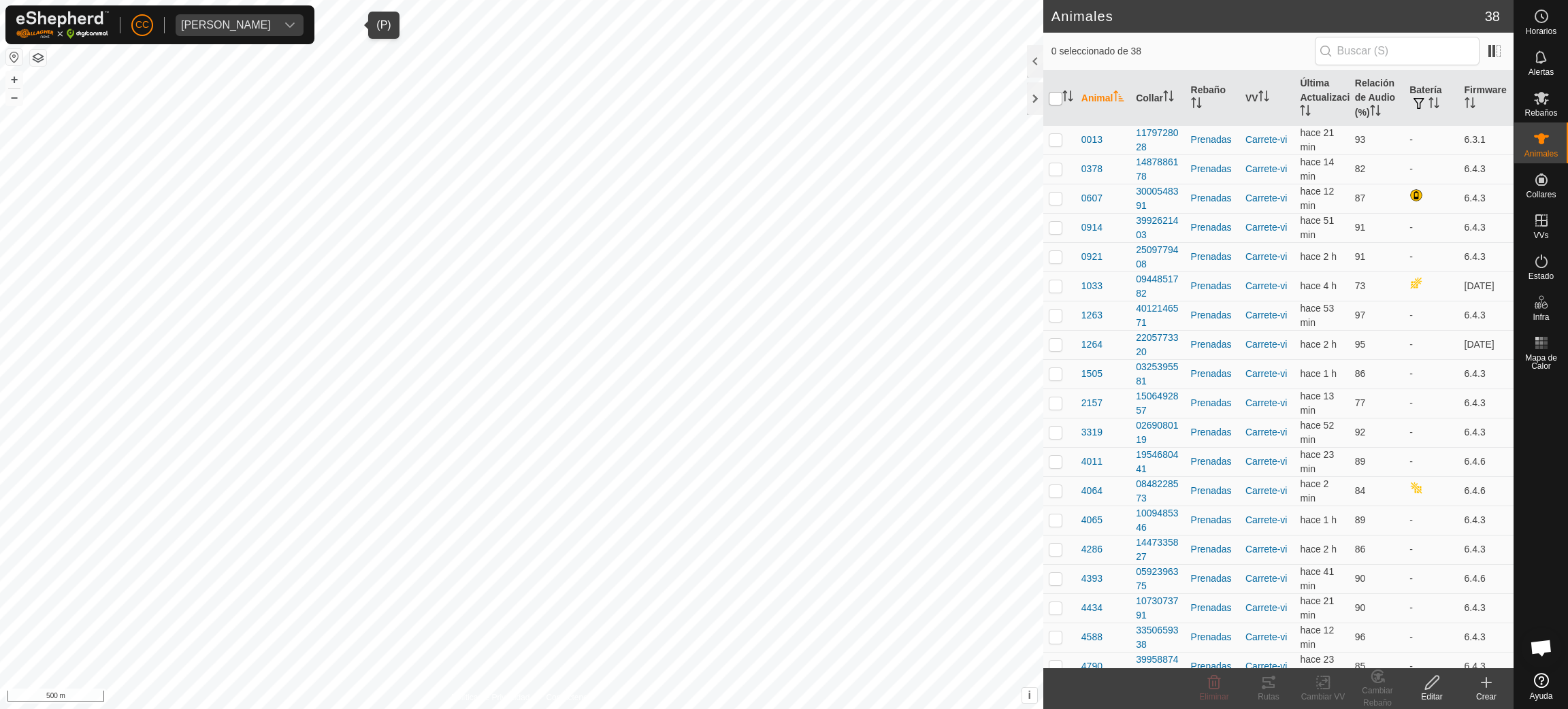
checkbox input "true"
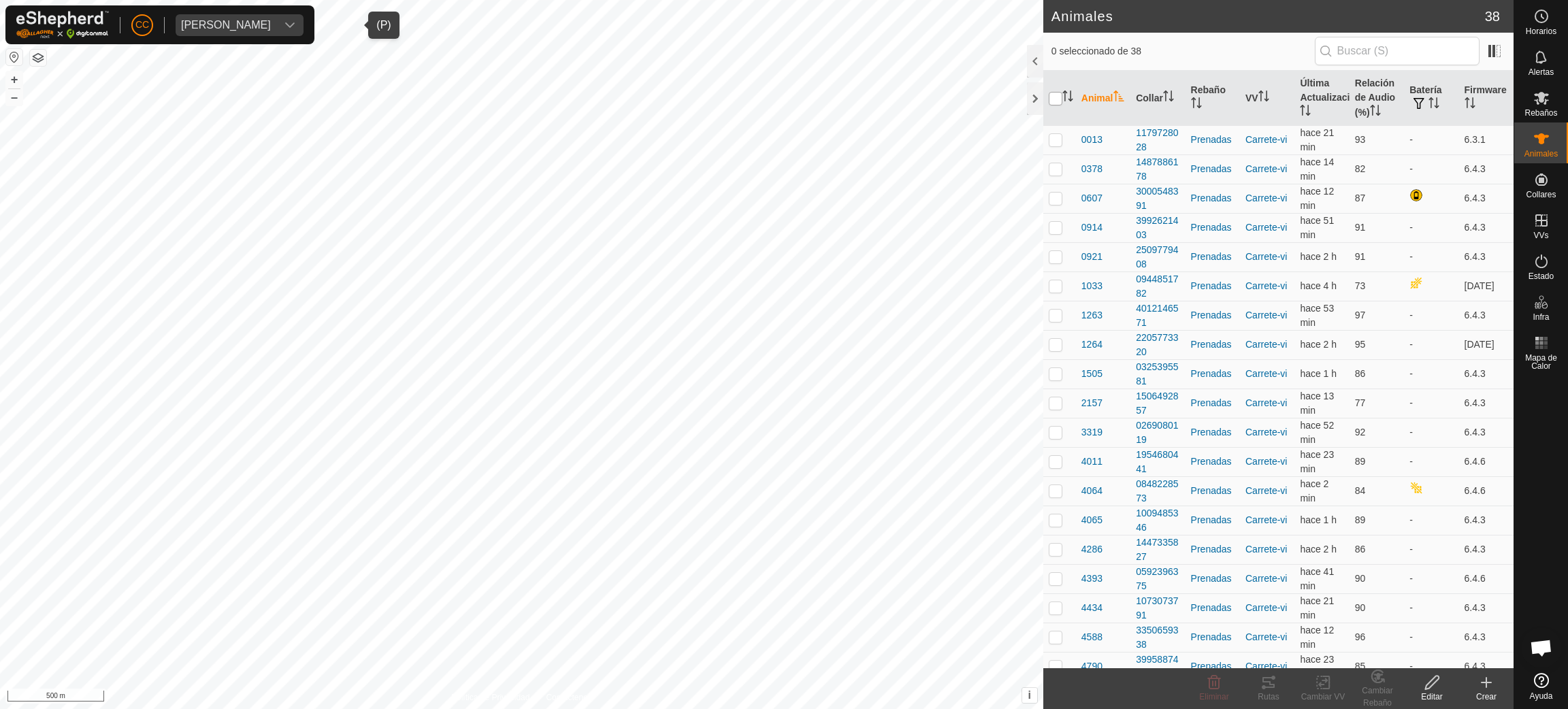
checkbox input "true"
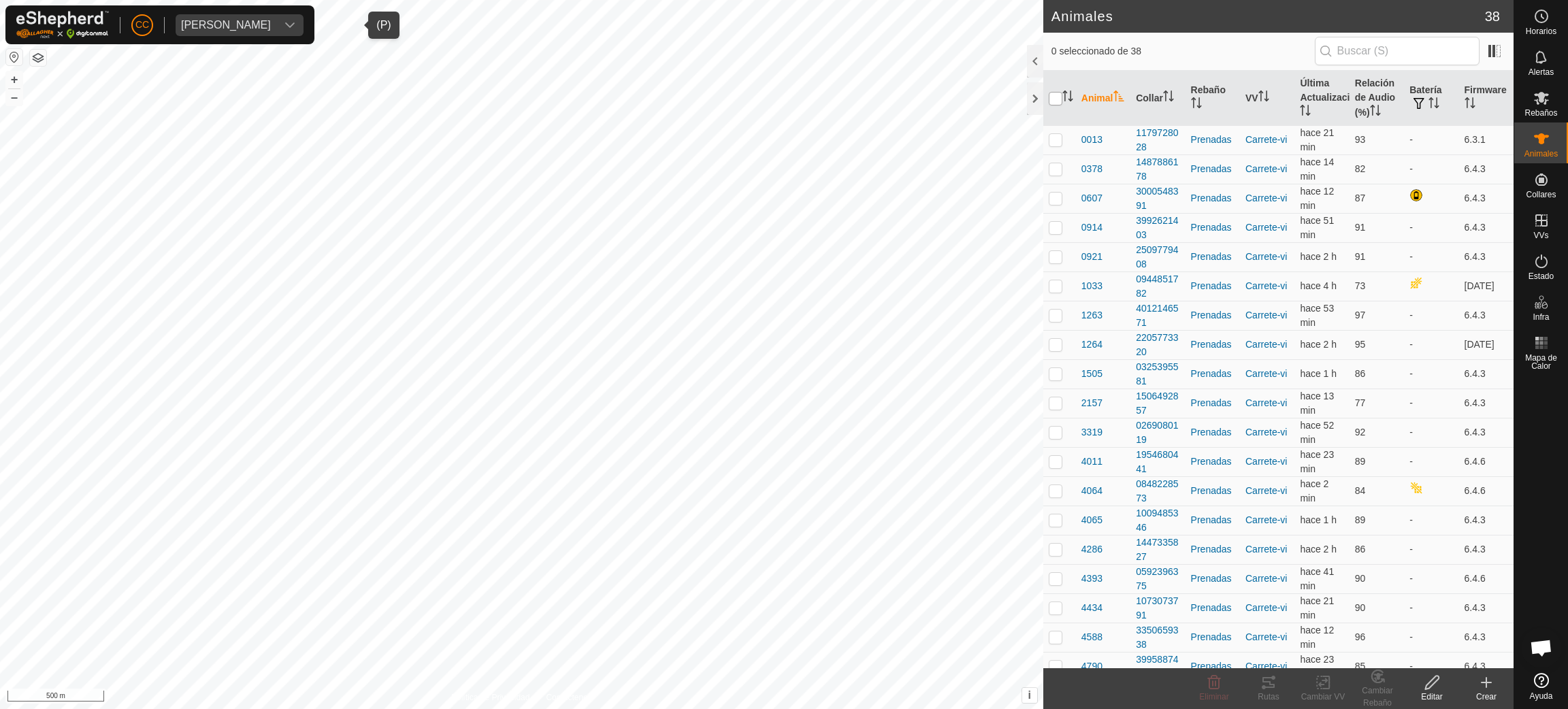
checkbox input "true"
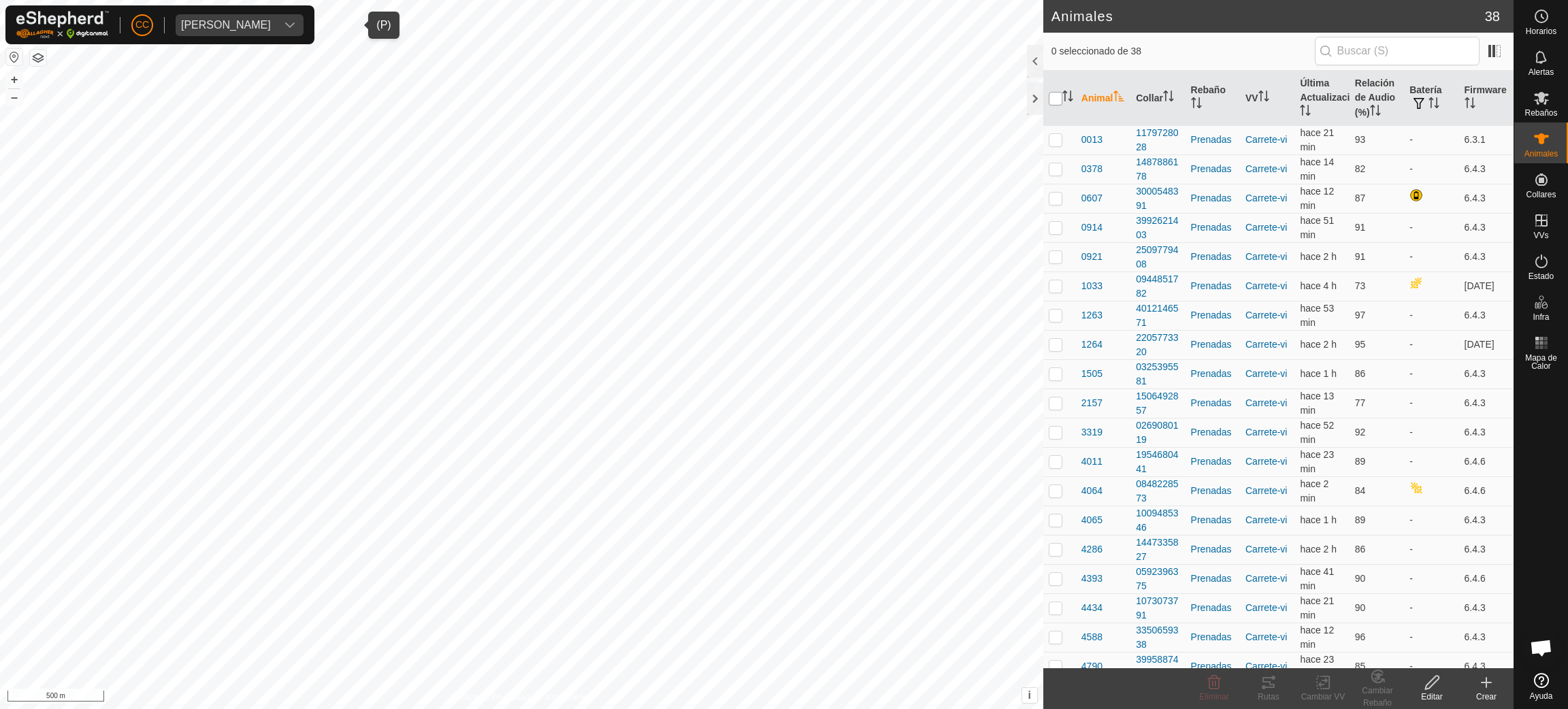
checkbox input "true"
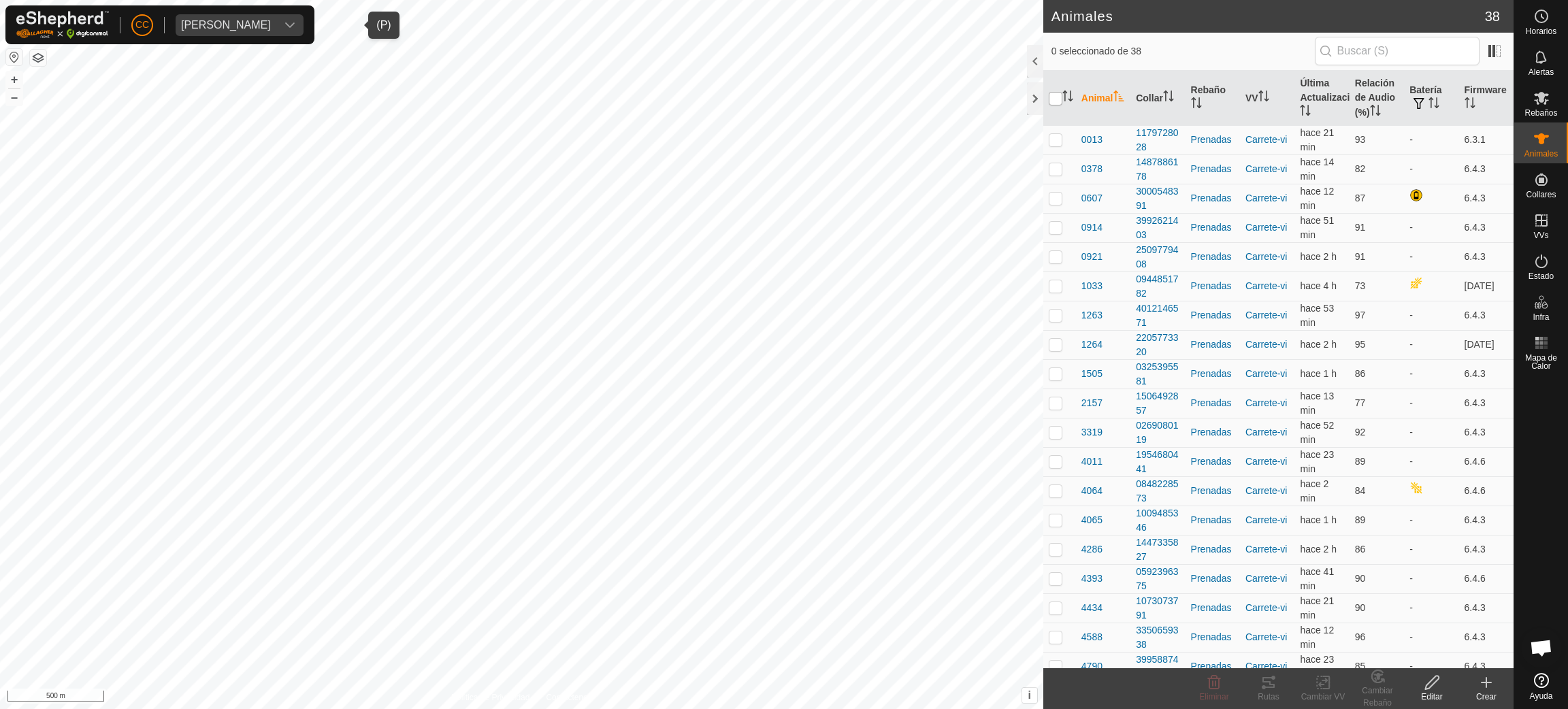
checkbox input "true"
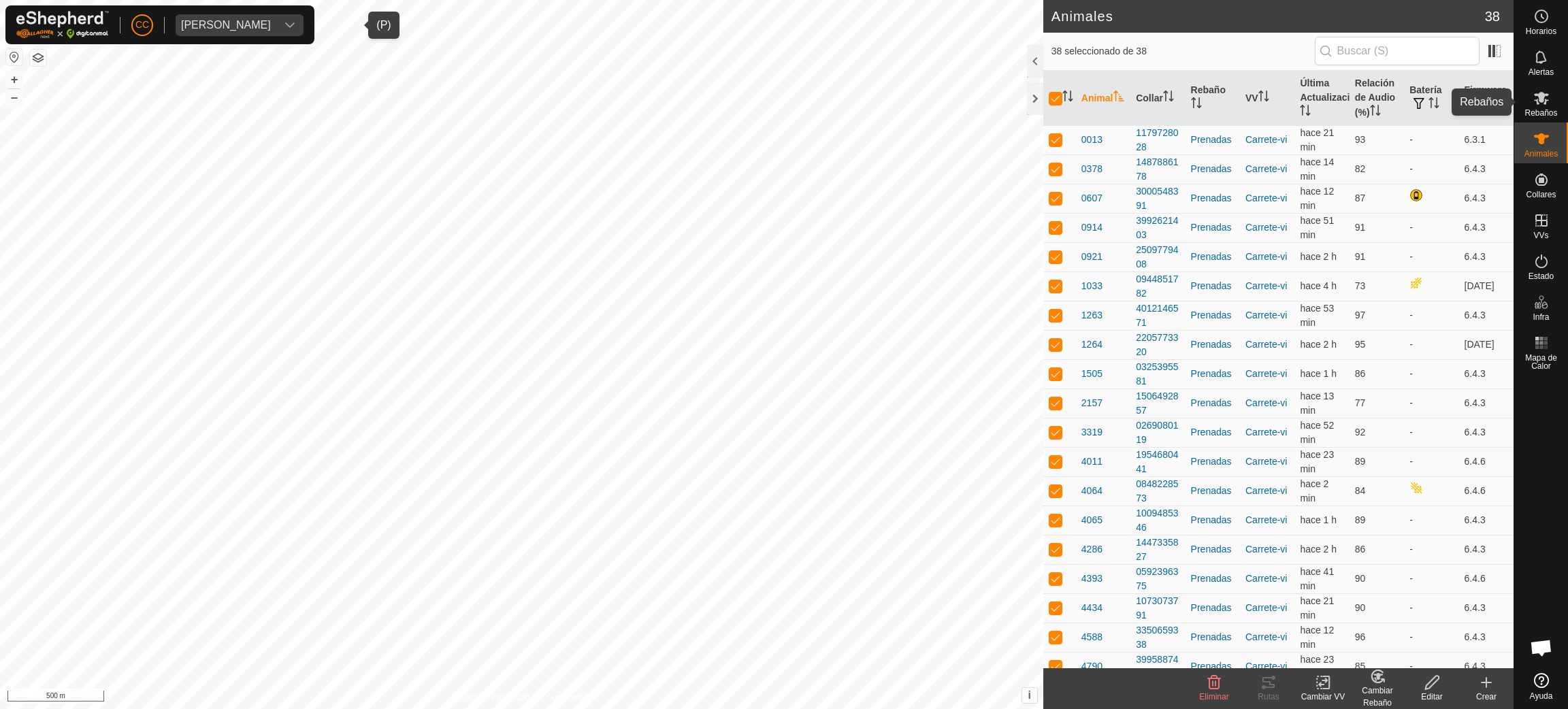
click at [1553, 104] on es-mob-svg-icon at bounding box center [1541, 97] width 24 height 22
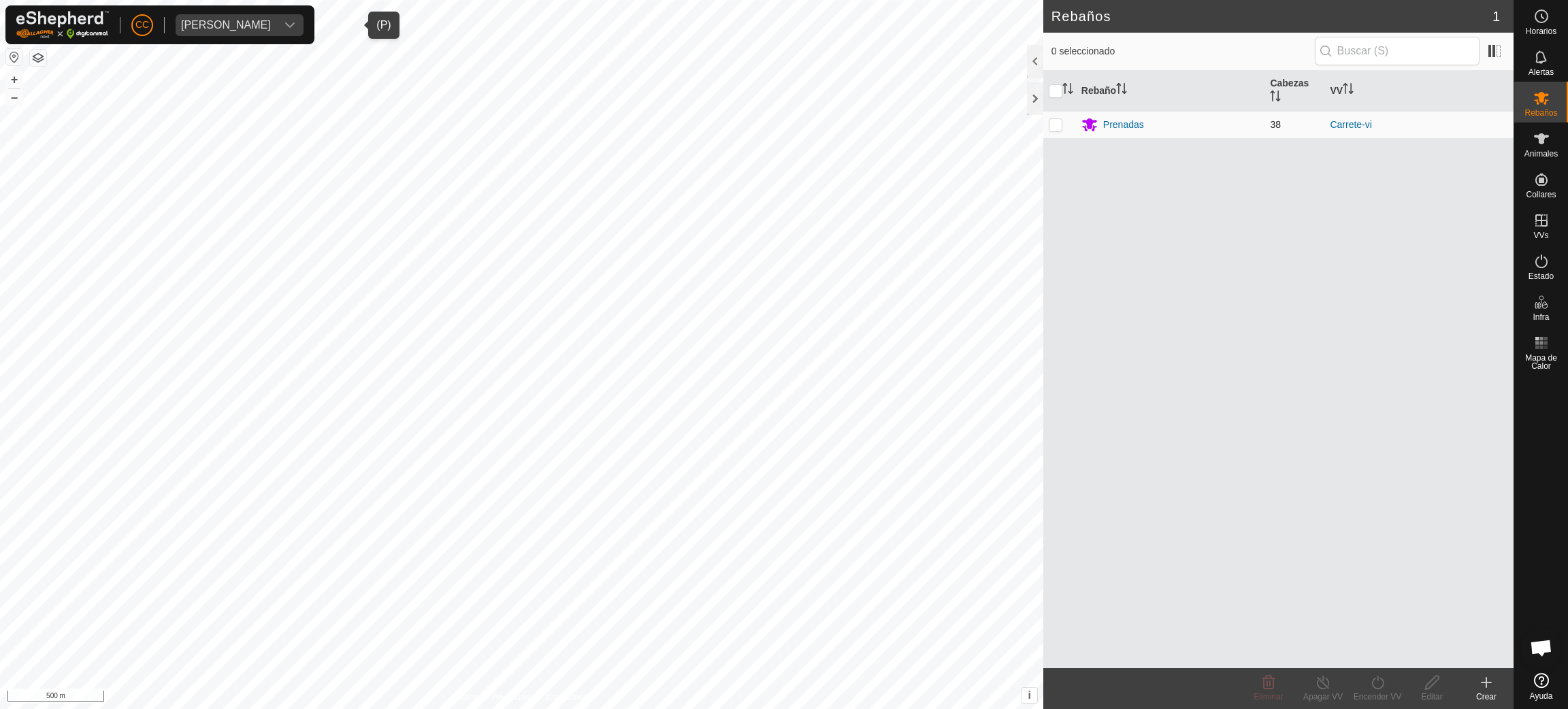
click at [1052, 128] on p-checkbox at bounding box center [1056, 124] width 14 height 11
checkbox input "true"
click at [1404, 505] on div "Rebaño Cabezas VV Prenadas 38 Carrete-vi" at bounding box center [1278, 370] width 471 height 598
click at [1391, 690] on turn-on-svg-icon at bounding box center [1378, 682] width 54 height 16
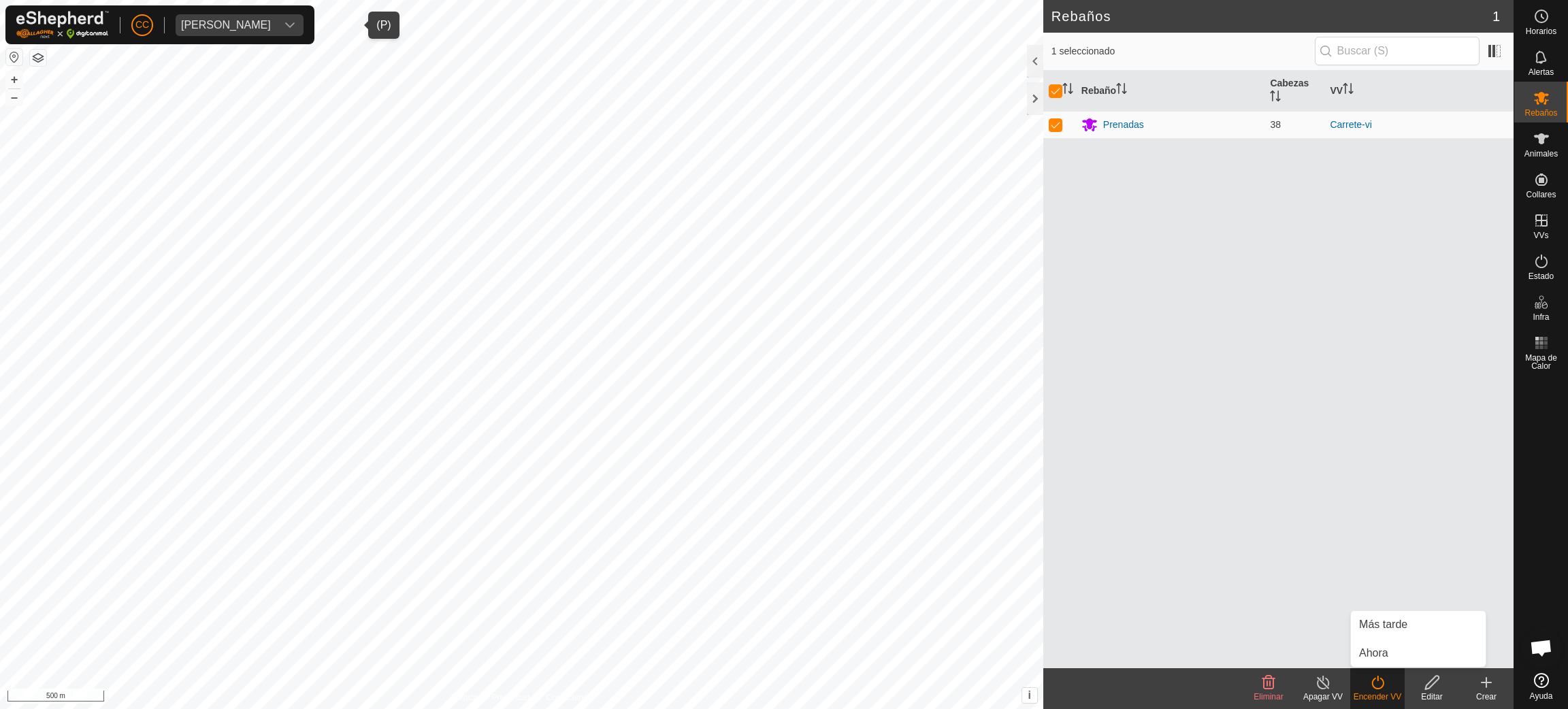
click at [258, 19] on div "[PERSON_NAME]" at bounding box center [225, 25] width 90 height 11
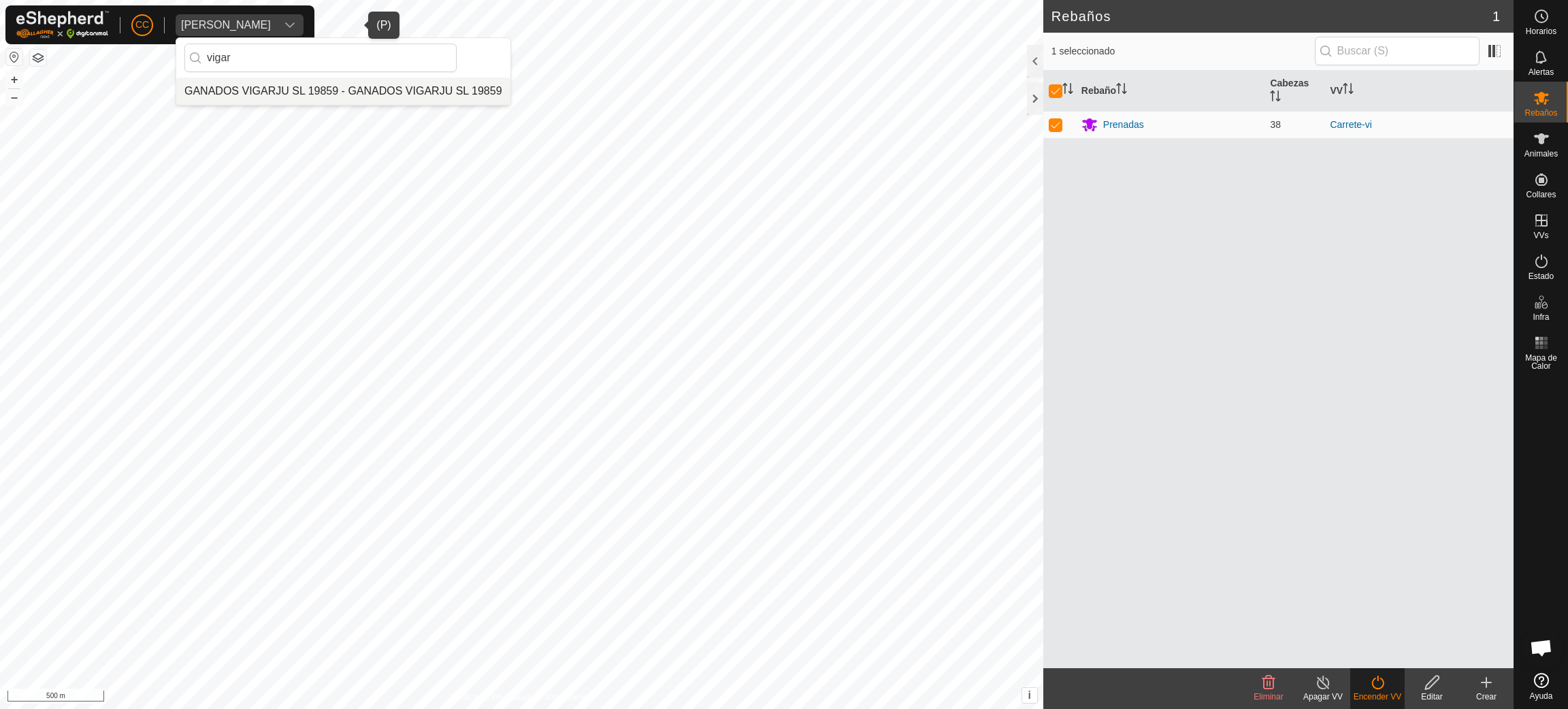
type input "vigar"
click at [345, 85] on li "GANADOS VIGARJU SL 19859 - GANADOS VIGARJU SL 19859" at bounding box center [343, 91] width 334 height 27
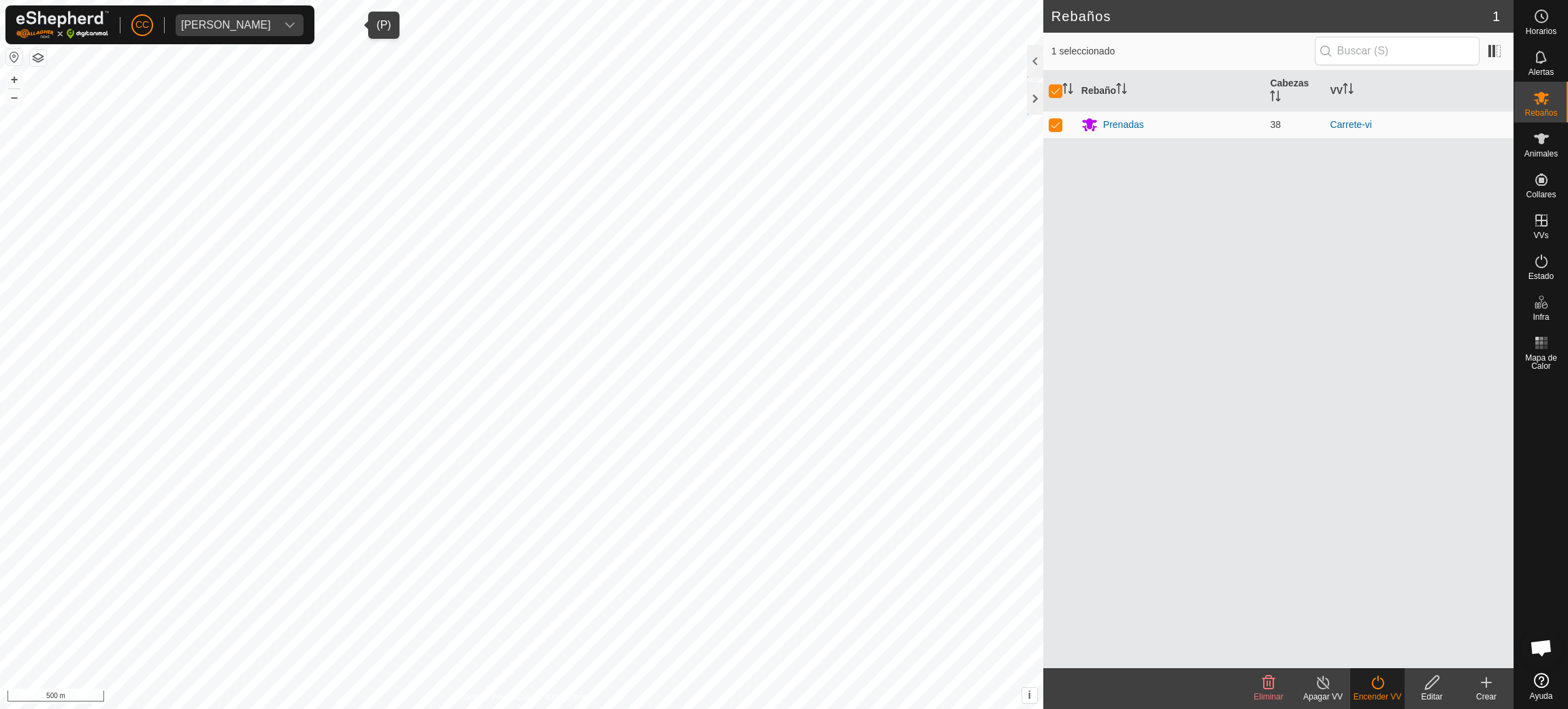
checkbox input "false"
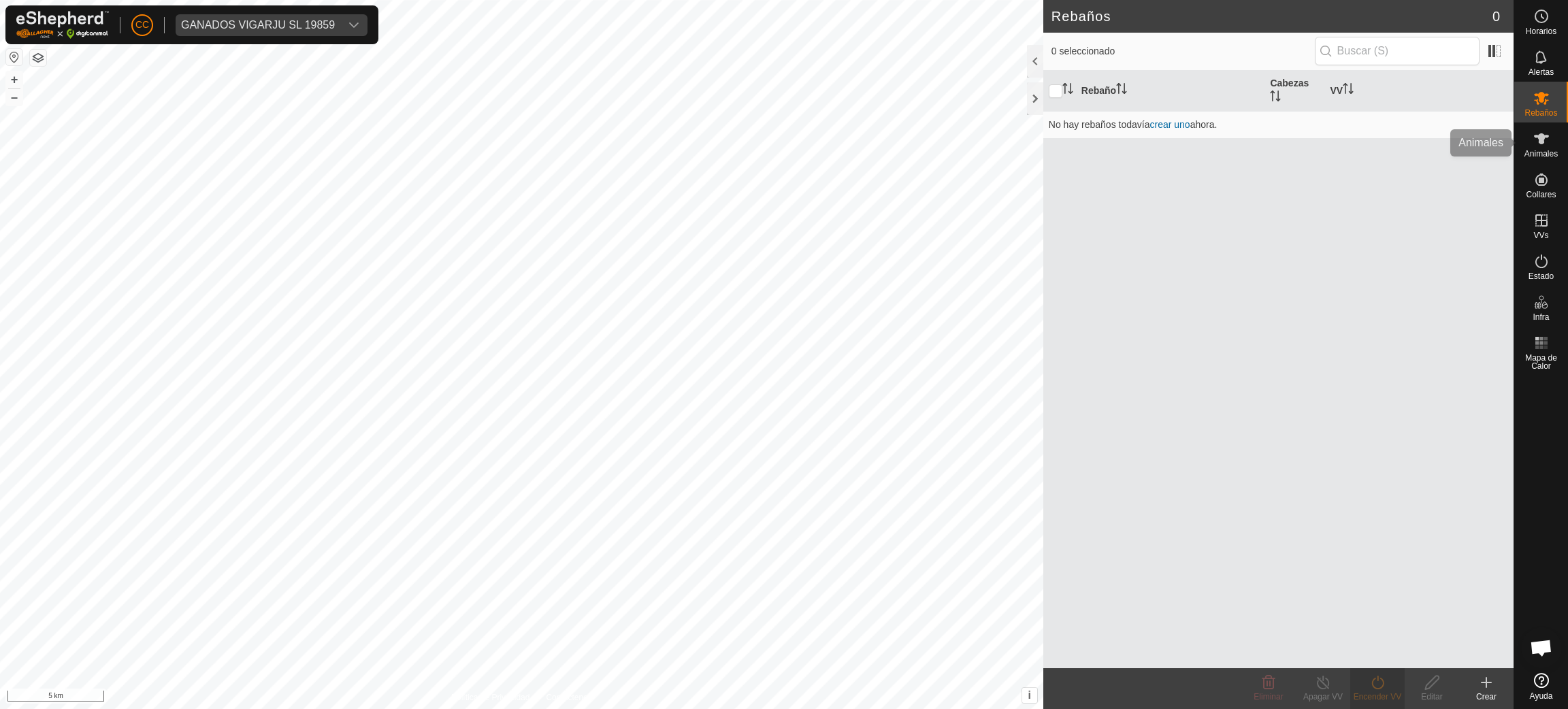
click at [1524, 140] on div "Animales" at bounding box center [1540, 142] width 54 height 41
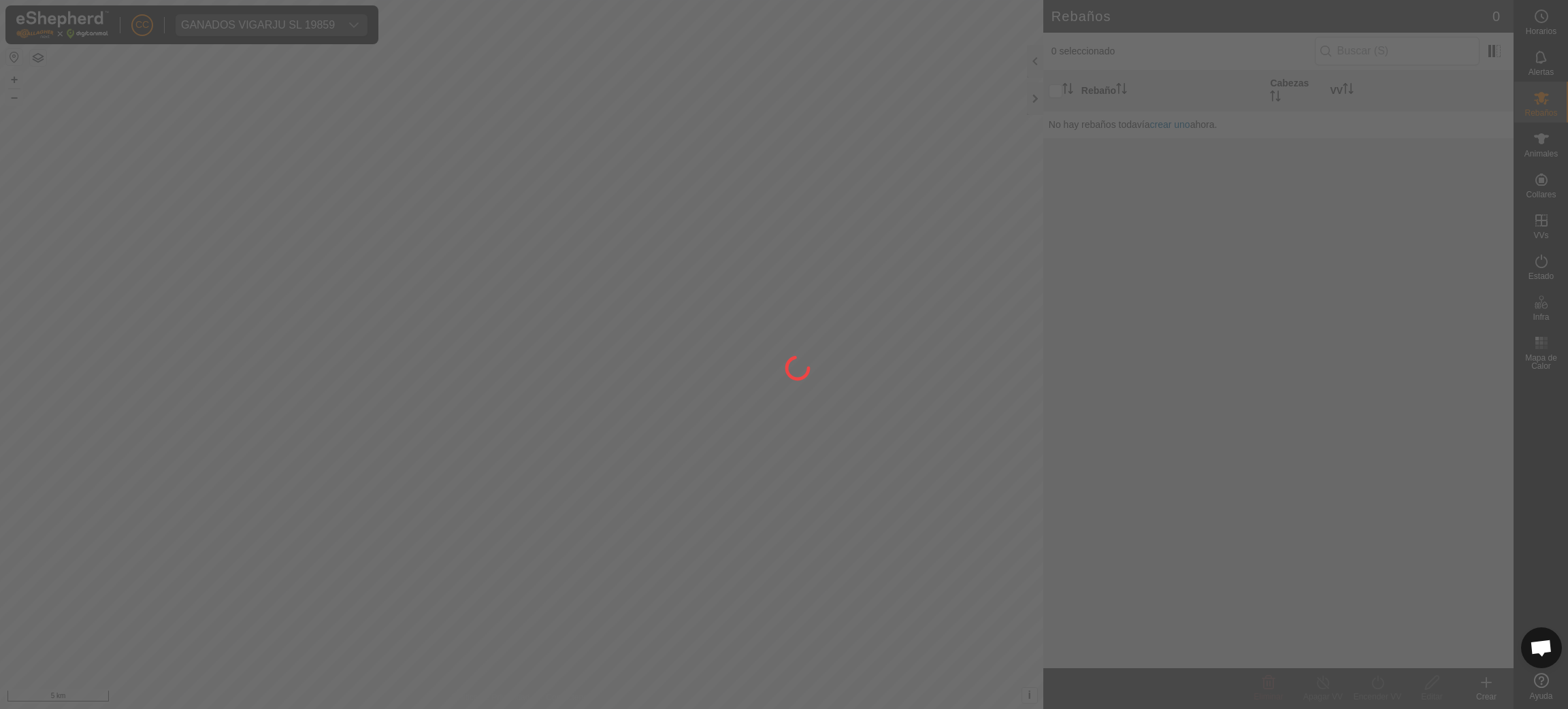
click at [1542, 146] on div at bounding box center [784, 354] width 1568 height 709
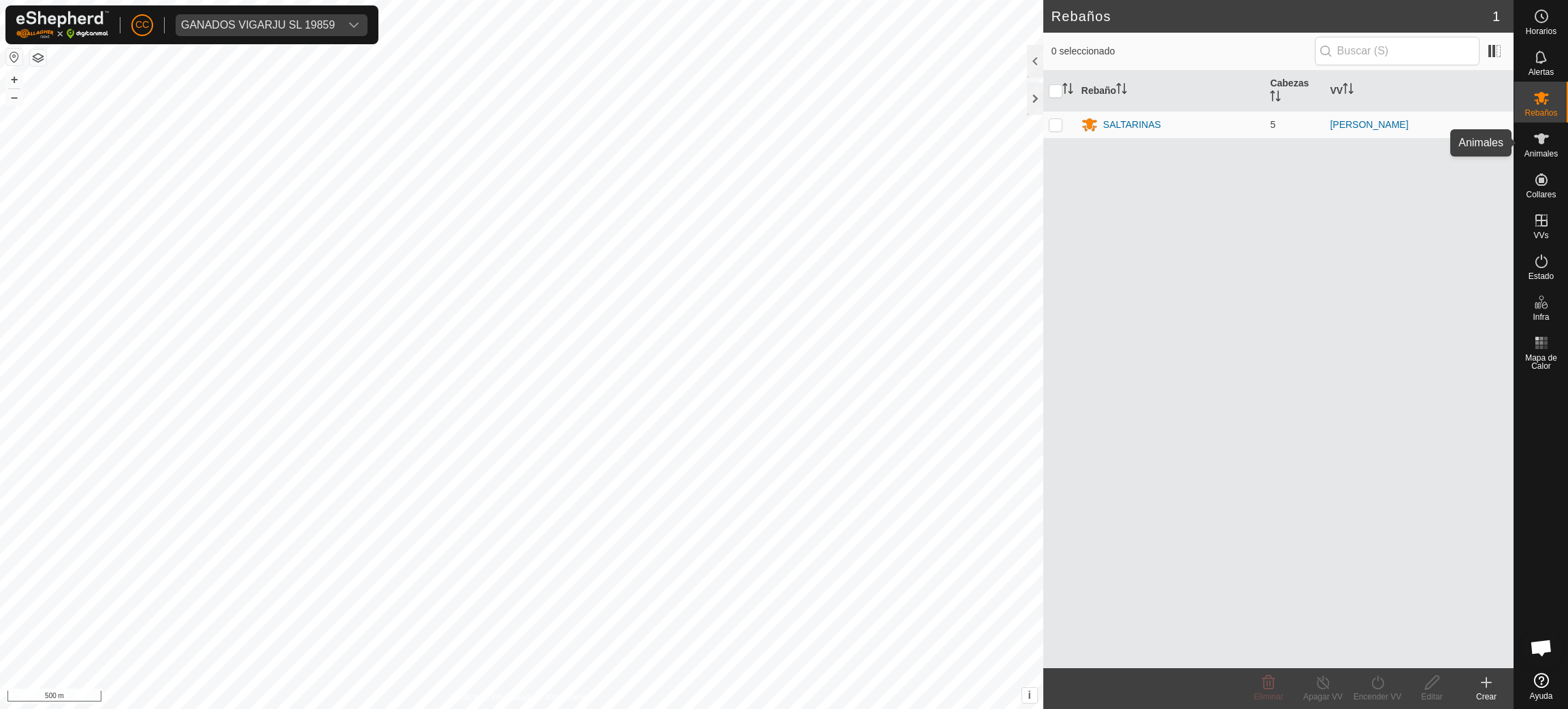
click at [1532, 151] on span "Animales" at bounding box center [1541, 154] width 33 height 8
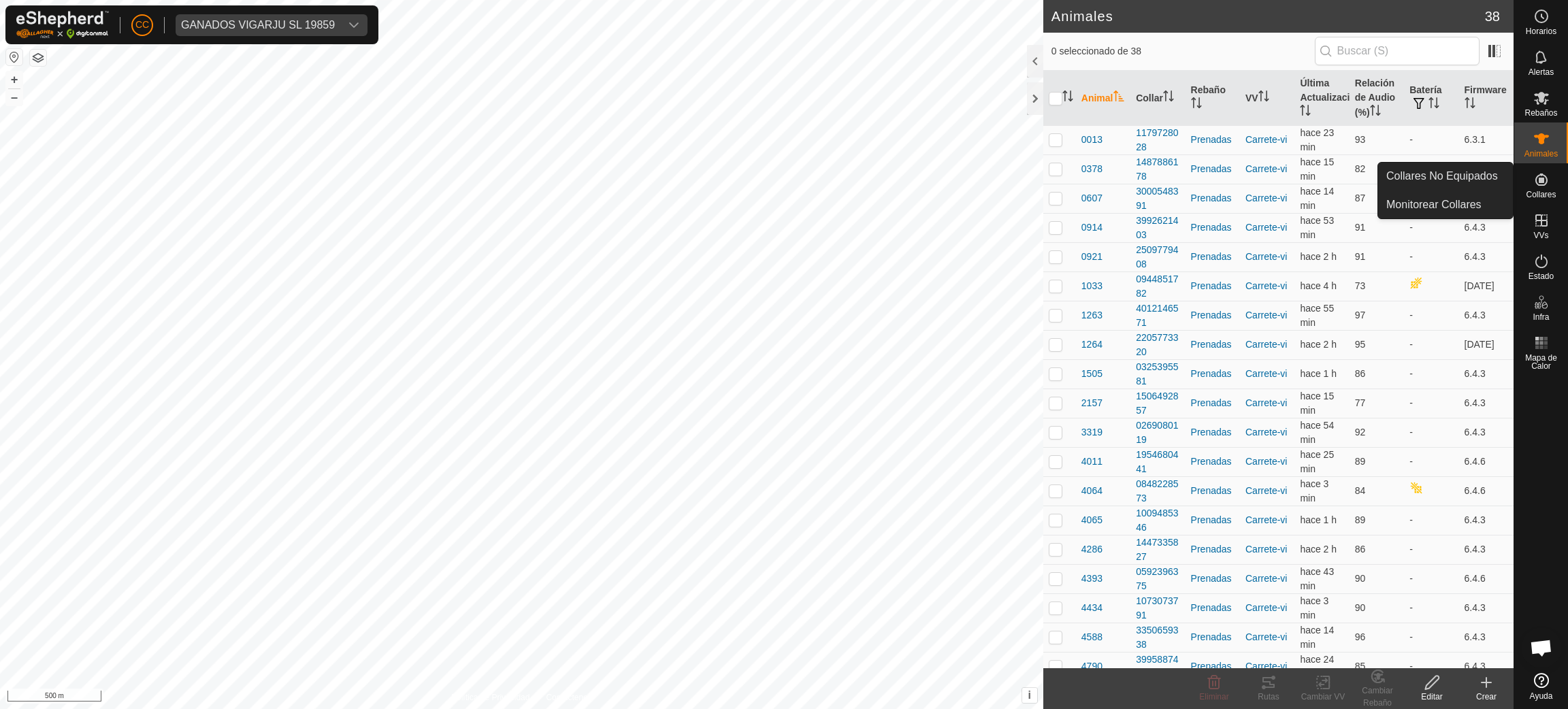
click at [1542, 195] on span "Collares" at bounding box center [1540, 195] width 30 height 8
click at [1476, 179] on link "Collares No Equipados" at bounding box center [1446, 176] width 135 height 27
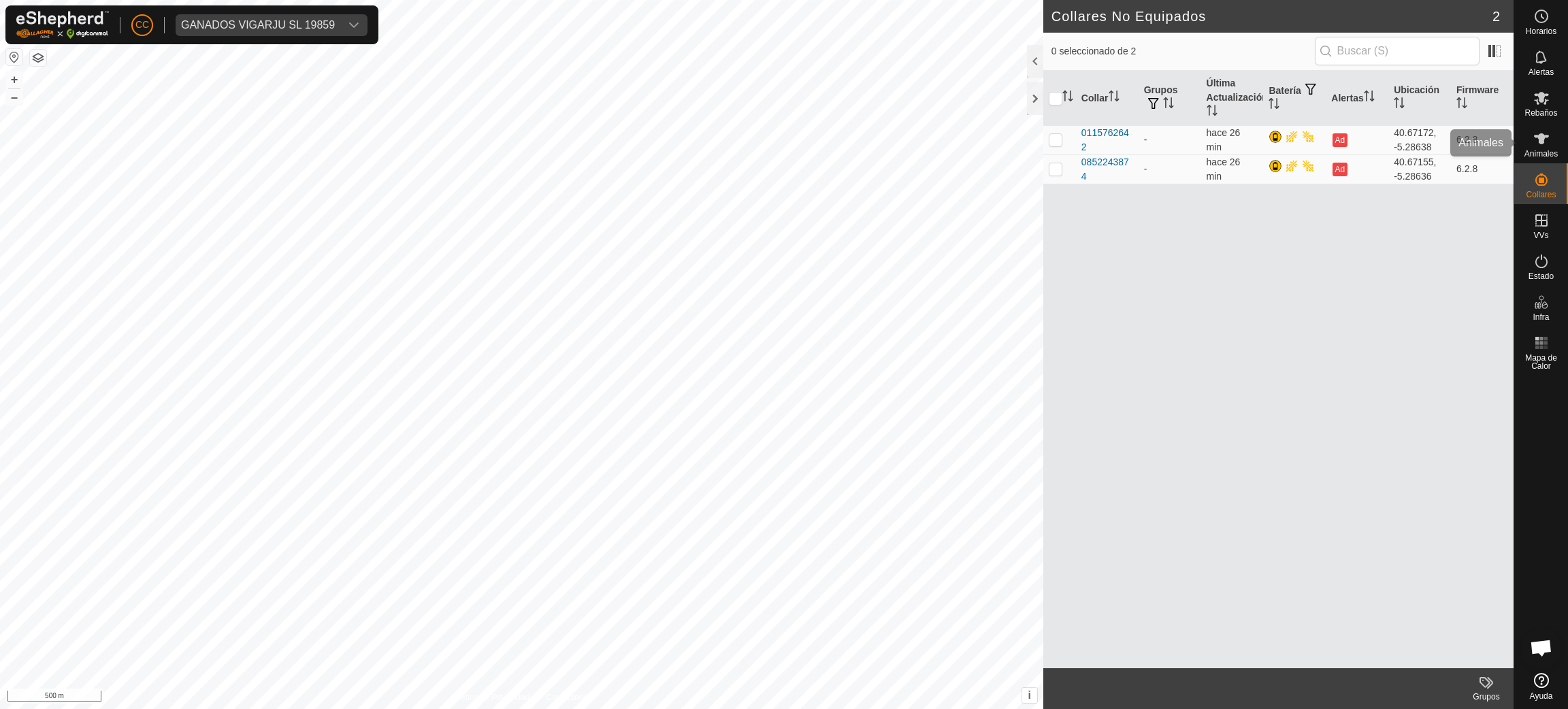
click at [1556, 147] on div "Animales" at bounding box center [1540, 142] width 54 height 41
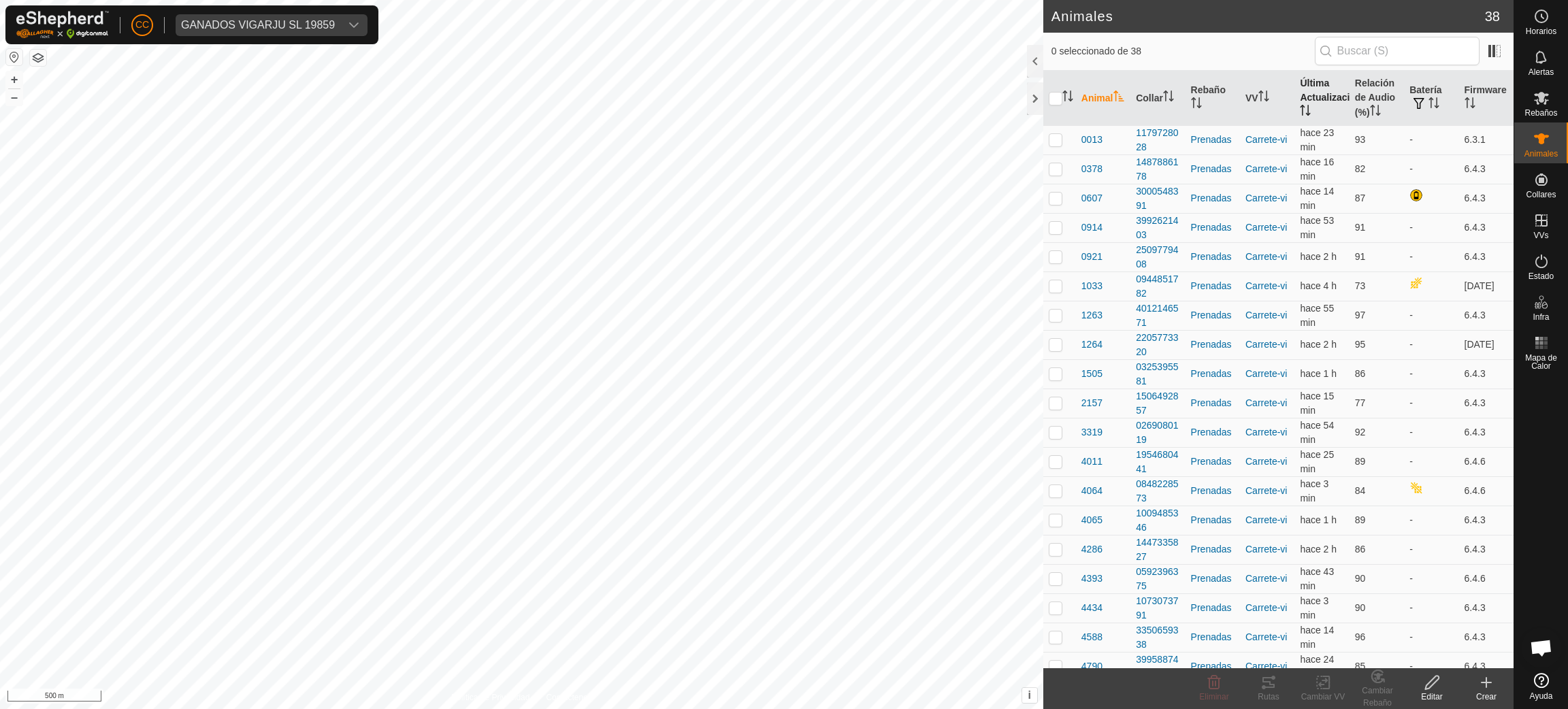
click at [1307, 113] on th "Última Actualización" at bounding box center [1321, 98] width 54 height 55
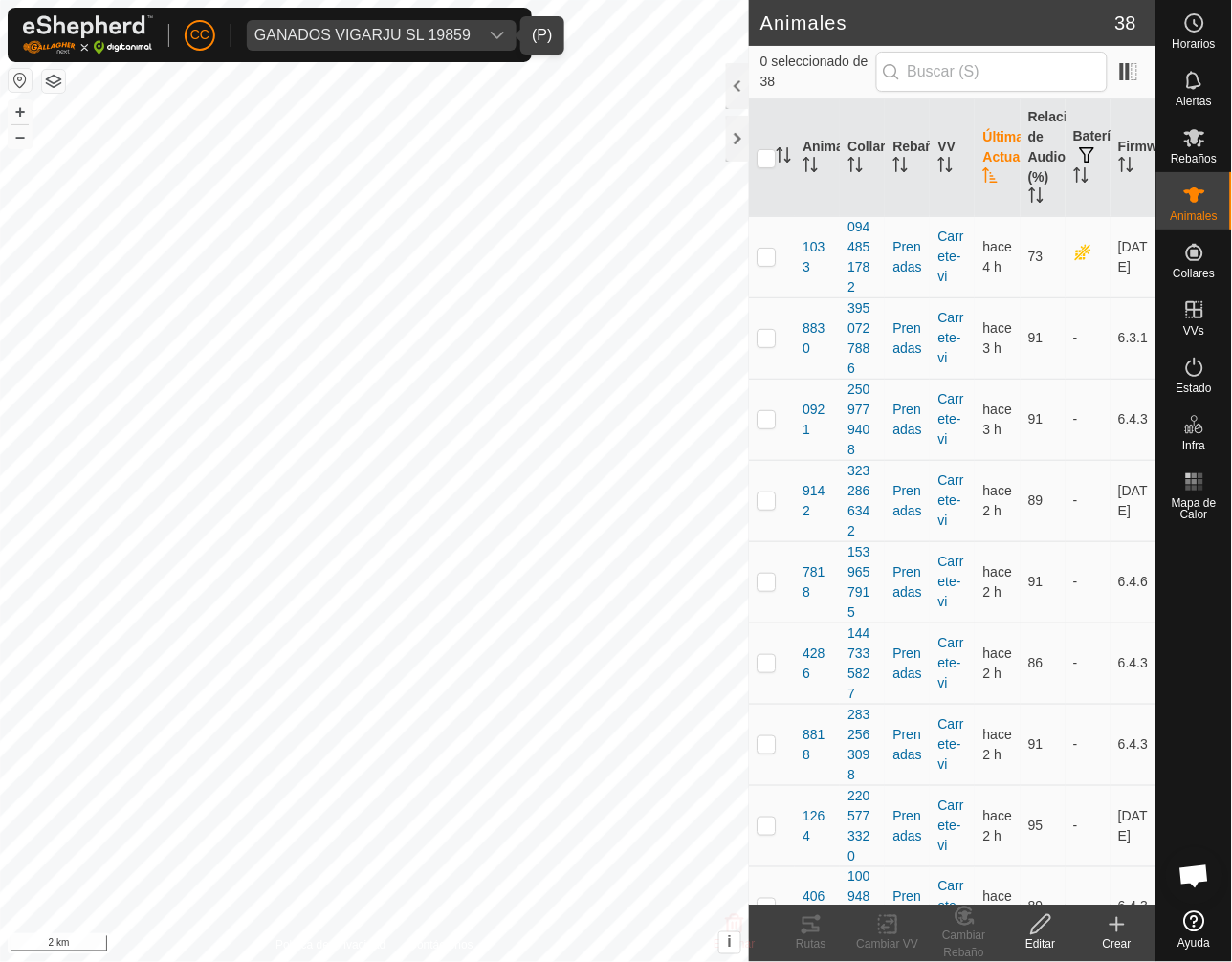
click at [320, 39] on div "GANADOS VIGARJU SL 19859" at bounding box center [361, 35] width 216 height 16
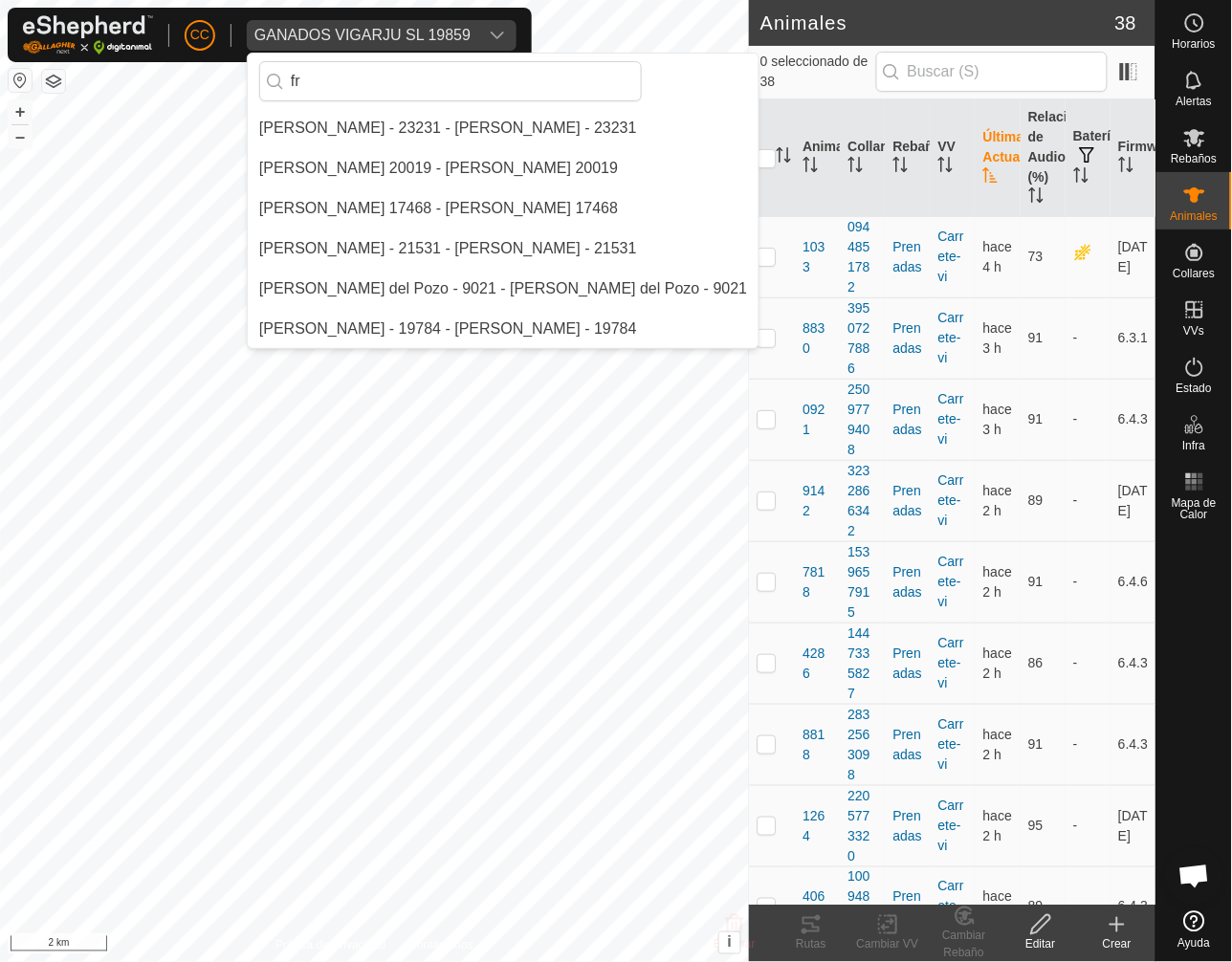
type input "f"
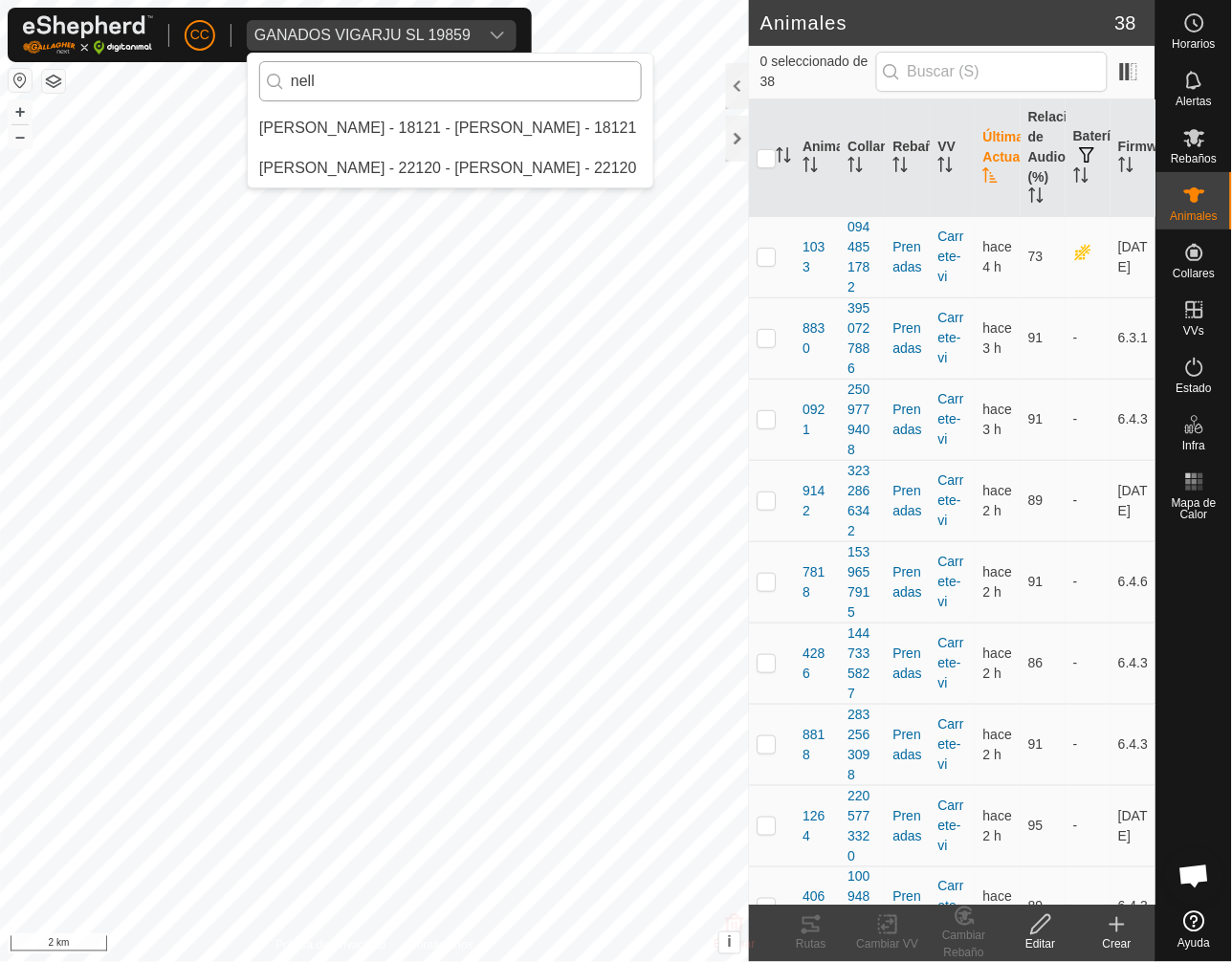
click at [290, 80] on input "nell" at bounding box center [450, 81] width 383 height 40
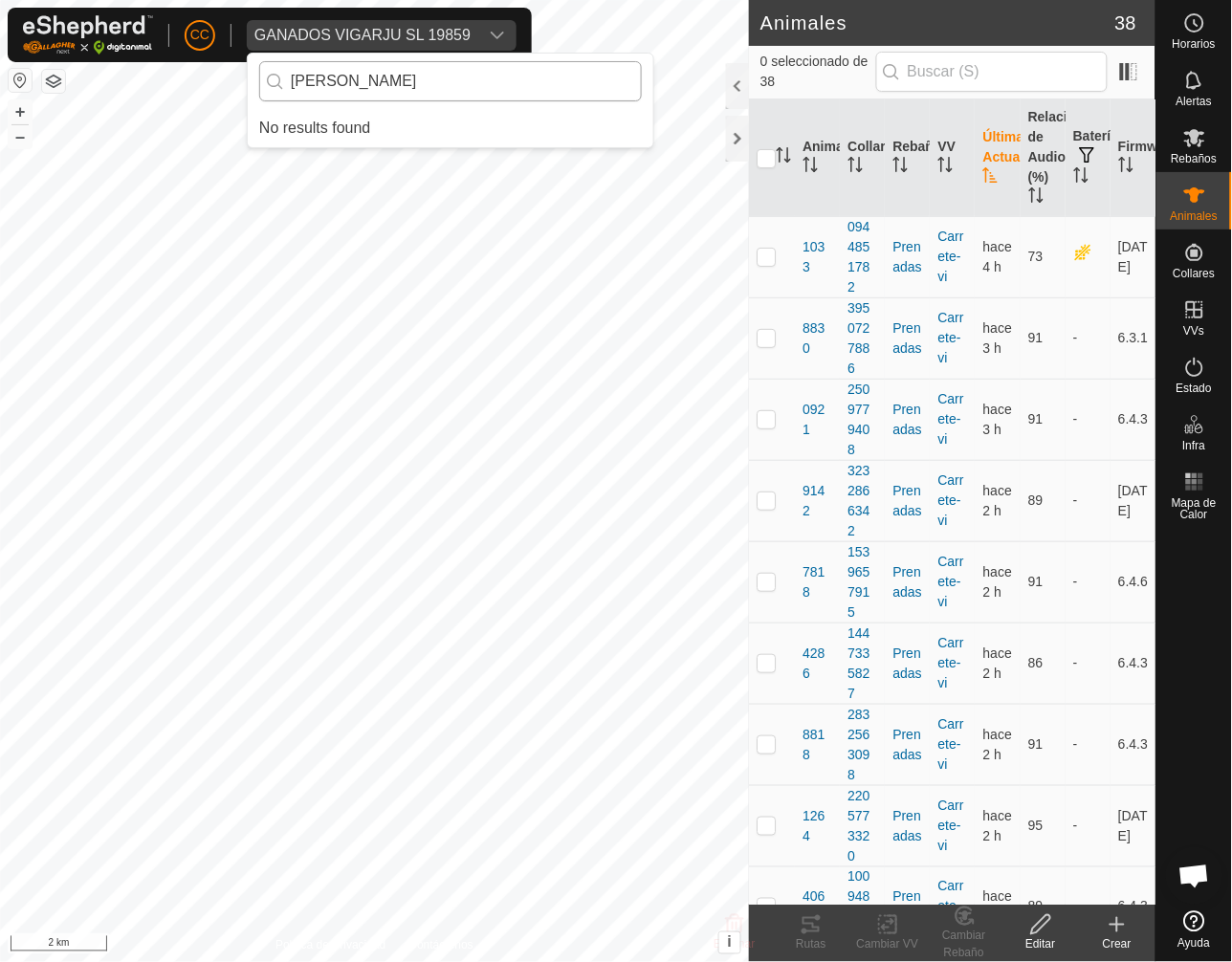
click at [428, 80] on input "[PERSON_NAME]" at bounding box center [450, 81] width 383 height 40
type input "[PERSON_NAME]"
click at [198, 63] on div "CC GANADOS VIGARJU SL 19859 [PERSON_NAME] No results found Horarios Alertas Reb…" at bounding box center [616, 481] width 1232 height 962
click at [349, 34] on div "GANADOS VIGARJU SL 19859" at bounding box center [361, 35] width 216 height 16
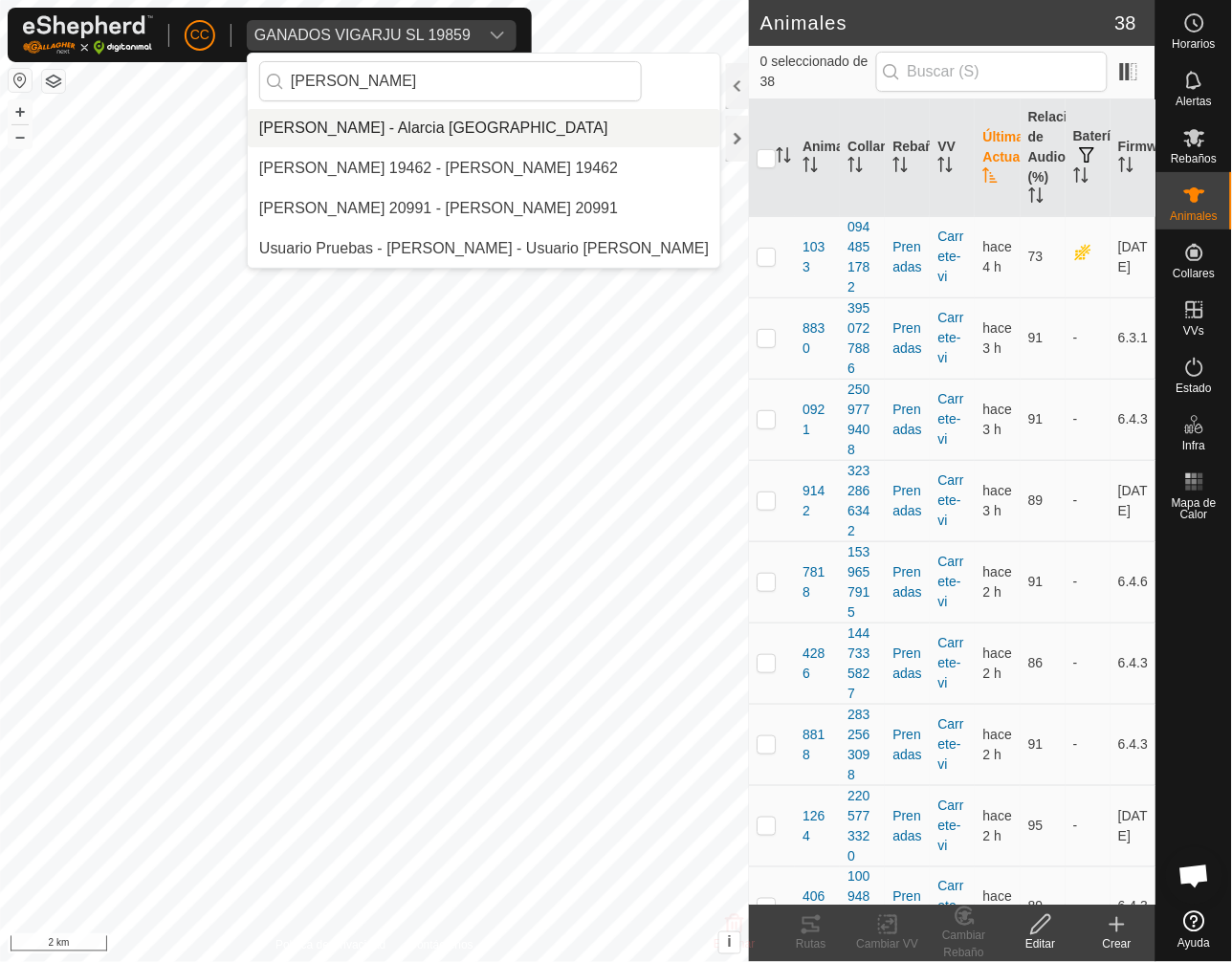
type input "[PERSON_NAME]"
drag, startPoint x: 366, startPoint y: 130, endPoint x: 357, endPoint y: 94, distance: 37.1
click at [364, 124] on li "[PERSON_NAME] - Alarcia [GEOGRAPHIC_DATA]" at bounding box center [485, 128] width 473 height 38
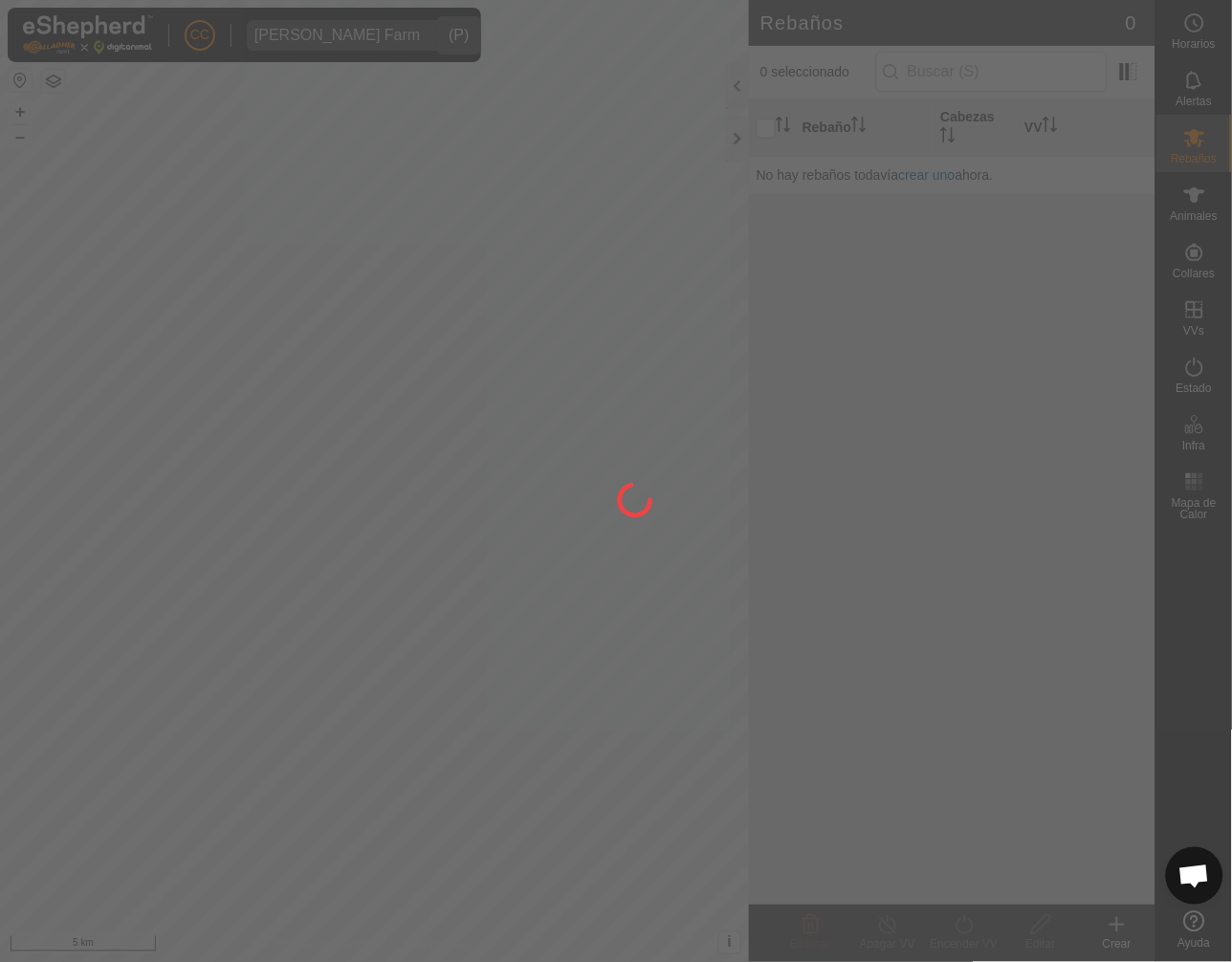
click at [1153, 268] on div at bounding box center [616, 481] width 1232 height 962
click at [1207, 197] on icon at bounding box center [1194, 194] width 22 height 22
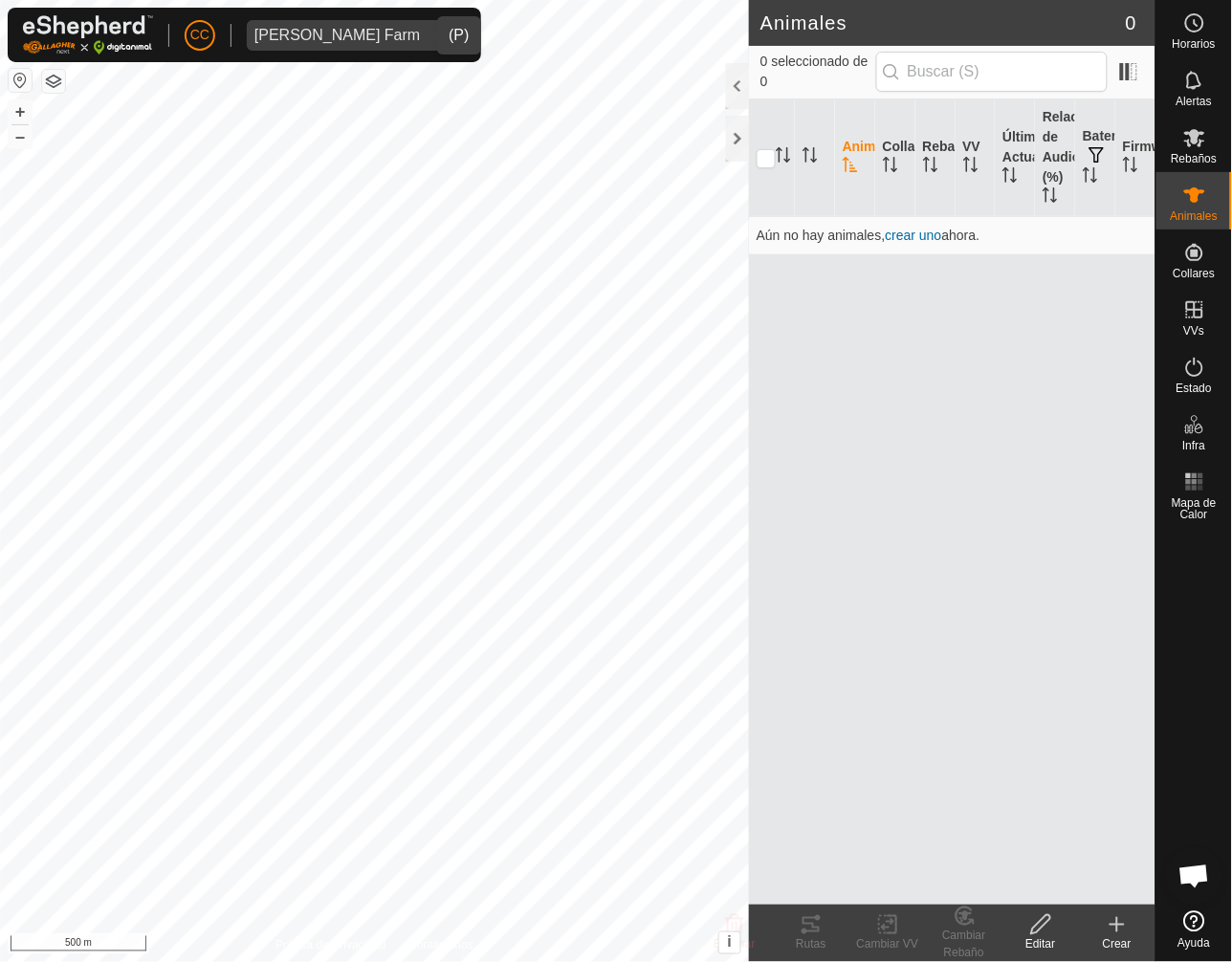
click at [1204, 197] on icon at bounding box center [1194, 194] width 22 height 22
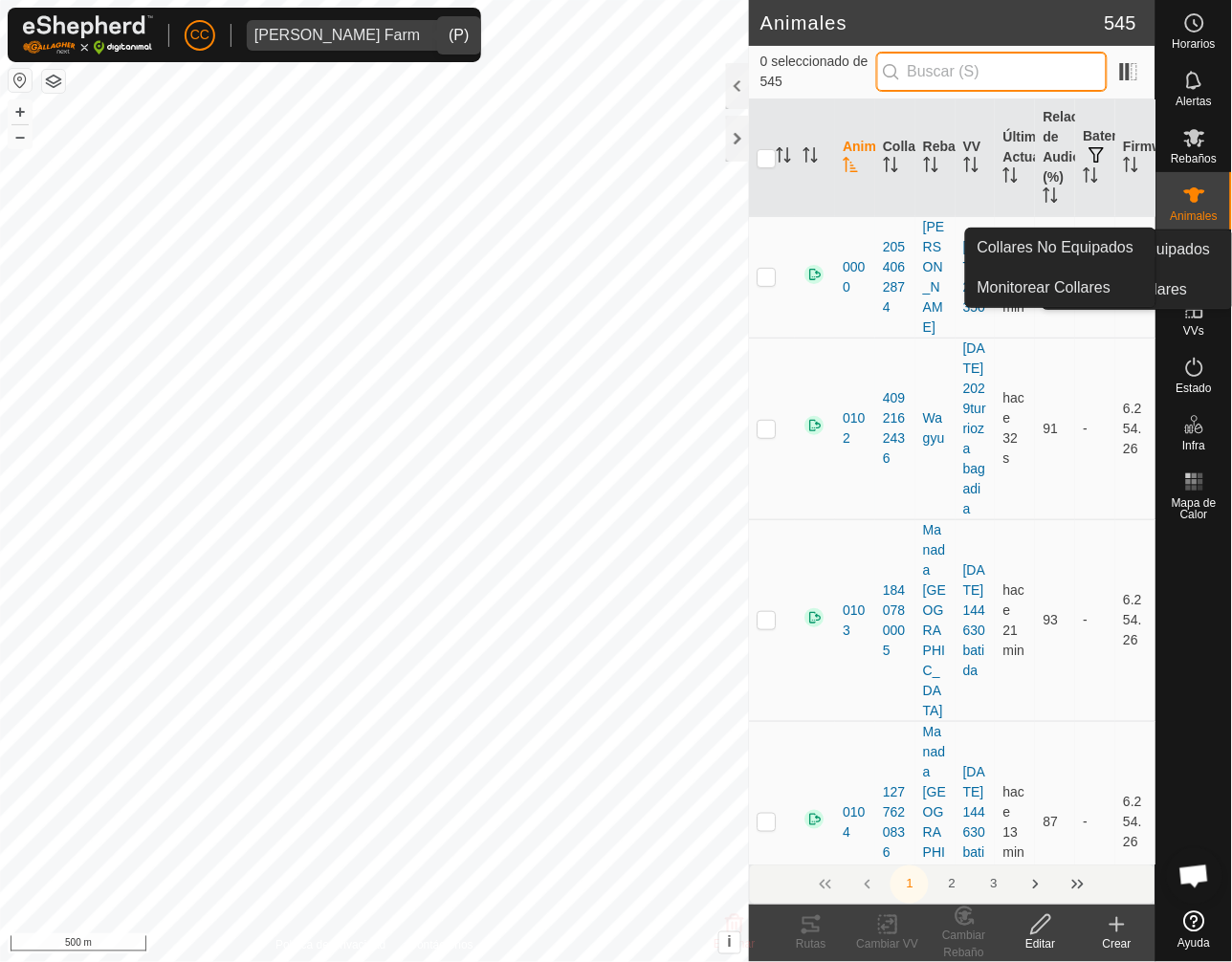
drag, startPoint x: 980, startPoint y: 78, endPoint x: 984, endPoint y: 88, distance: 10.8
click at [980, 78] on input "text" at bounding box center [992, 71] width 232 height 40
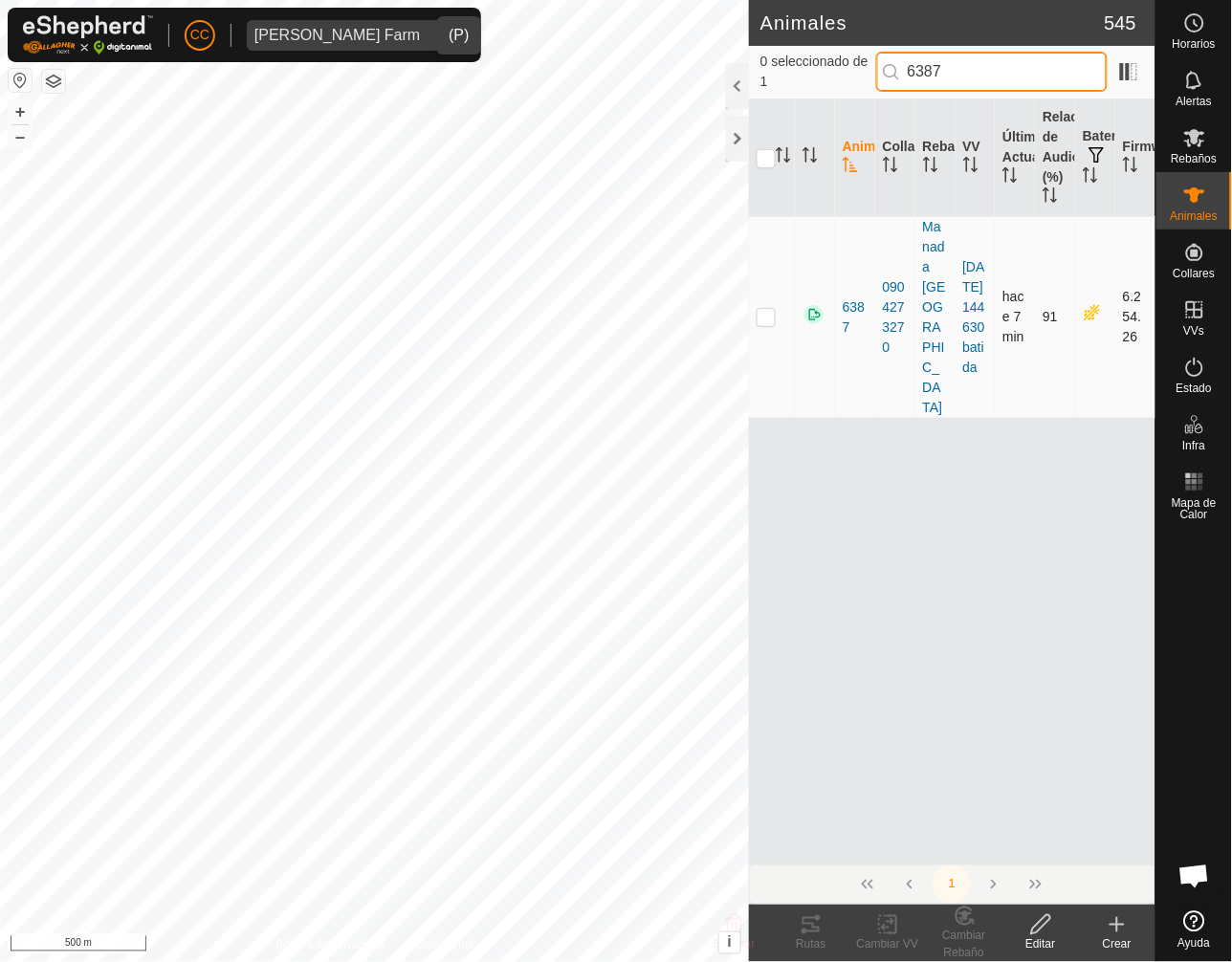
type input "6387"
click at [760, 309] on p-checkbox at bounding box center [766, 316] width 20 height 16
checkbox input "true"
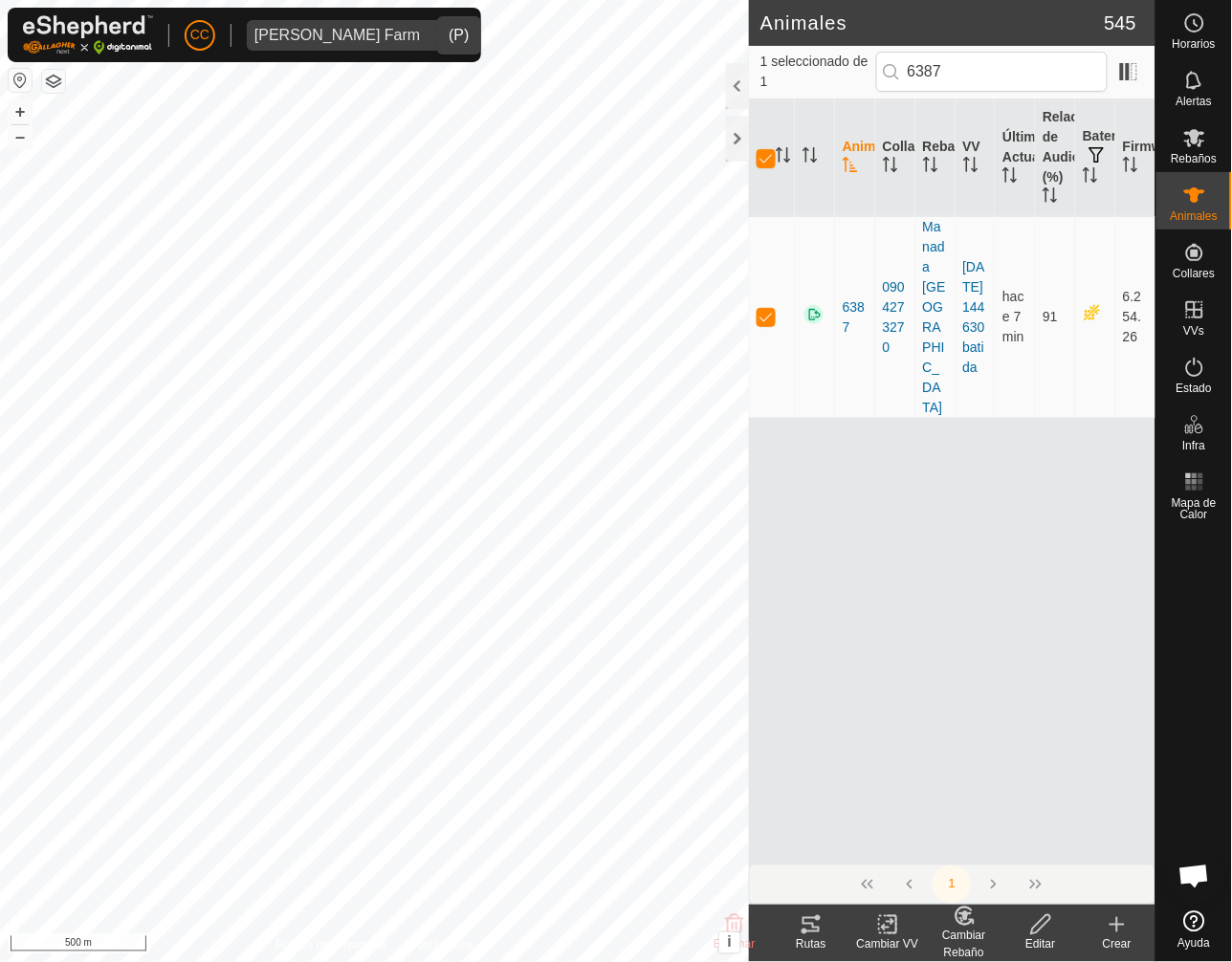
click at [1026, 932] on edit-svg-icon at bounding box center [1041, 924] width 76 height 22
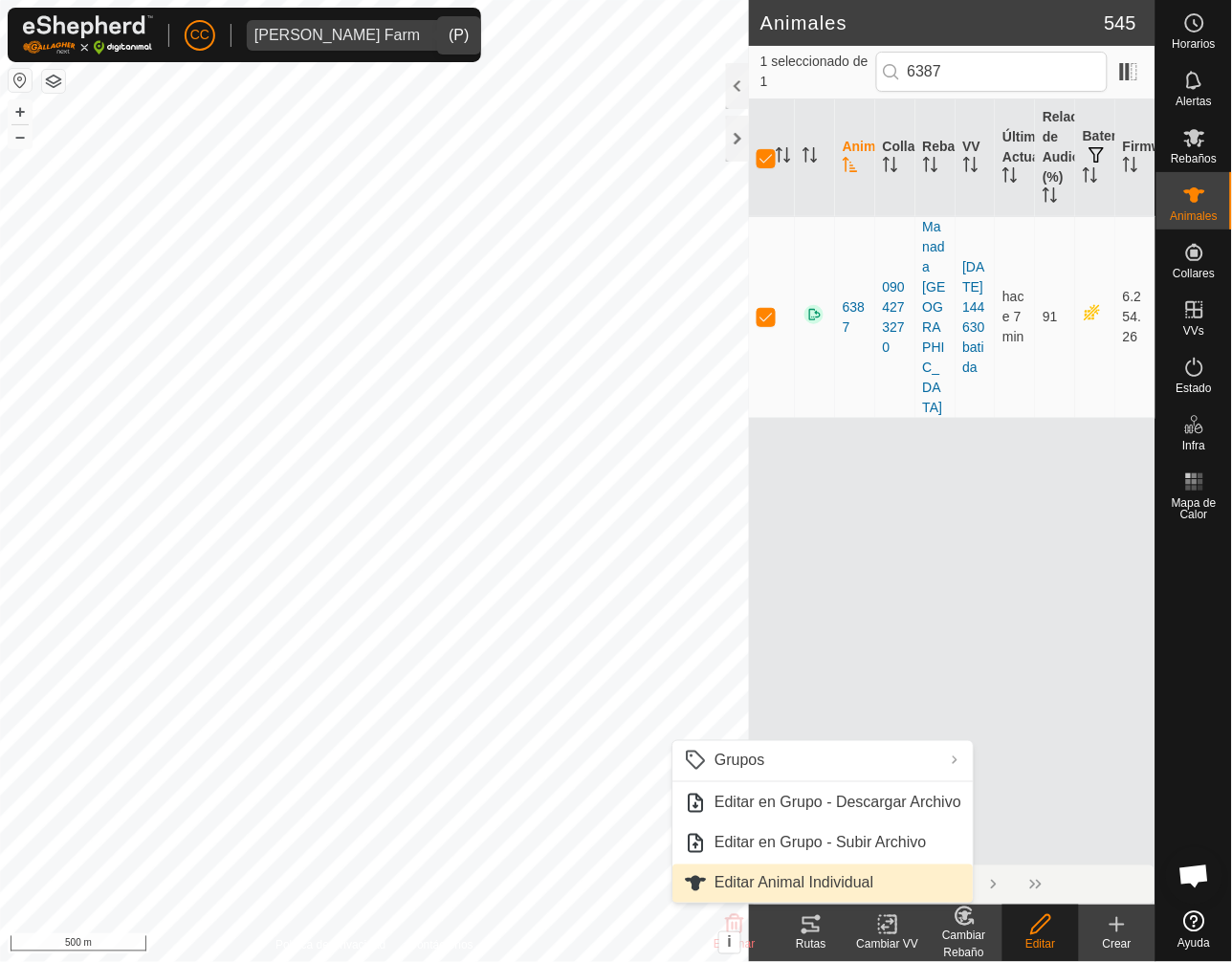
click at [869, 881] on link "Editar Animal Individual" at bounding box center [822, 883] width 300 height 38
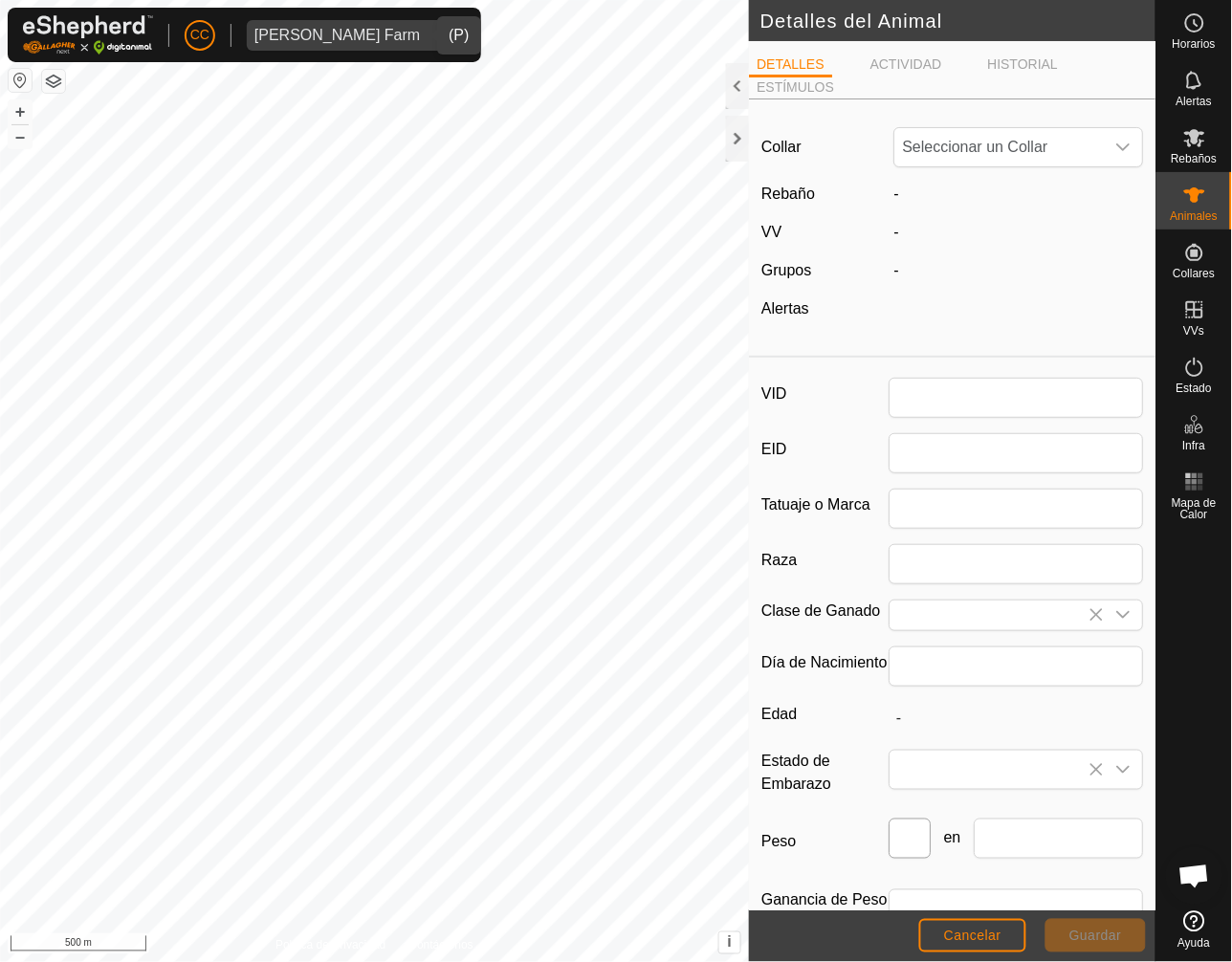
type input "6387"
type input "0"
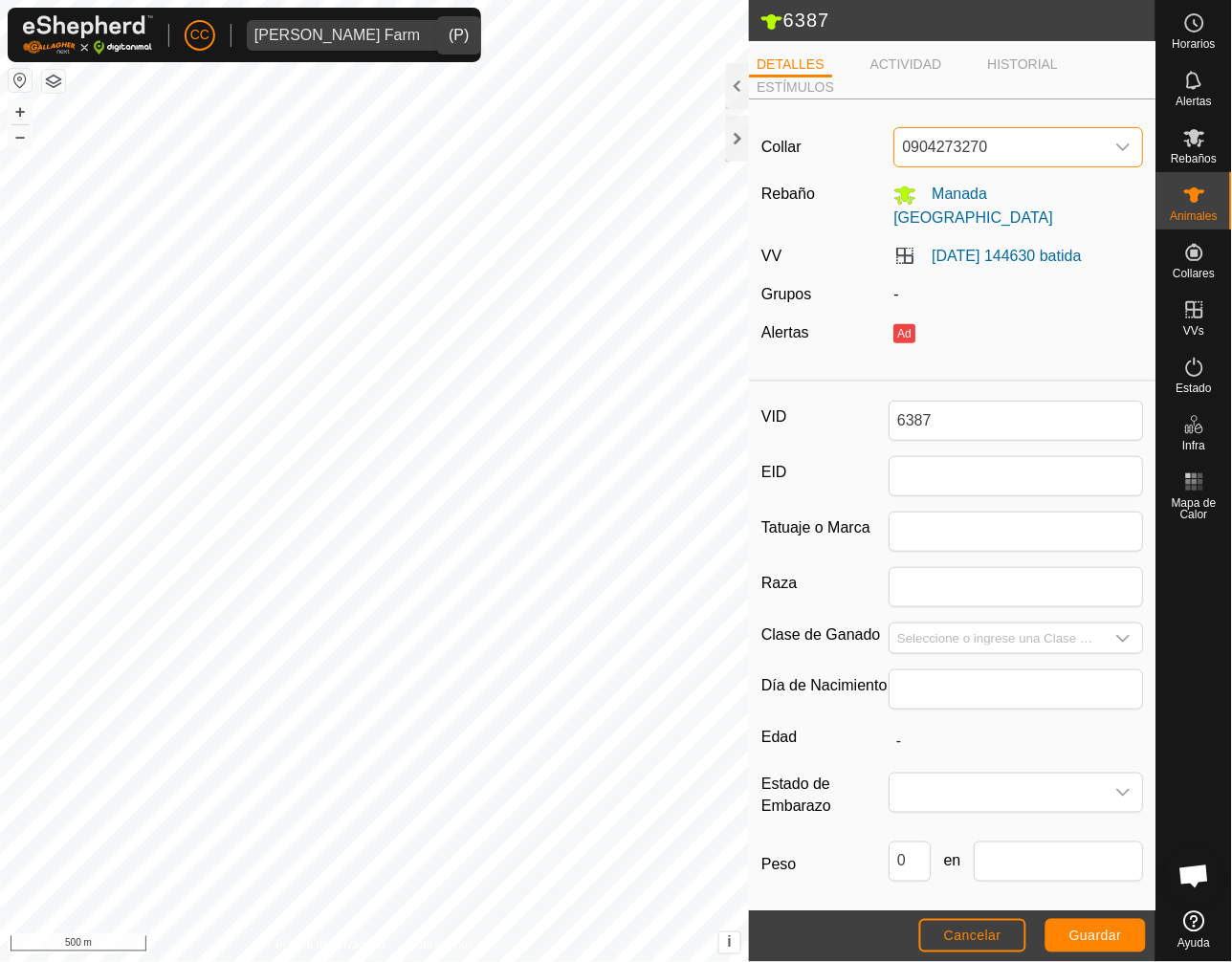
click at [1030, 142] on span "0904273270" at bounding box center [998, 146] width 209 height 38
type input "92154"
click at [992, 246] on li "4073892154" at bounding box center [1018, 245] width 246 height 38
click at [1086, 933] on span "Guardar" at bounding box center [1096, 937] width 53 height 16
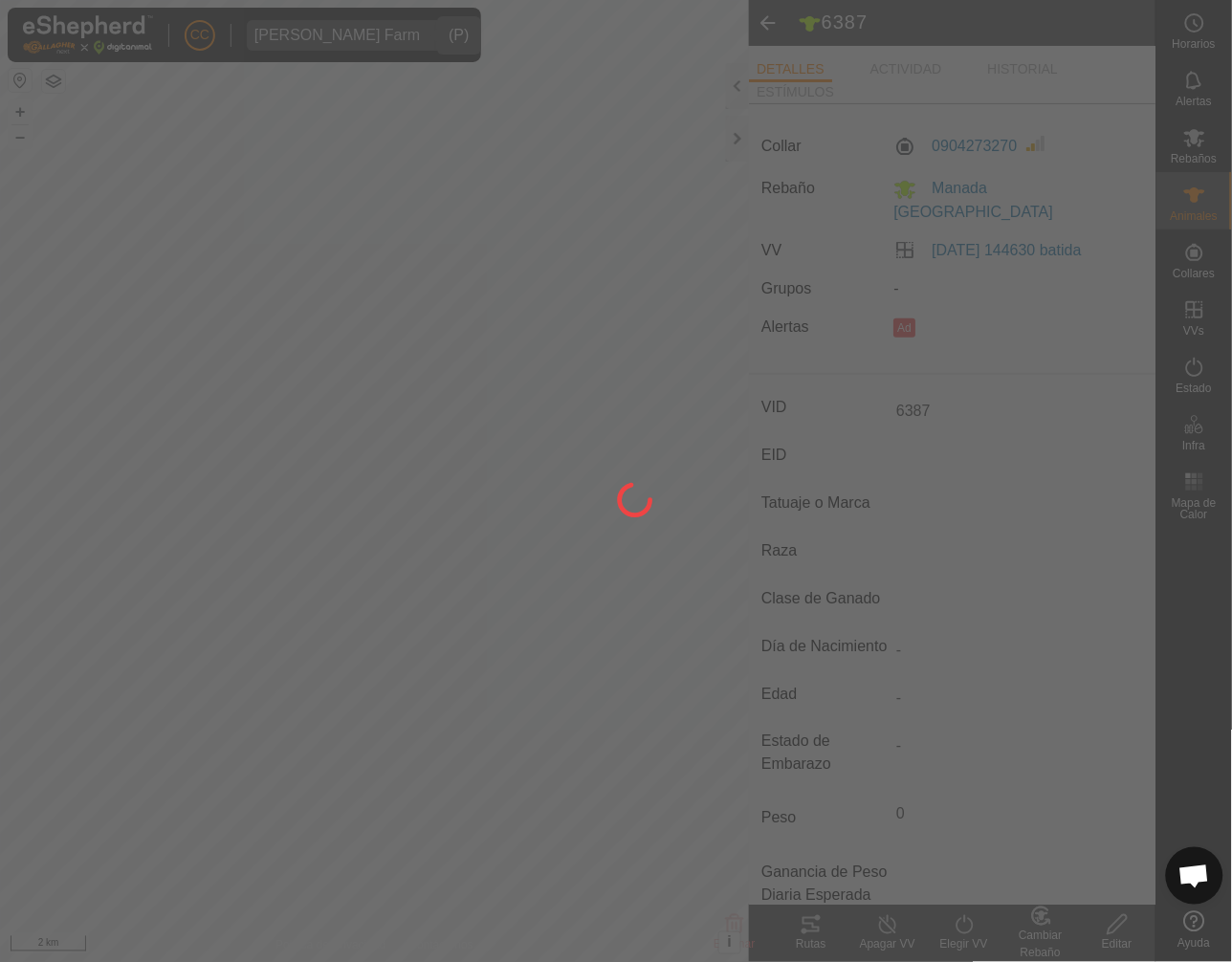
type input "-"
type input "0 kg"
type input "-"
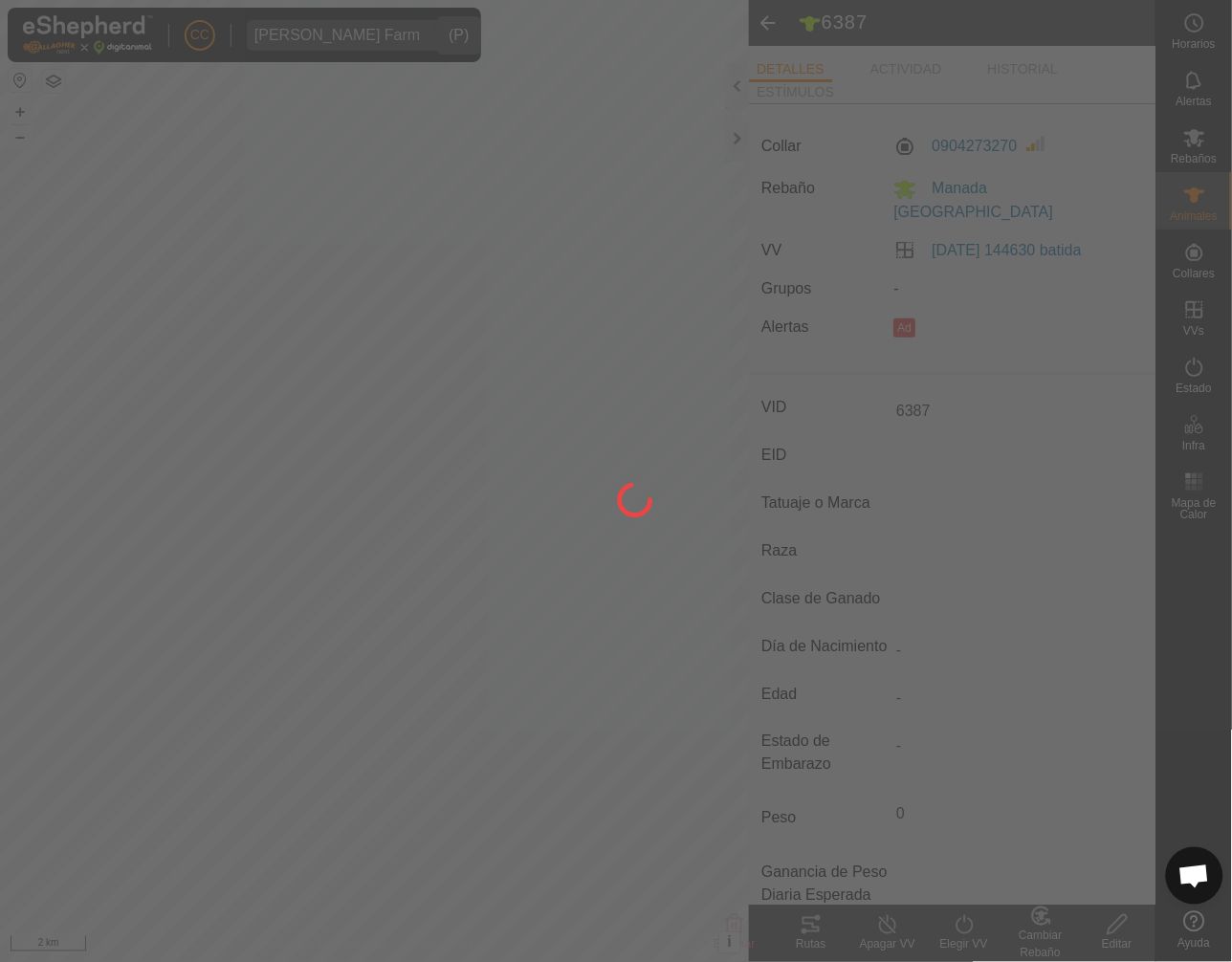
type input "-"
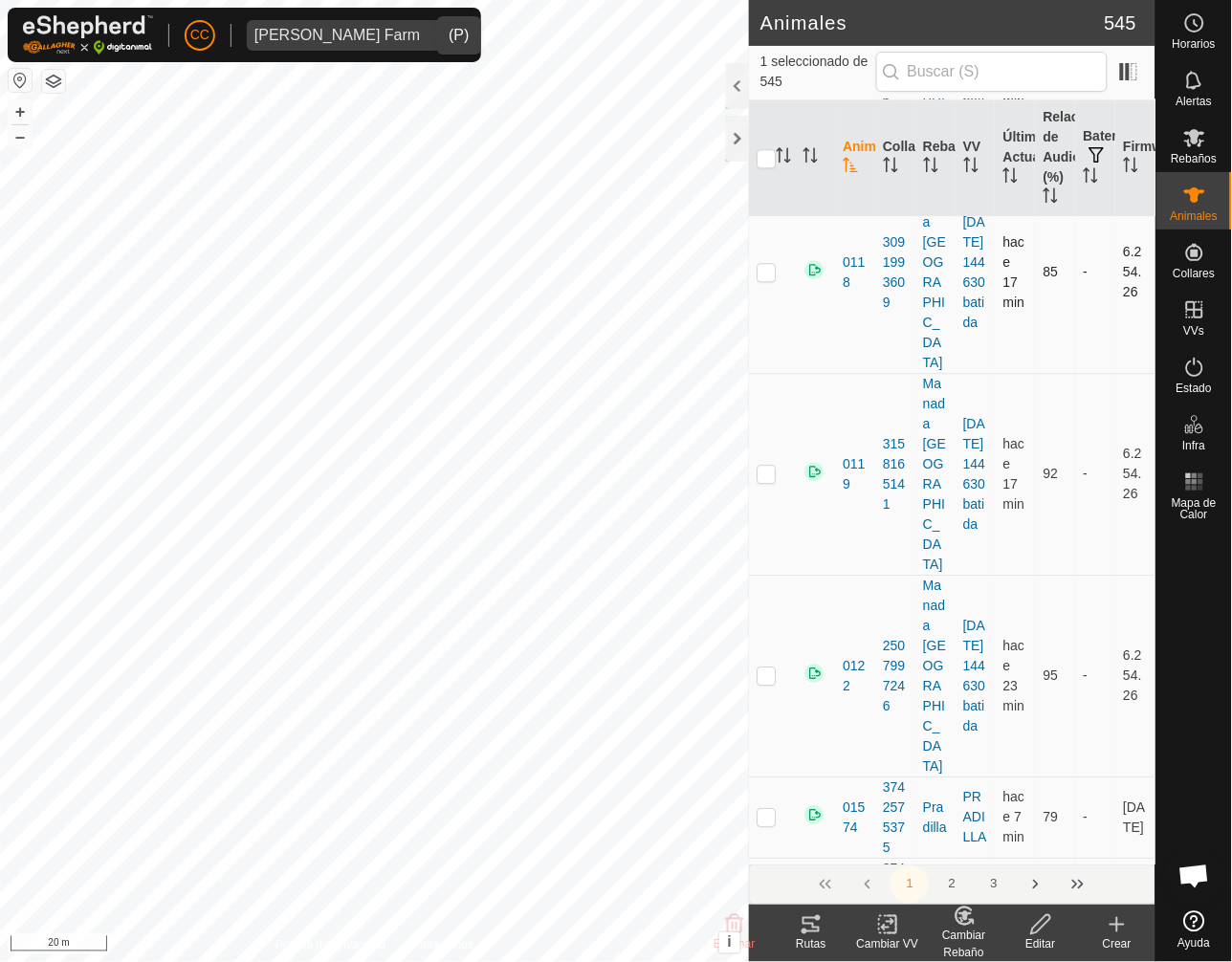
scroll to position [1004, 0]
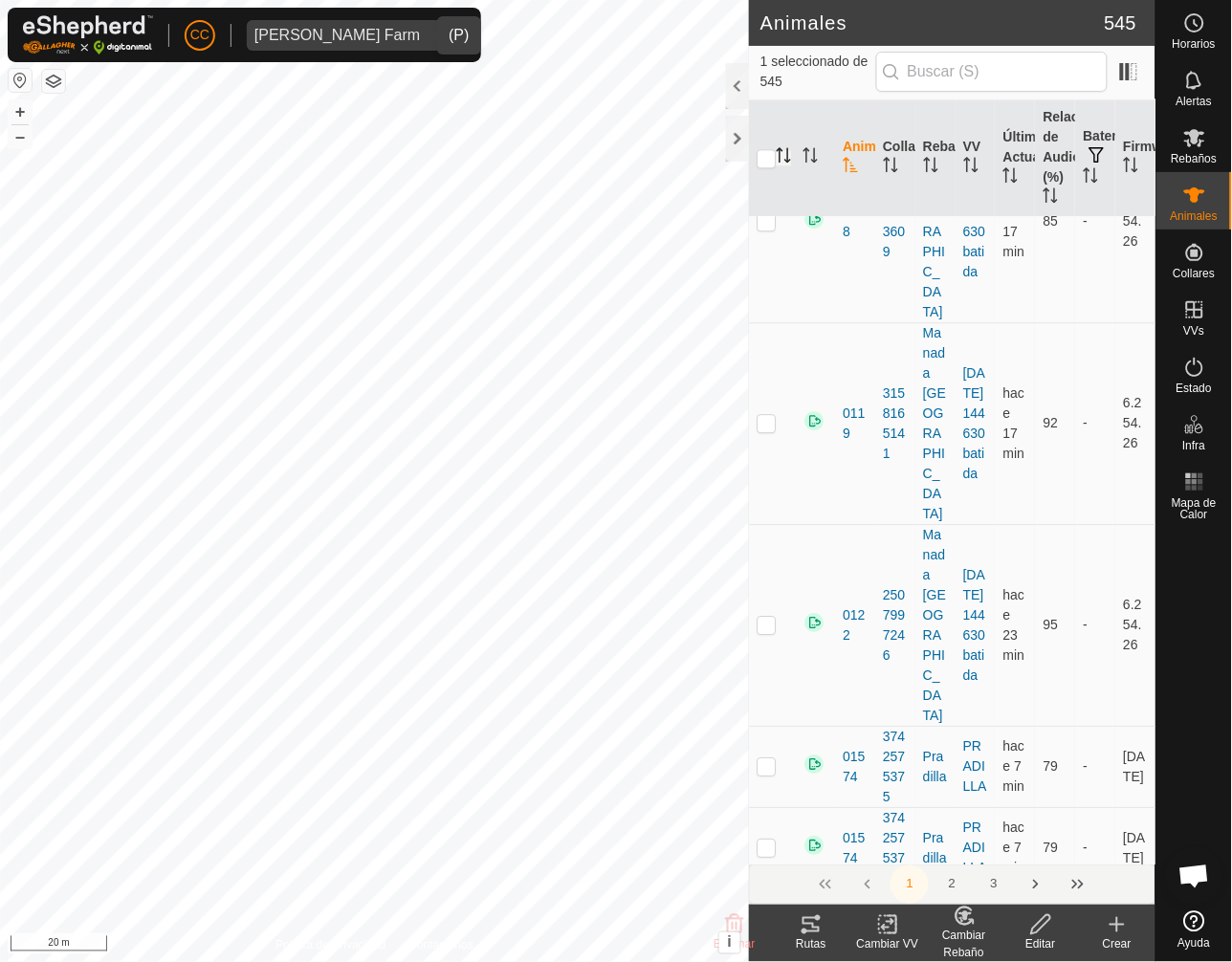
click at [779, 160] on icon "Activar para ordenar" at bounding box center [780, 155] width 2 height 16
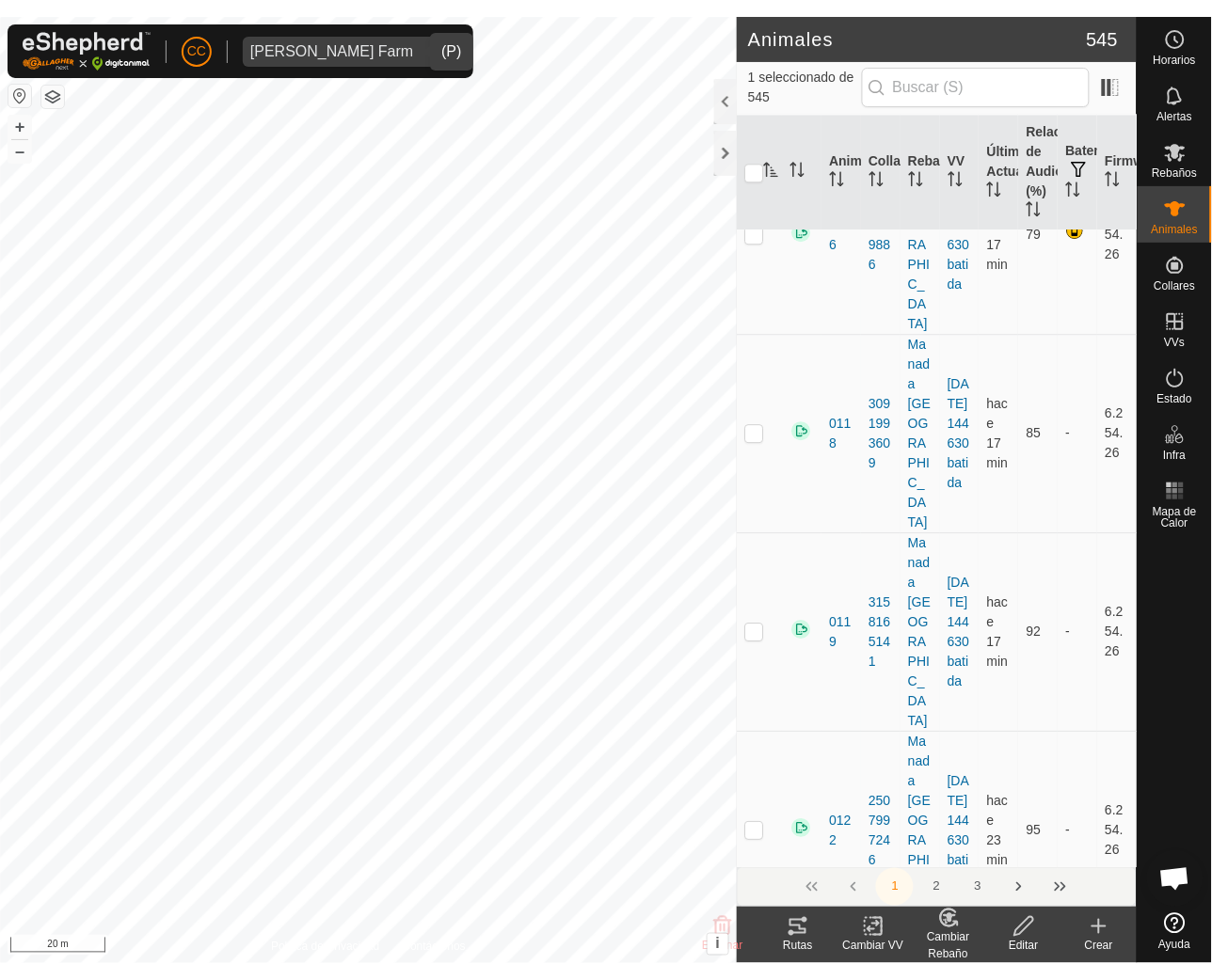
scroll to position [0, 0]
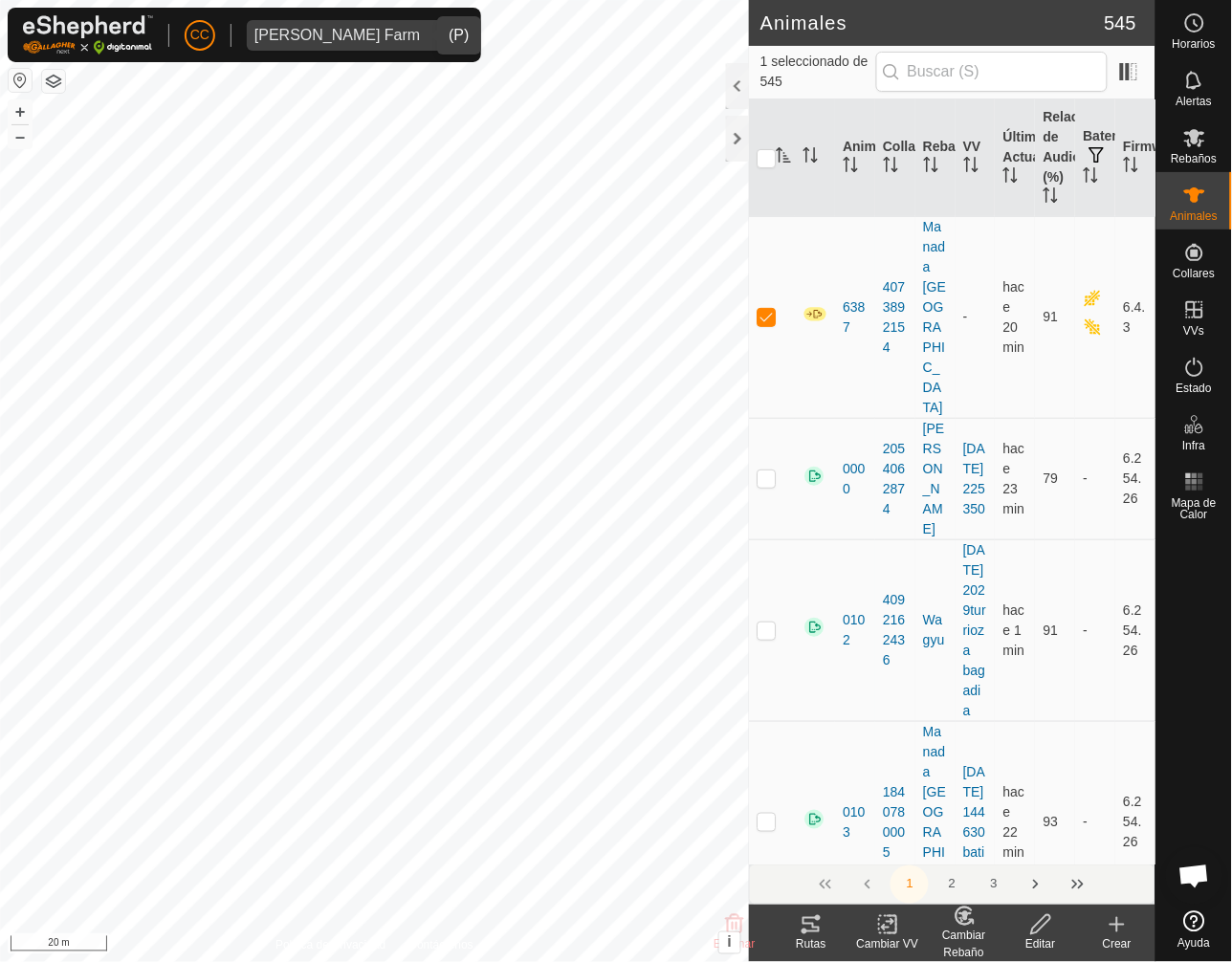
click at [891, 939] on div "Cambiar VV" at bounding box center [887, 945] width 76 height 18
click at [933, 838] on span "Elegir VV..." at bounding box center [930, 843] width 75 height 22
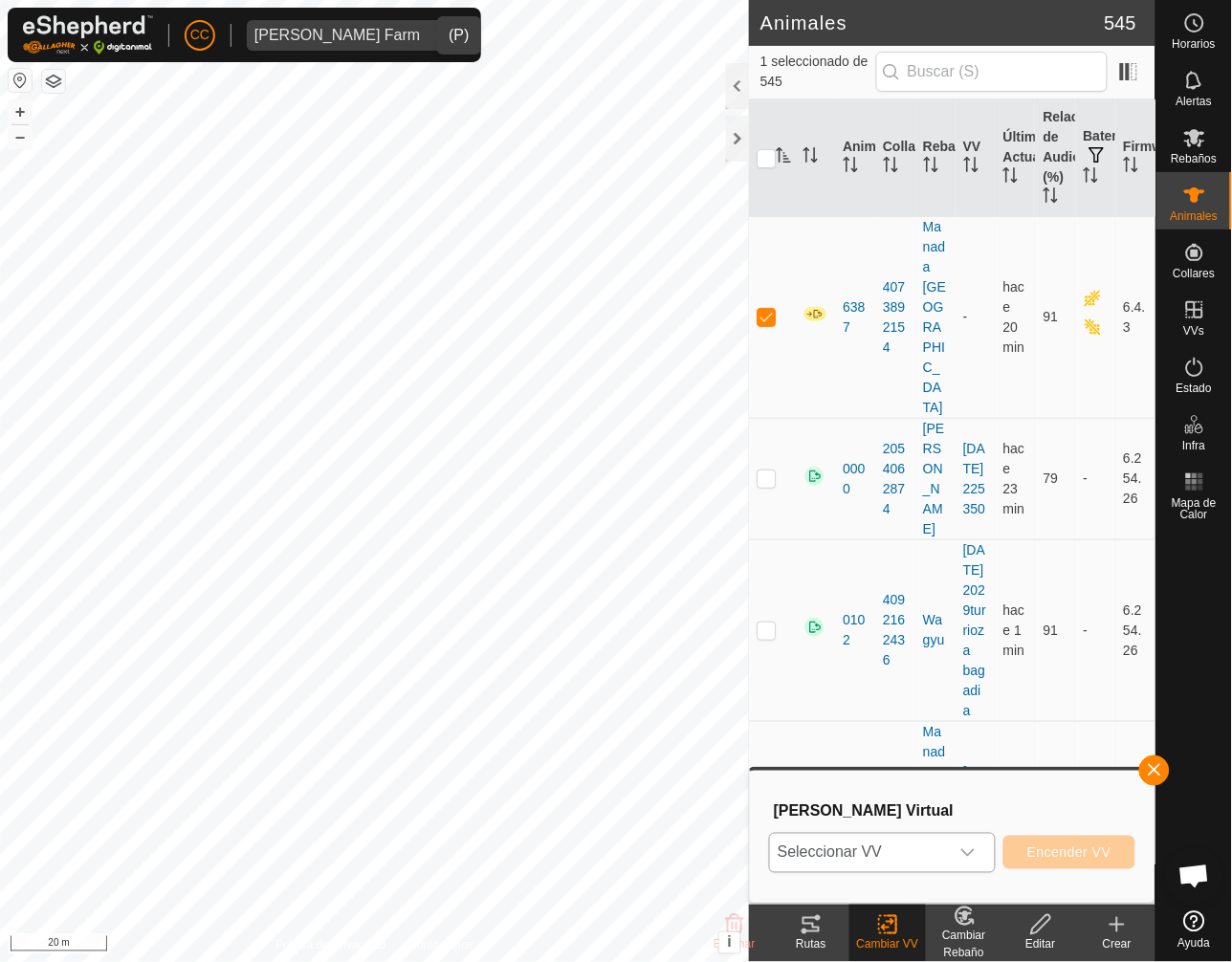
click at [929, 849] on span "Seleccionar VV" at bounding box center [859, 853] width 179 height 38
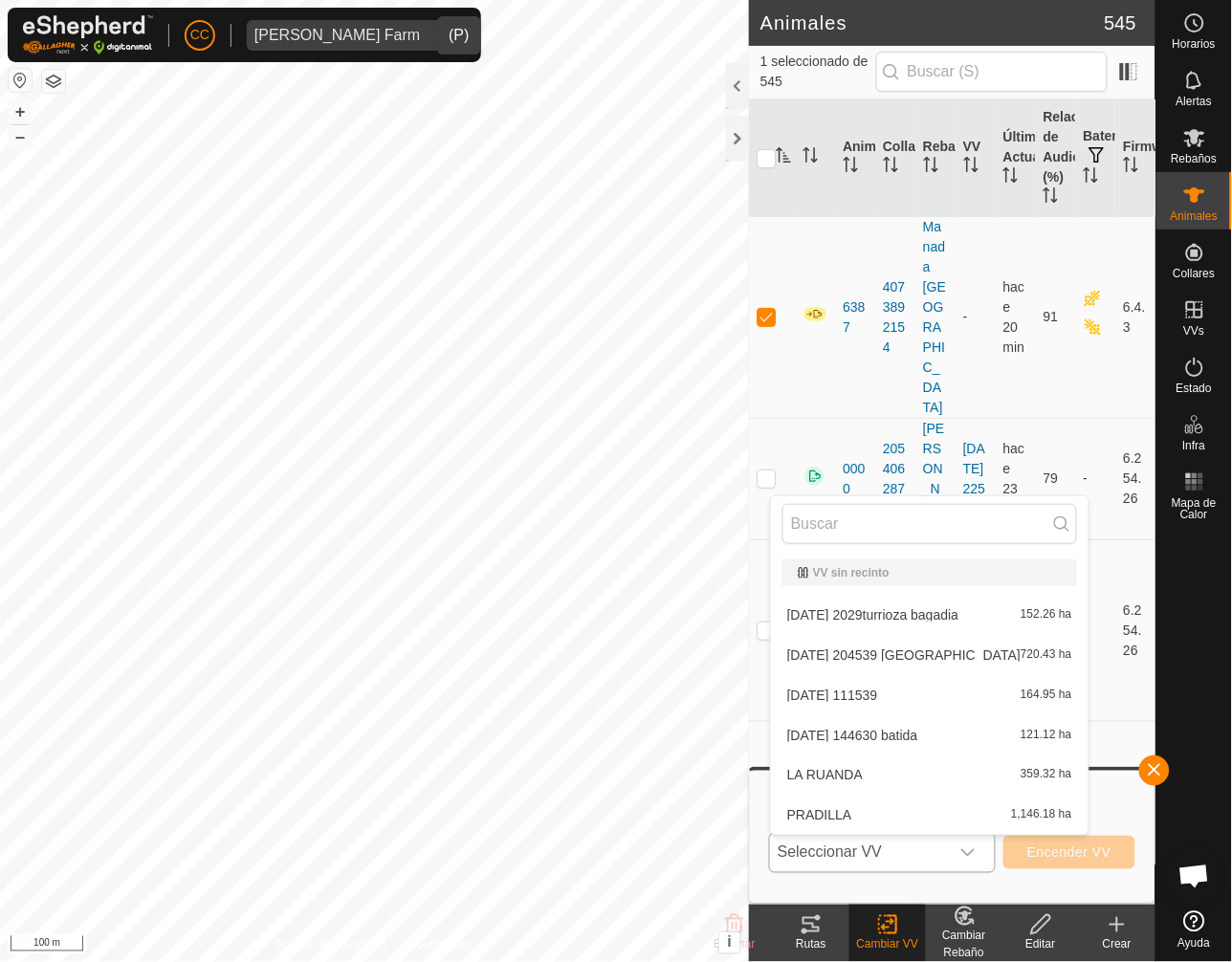
click at [831, 737] on li "[DATE] 144630 batida 121.12 ha" at bounding box center [929, 734] width 318 height 38
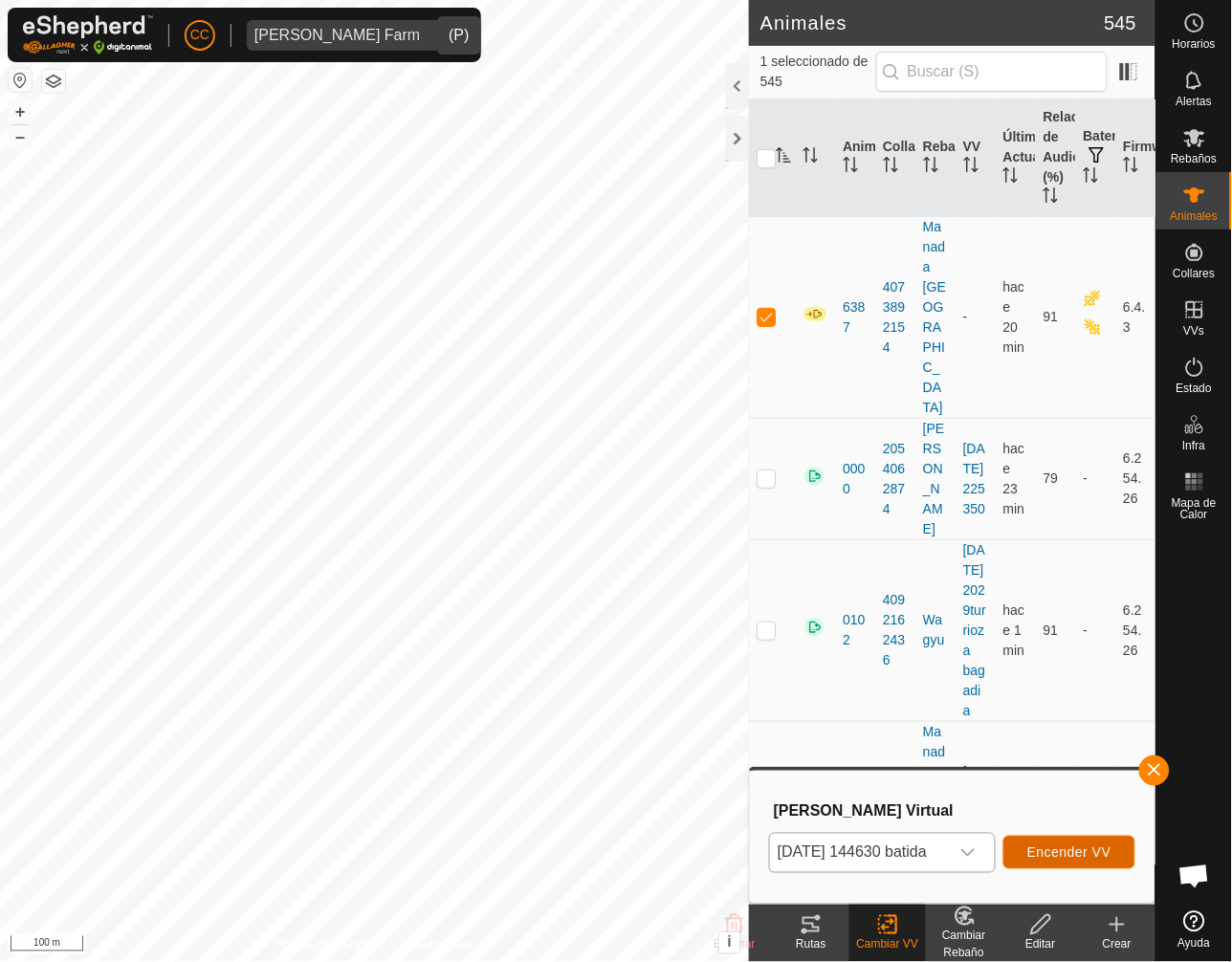
click at [1071, 846] on span "Encender VV" at bounding box center [1070, 854] width 84 height 16
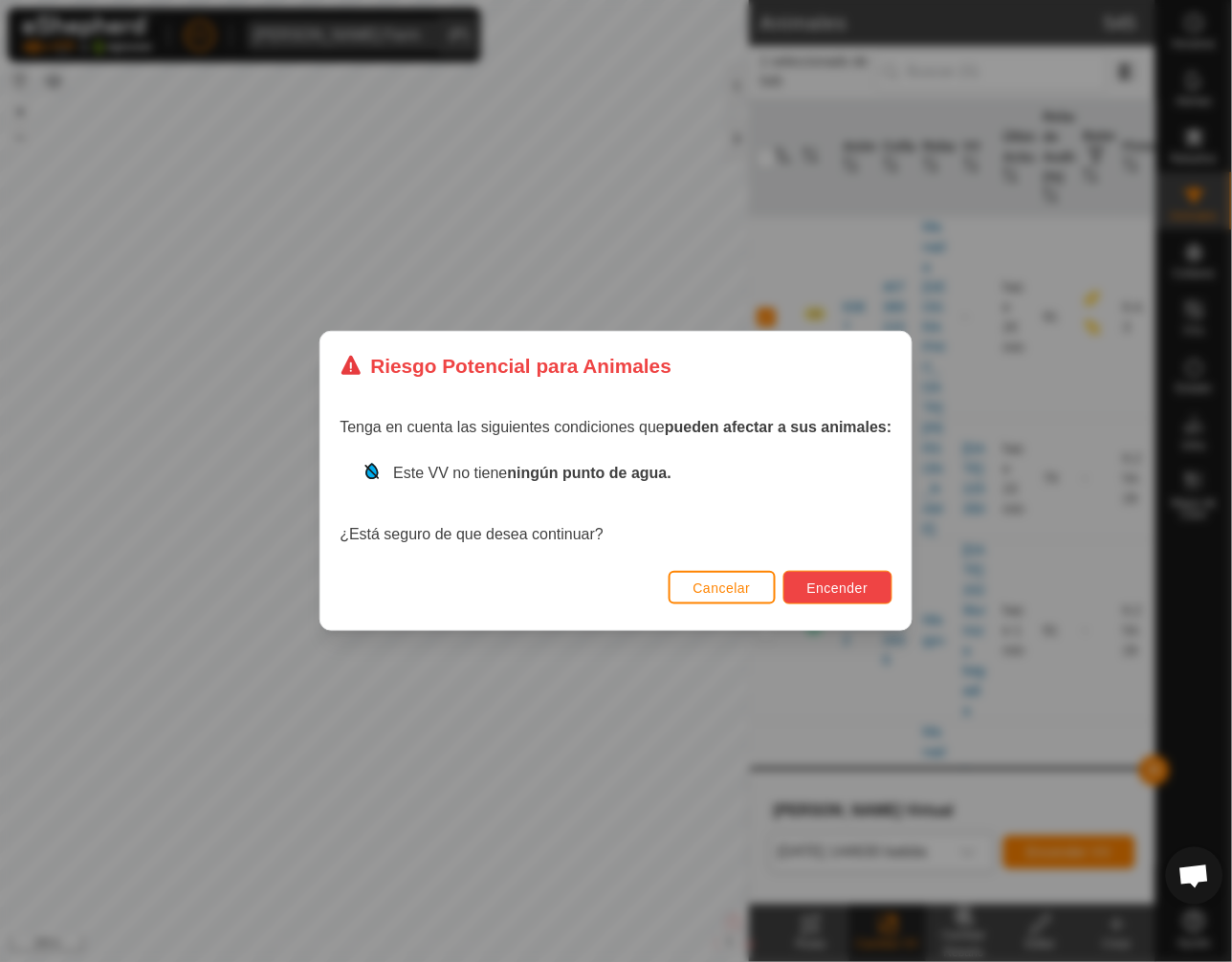
click at [841, 578] on button "Encender" at bounding box center [838, 588] width 109 height 33
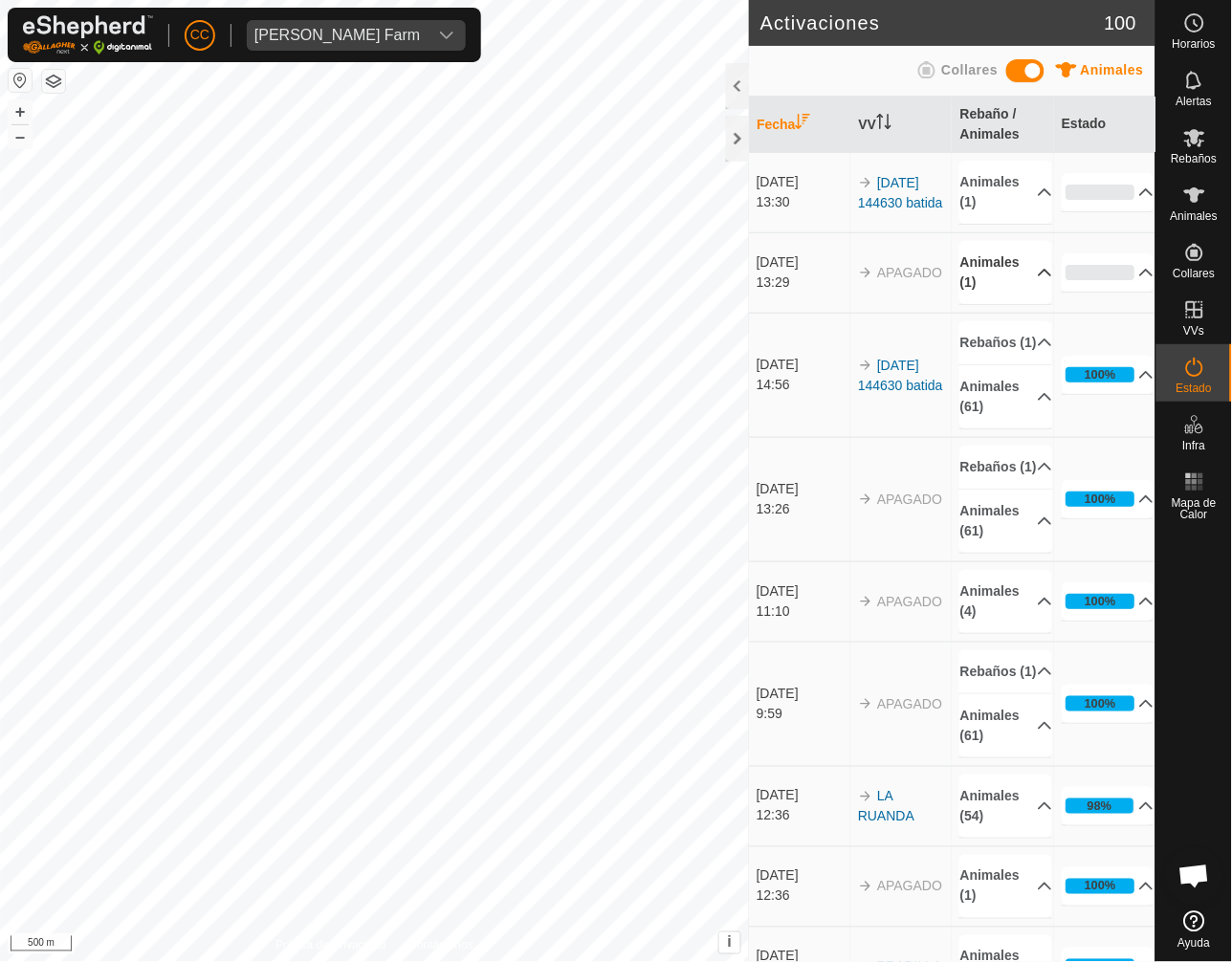
click at [992, 277] on p-accordion-header "Animales (1)" at bounding box center [1005, 272] width 93 height 63
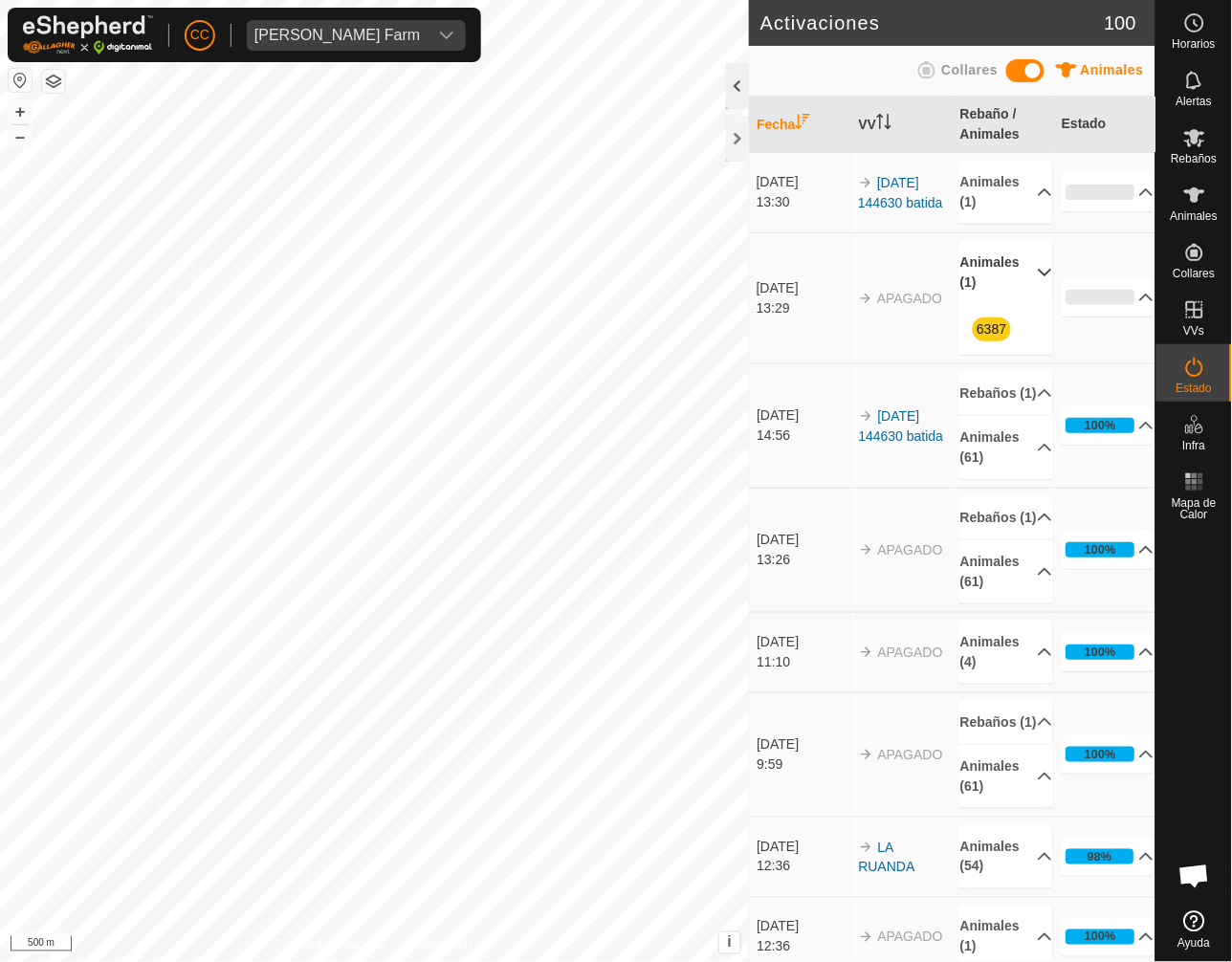
click at [734, 97] on div at bounding box center [737, 86] width 22 height 46
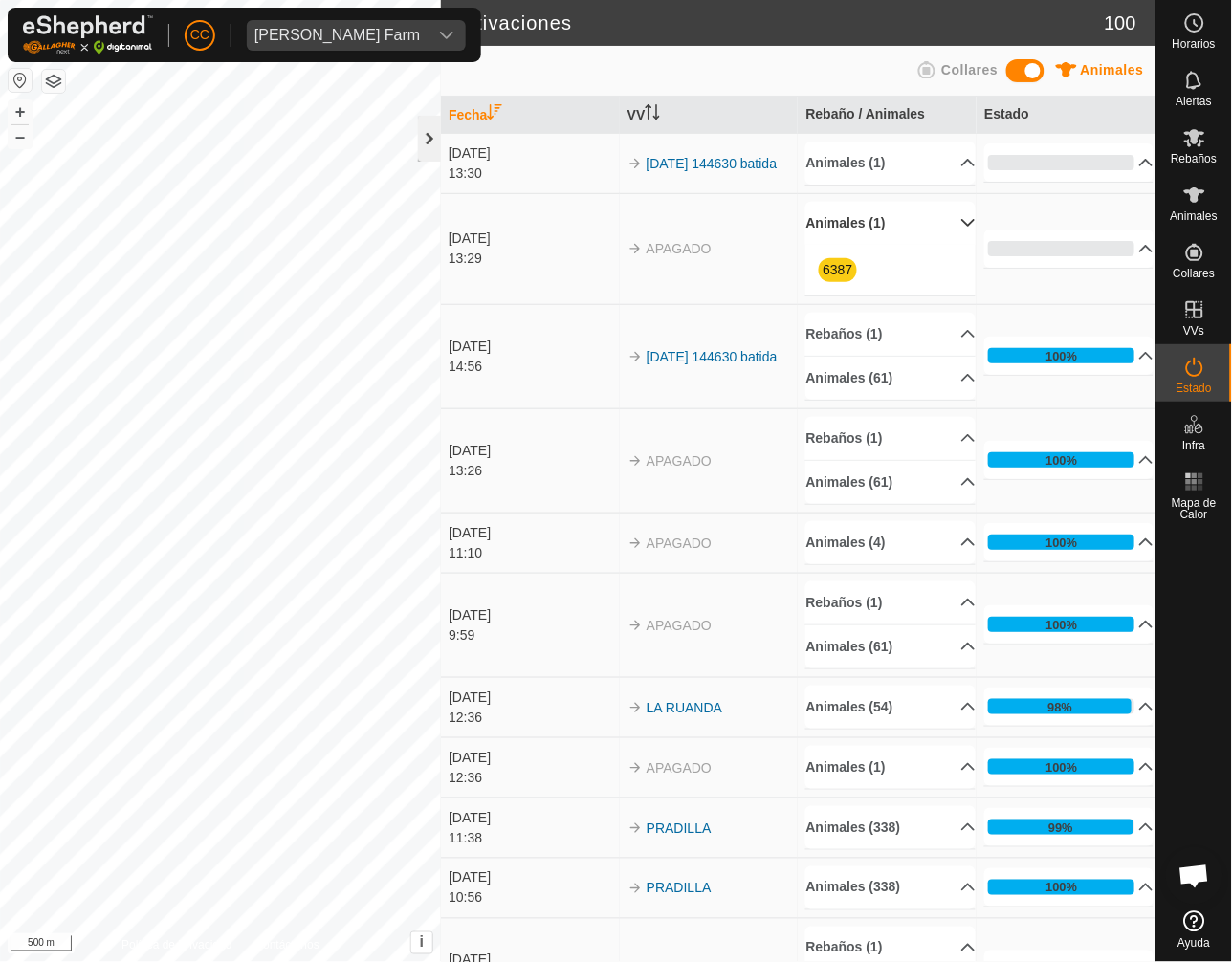
click at [435, 126] on div at bounding box center [429, 138] width 22 height 46
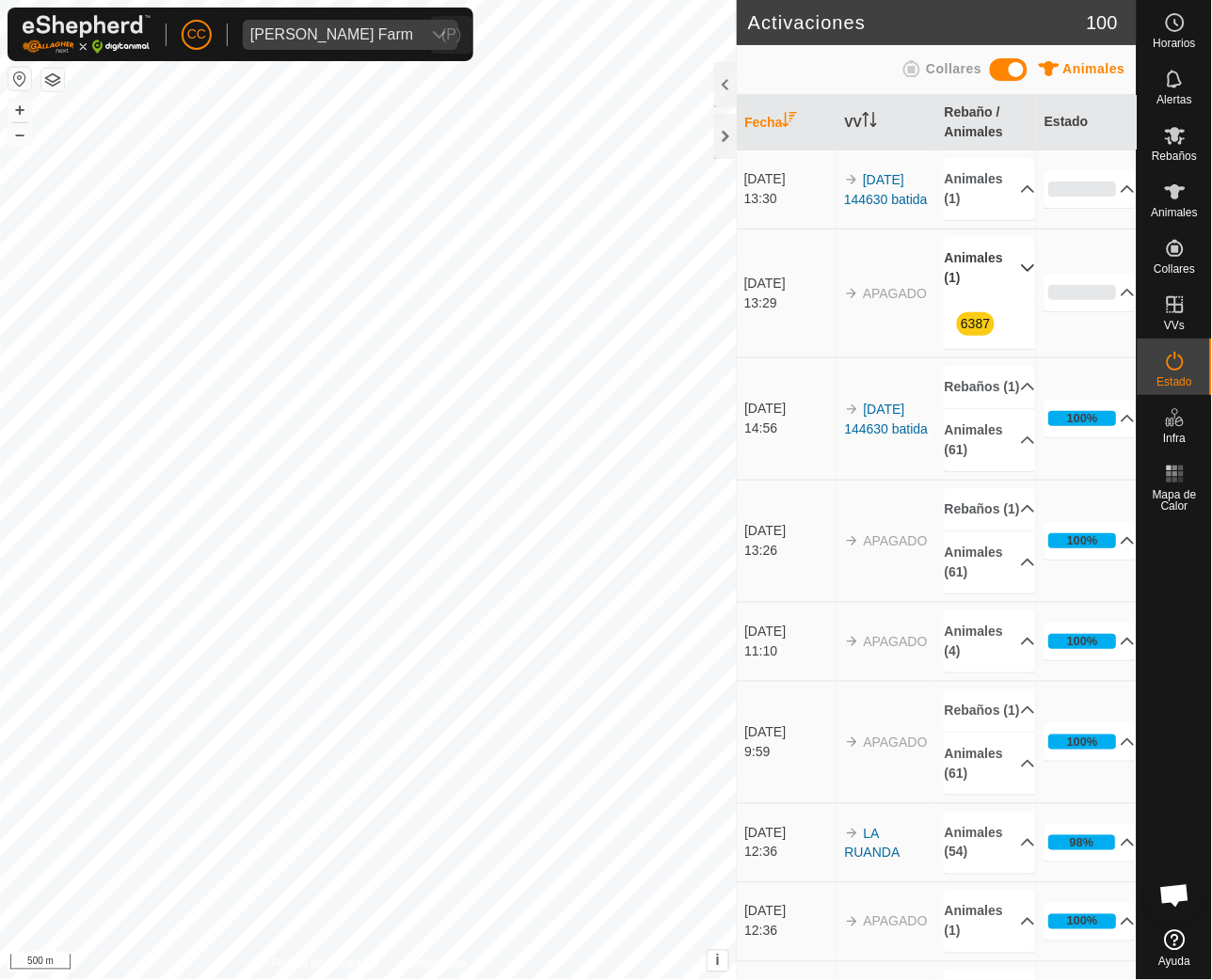
click at [313, 33] on div "[PERSON_NAME] Farm" at bounding box center [331, 35] width 162 height 15
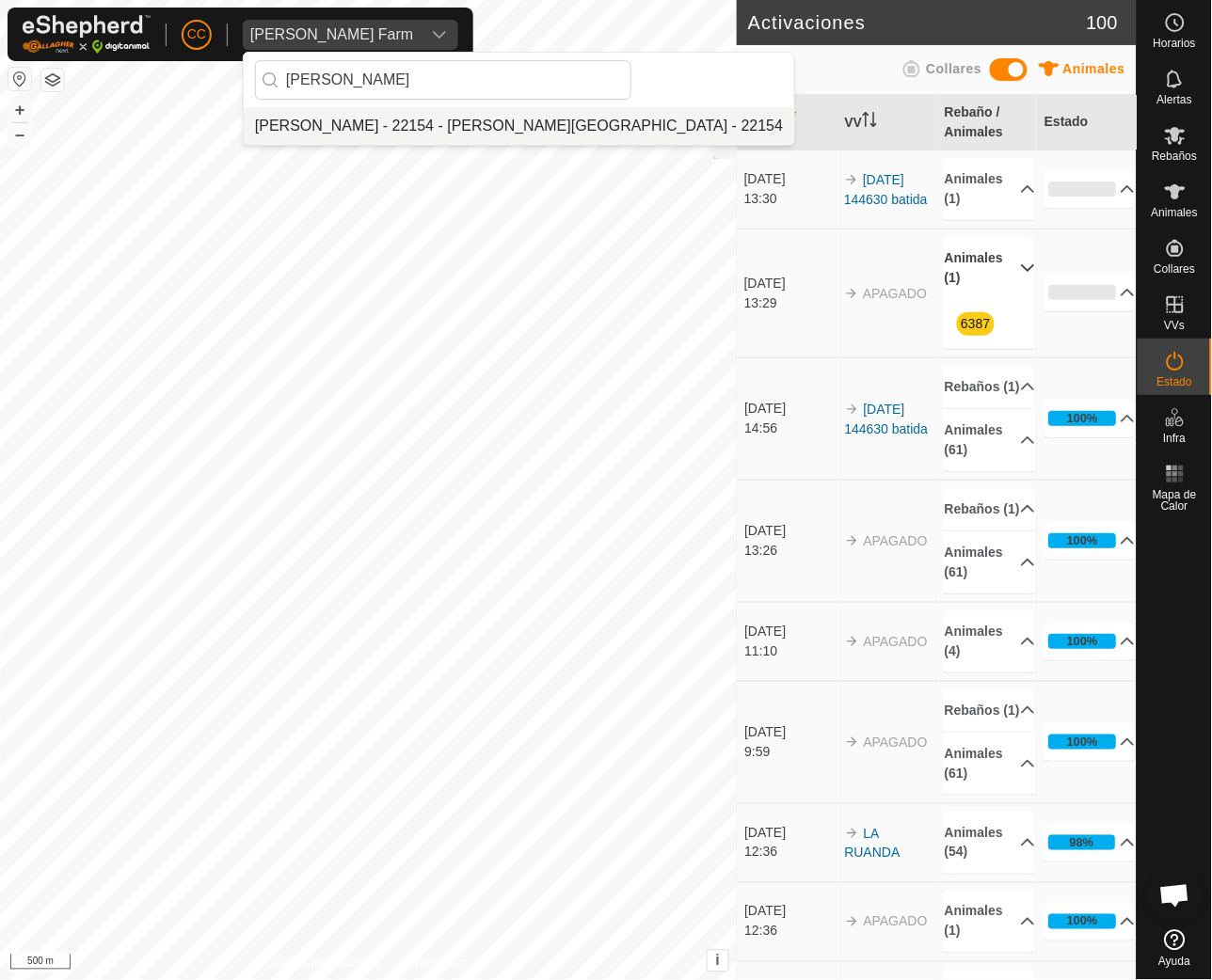
type input "[PERSON_NAME]"
click at [398, 138] on li "[PERSON_NAME] - 22154 - [PERSON_NAME][GEOGRAPHIC_DATA] - 22154" at bounding box center [519, 126] width 551 height 37
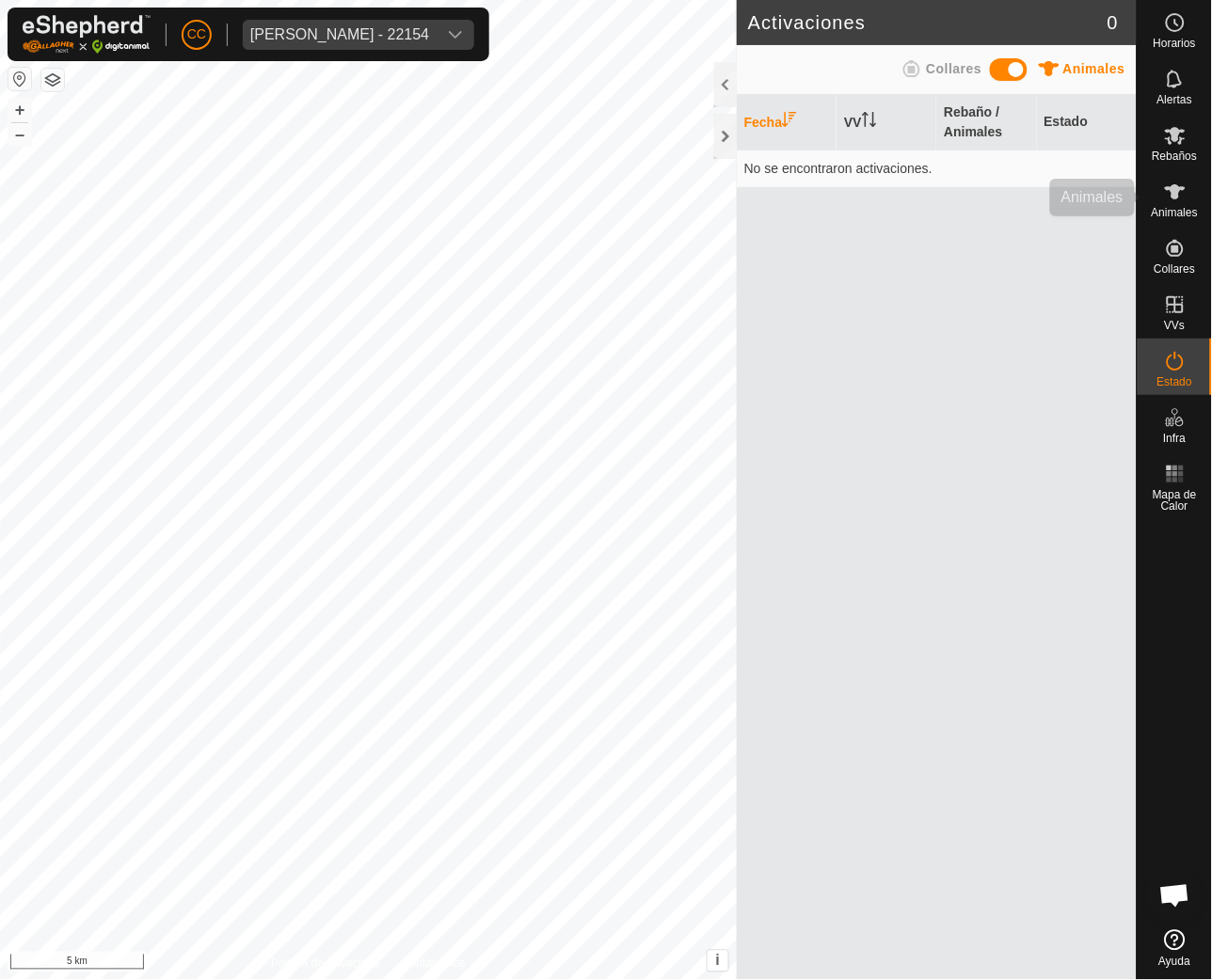
click at [1143, 200] on div "Animales" at bounding box center [1175, 197] width 74 height 57
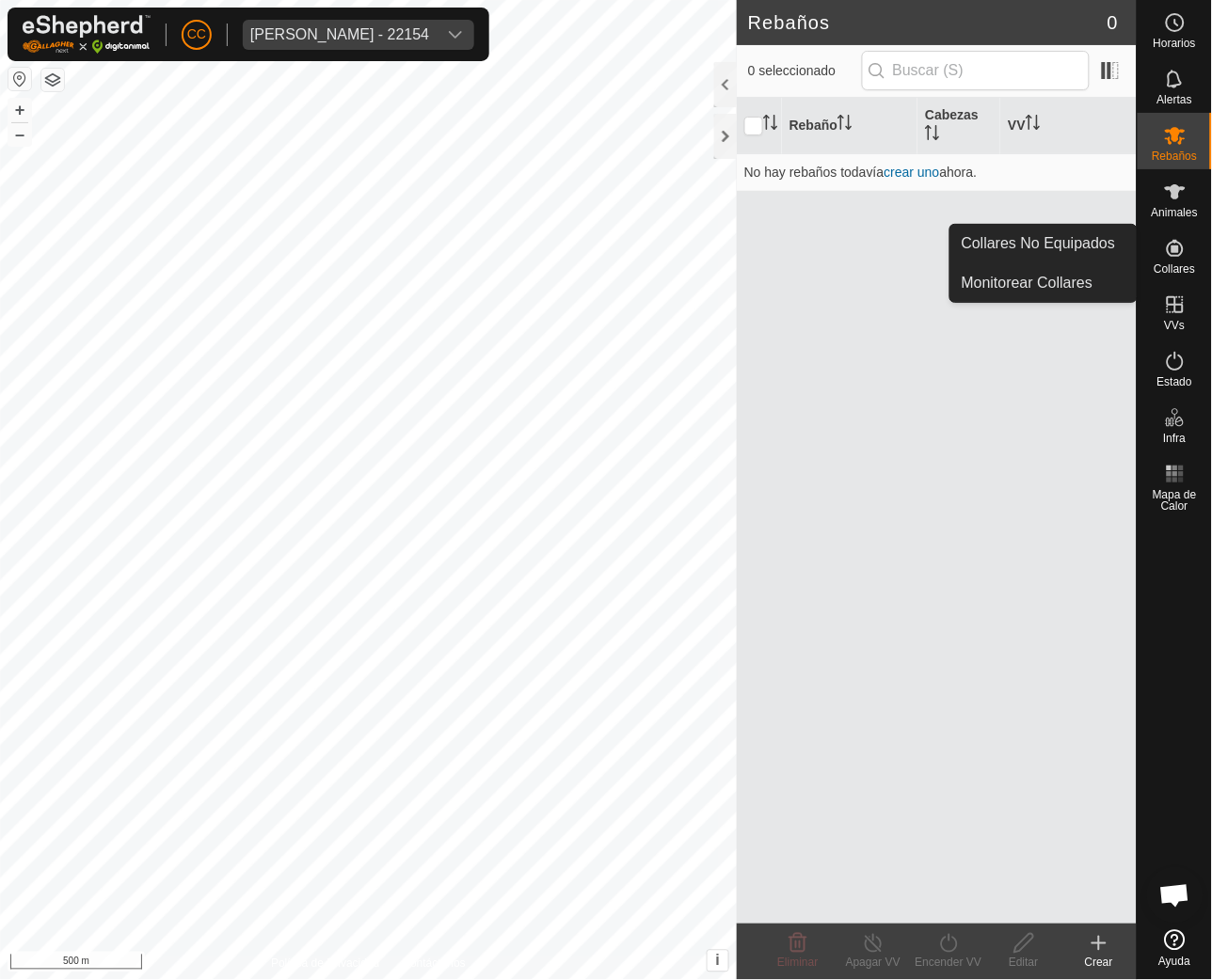
click at [1168, 250] on icon at bounding box center [1175, 249] width 17 height 17
click at [1103, 237] on link "Collares No Equipados" at bounding box center [1044, 243] width 186 height 37
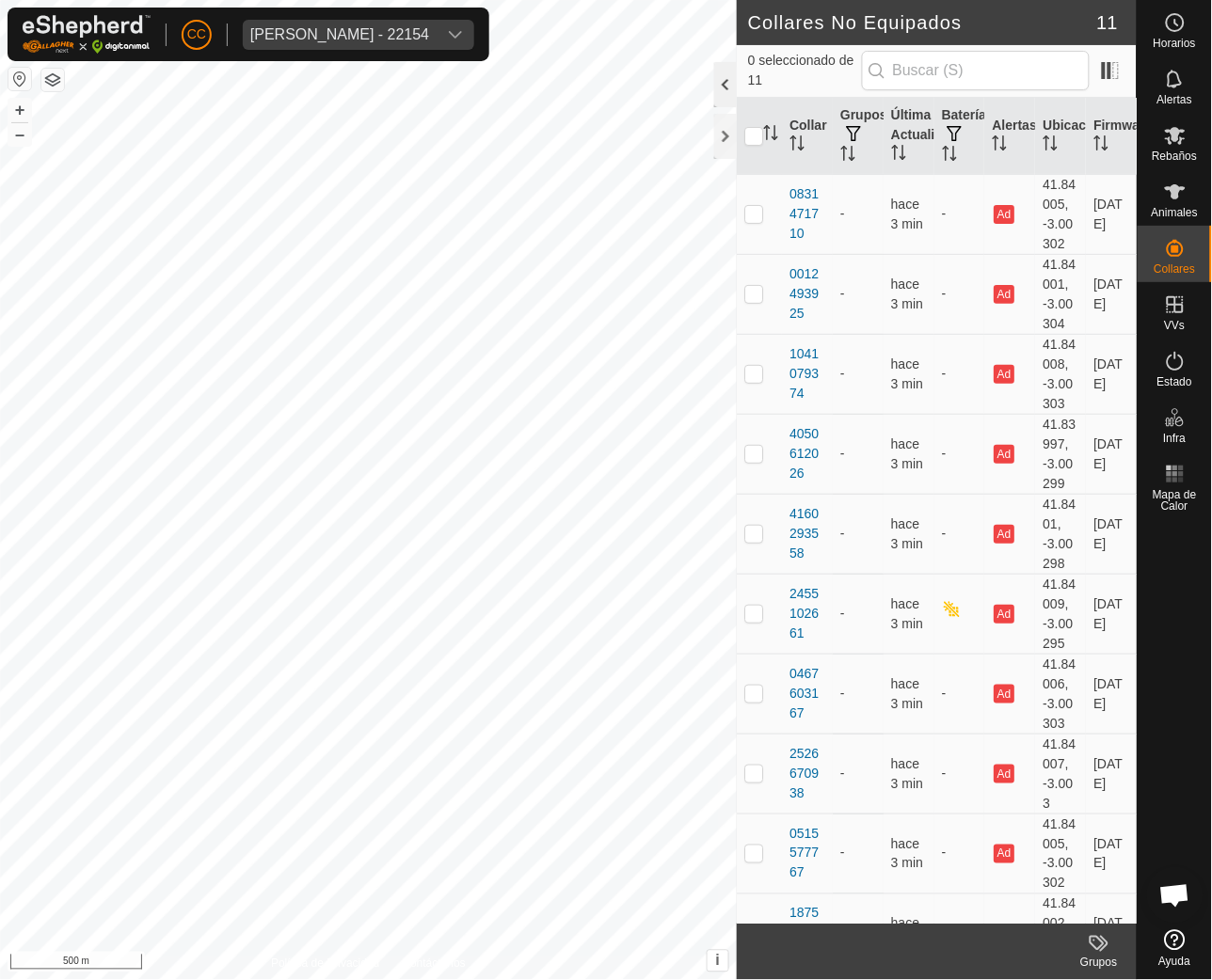
click at [722, 96] on div at bounding box center [725, 85] width 22 height 45
